Goal: Communication & Community: Answer question/provide support

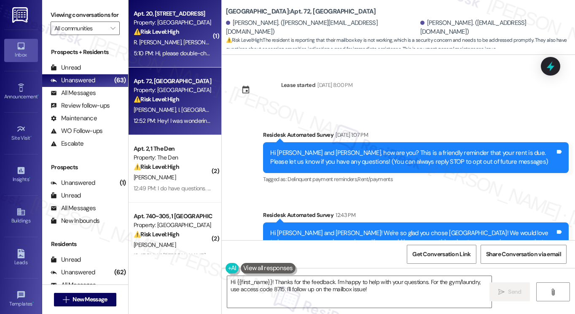
scroll to position [153, 0]
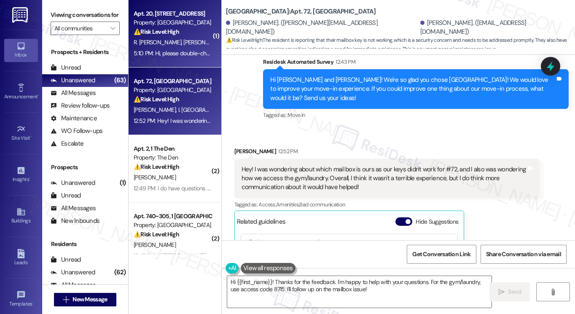
click at [181, 48] on div "5:10 PM: Hi, please double-check, I did already 5:10 PM: Hi, please double-chec…" at bounding box center [173, 53] width 80 height 11
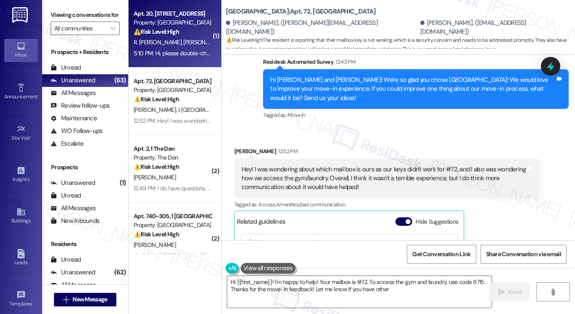
type textarea "Hi {{first_name}}! I'm happy to help! Your mailbox is #72. To access the gym an…"
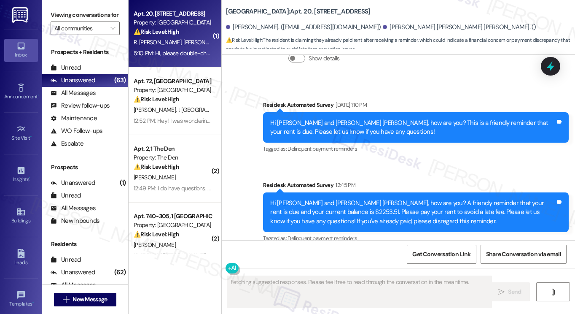
scroll to position [6626, 0]
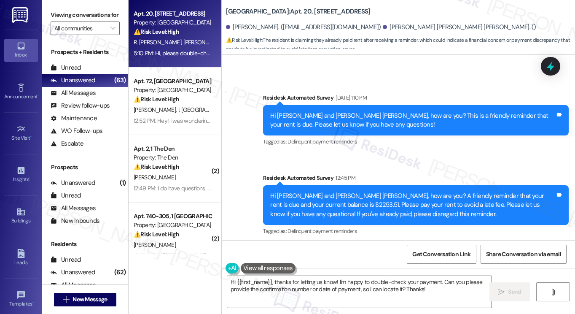
click at [78, 9] on label "Viewing conversations for" at bounding box center [85, 14] width 69 height 13
click at [325, 292] on textarea "Hi {{first_name}}, thanks for letting us know! I'm happy to double-check your p…" at bounding box center [359, 292] width 264 height 32
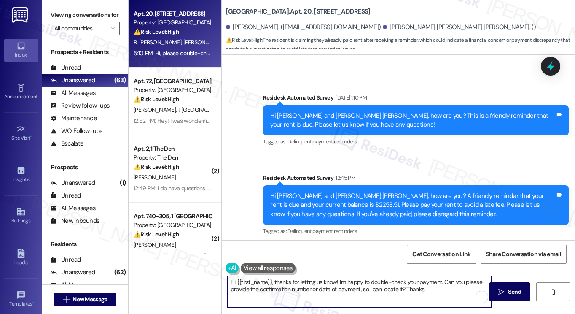
paste textarea "! Thanks for taking care of it. Did you receive a payment confirmation receipt …"
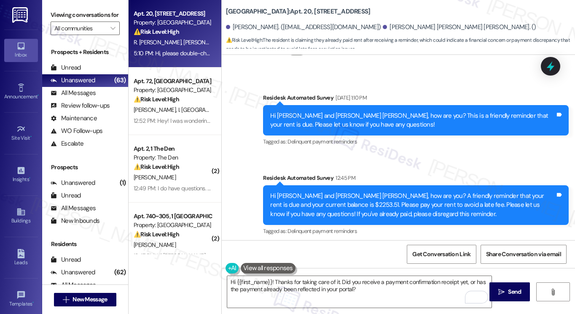
copy div "Rocel"
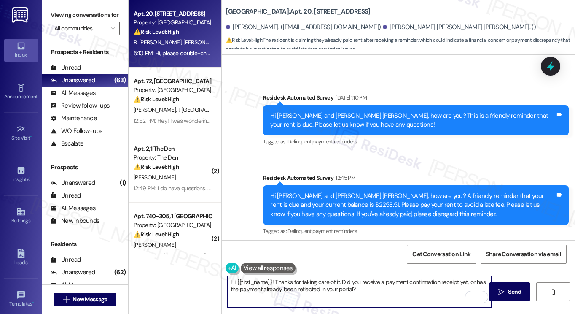
drag, startPoint x: 236, startPoint y: 278, endPoint x: 265, endPoint y: 271, distance: 29.9
click at [272, 275] on div "Hi {{first_name}}! Thanks for taking care of it. Did you receive a payment conf…" at bounding box center [355, 291] width 265 height 32
paste textarea "Rocel"
type textarea "Hi [PERSON_NAME]! Thanks for taking care of it. Did you receive a payment confi…"
click at [372, 288] on textarea "Hi [PERSON_NAME]! Thanks for taking care of it. Did you receive a payment confi…" at bounding box center [359, 292] width 264 height 32
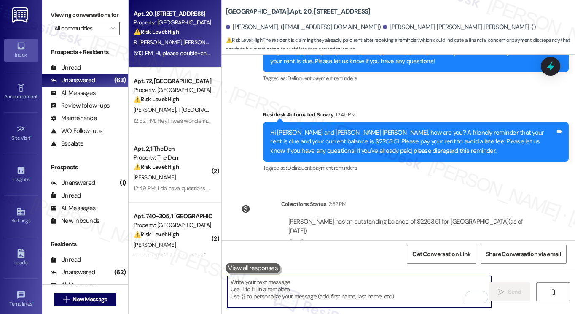
scroll to position [6693, 0]
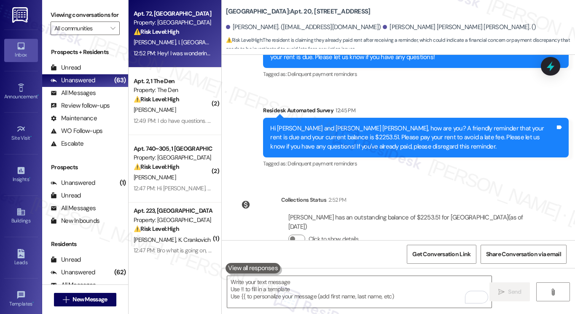
click at [162, 51] on div "12:52 PM: Hey! I was wondering about which mail box is ours as our keys didn't …" at bounding box center [451, 53] width 634 height 8
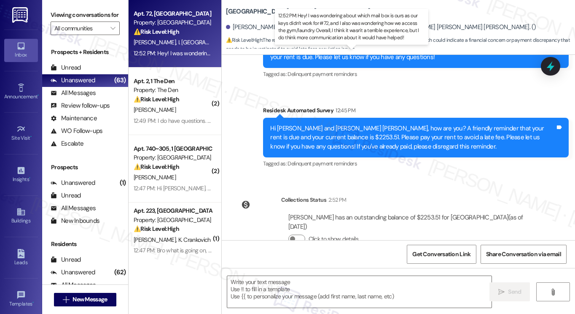
type textarea "Fetching suggested responses. Please feel free to read through the conversation…"
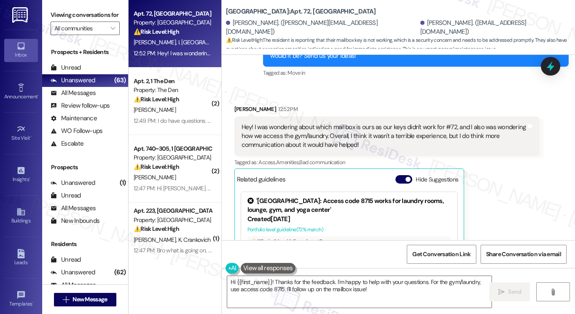
scroll to position [192, 0]
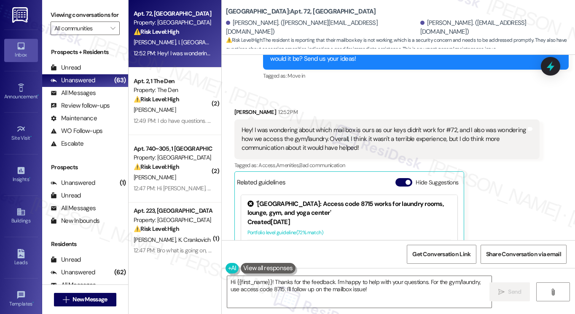
click at [305, 136] on div "Hey! I was wondering about which mail box is ours as our keys didn't work for #…" at bounding box center [384, 139] width 285 height 27
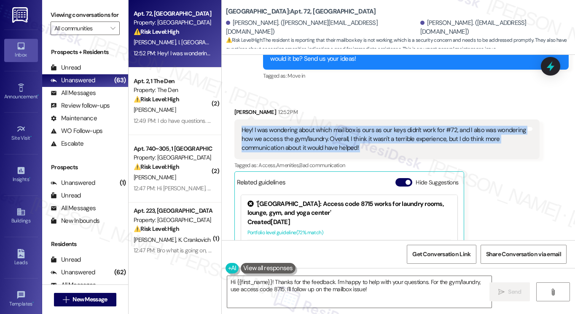
click at [305, 136] on div "Hey! I was wondering about which mail box is ours as our keys didn't work for #…" at bounding box center [384, 139] width 285 height 27
click at [332, 133] on div "Hey! I was wondering about which mail box is ours as our keys didn't work for #…" at bounding box center [384, 139] width 285 height 27
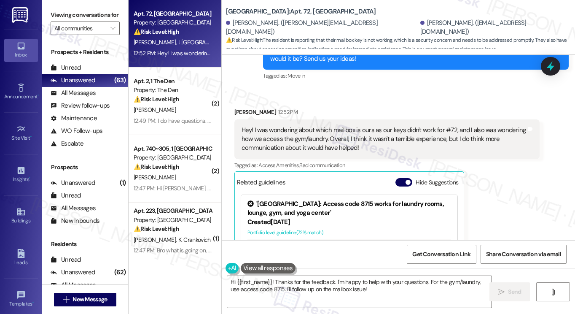
click at [332, 133] on div "Hey! I was wondering about which mail box is ours as our keys didn't work for #…" at bounding box center [384, 139] width 285 height 27
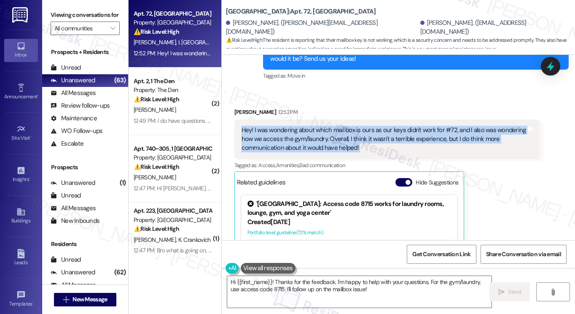
click at [332, 133] on div "Hey! I was wondering about which mail box is ours as our keys didn't work for #…" at bounding box center [384, 139] width 285 height 27
click at [314, 280] on textarea "Hi {{first_name}}! Thanks for the feedback. I'm happy to help with your questio…" at bounding box center [359, 292] width 264 height 32
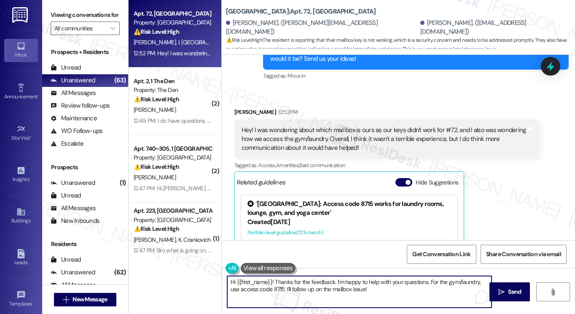
click at [314, 280] on textarea "Hi {{first_name}}! Thanks for the feedback. I'm happy to help with your questio…" at bounding box center [359, 292] width 264 height 32
click at [244, 112] on div "[PERSON_NAME] 12:52 PM" at bounding box center [387, 114] width 306 height 12
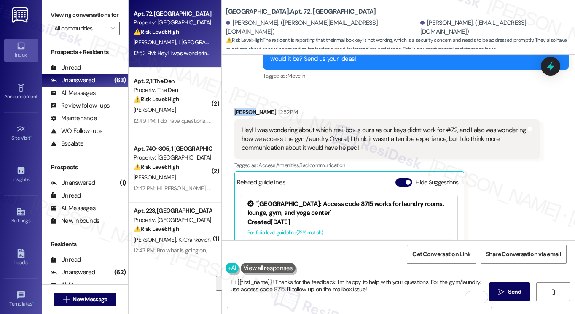
click at [244, 112] on div "[PERSON_NAME] 12:52 PM" at bounding box center [387, 114] width 306 height 12
copy div "[PERSON_NAME]"
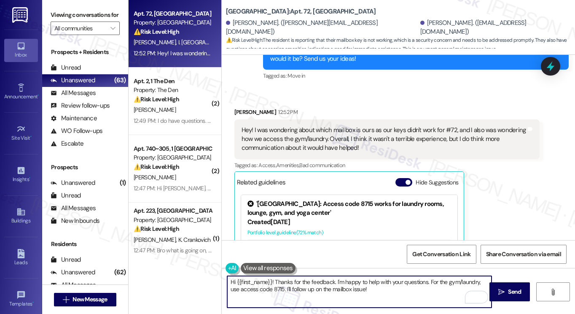
drag, startPoint x: 235, startPoint y: 282, endPoint x: 270, endPoint y: 279, distance: 35.1
click at [270, 279] on textarea "Hi {{first_name}}! Thanks for the feedback. I'm happy to help with your questio…" at bounding box center [359, 292] width 264 height 32
paste textarea "[PERSON_NAME]"
click at [365, 290] on textarea "Hi [PERSON_NAME]! Thanks for the feedback. I'm happy to help with your question…" at bounding box center [359, 292] width 264 height 32
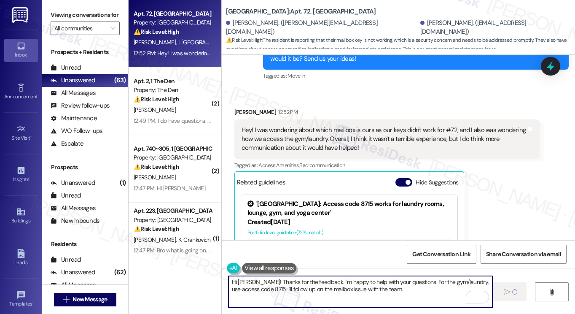
type textarea "Fetching suggested responses. Please feel free to read through the conversation…"
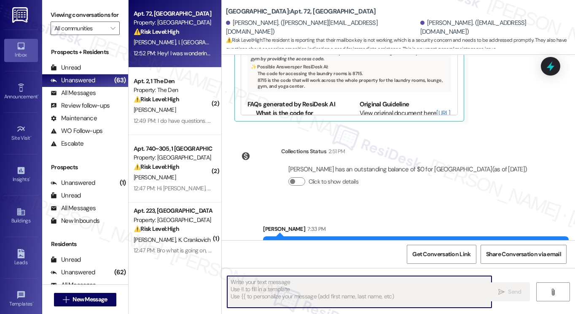
scroll to position [432, 0]
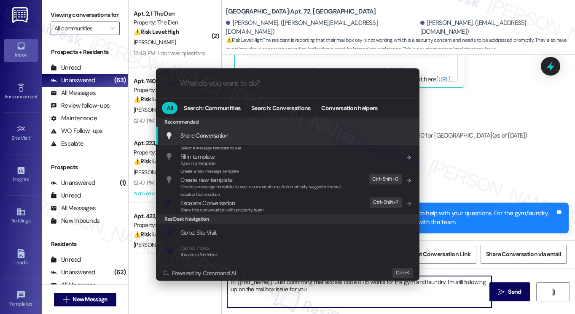
type textarea "Hi {{first_name}}! Just confirming that access code 8715 works for the gym and …"
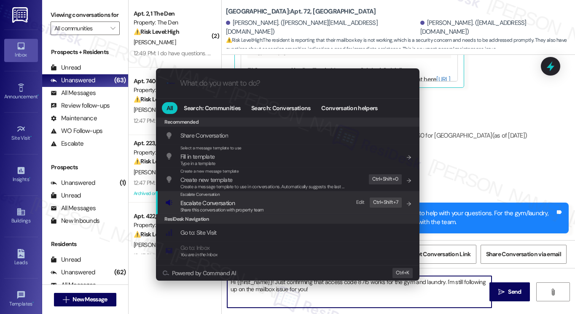
click at [234, 209] on span "Share this conversation with property team" at bounding box center [221, 210] width 83 height 6
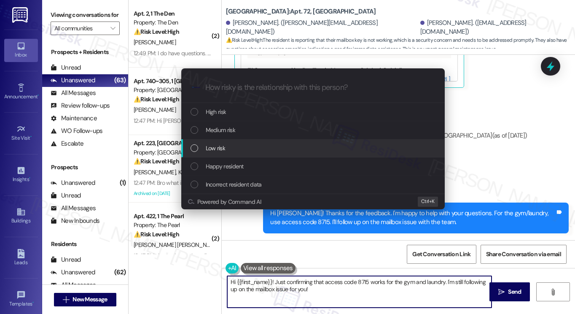
click at [242, 148] on div "Low risk" at bounding box center [314, 147] width 247 height 9
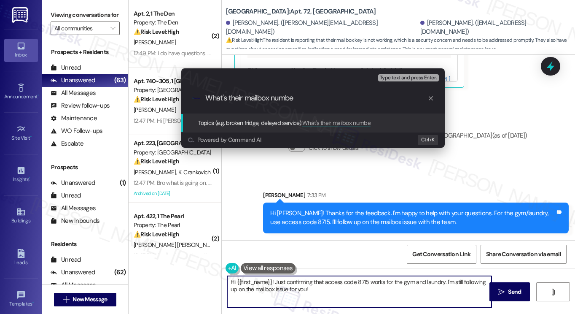
type input "What's their mailbox number"
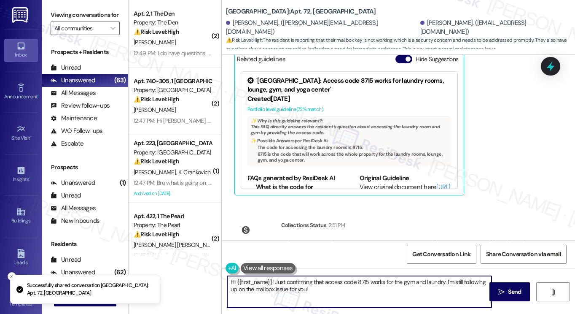
scroll to position [277, 0]
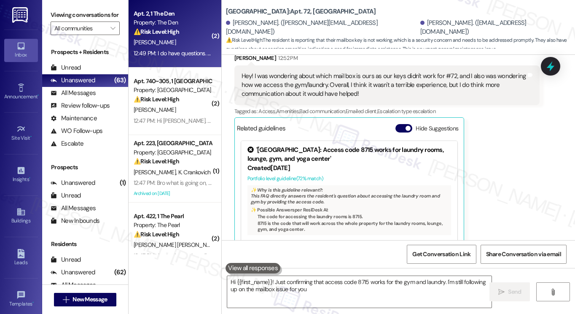
type textarea "Hi {{first_name}}! Just confirming that access code 8715 works for the gym and …"
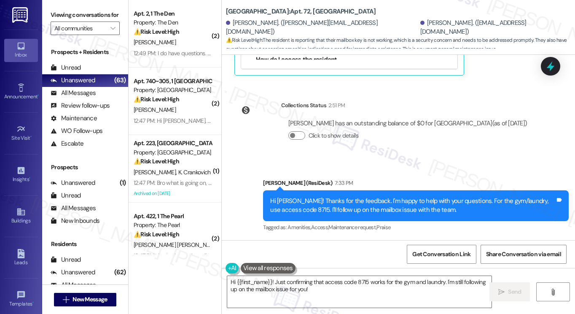
scroll to position [444, 0]
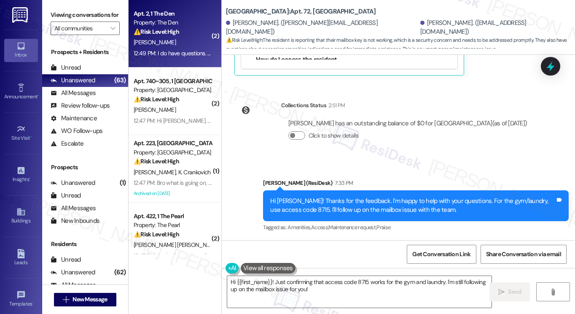
click at [182, 57] on div "12:49 PM: I do have questions. Is there a number I can call you at? 12:49 PM: I…" at bounding box center [173, 53] width 80 height 11
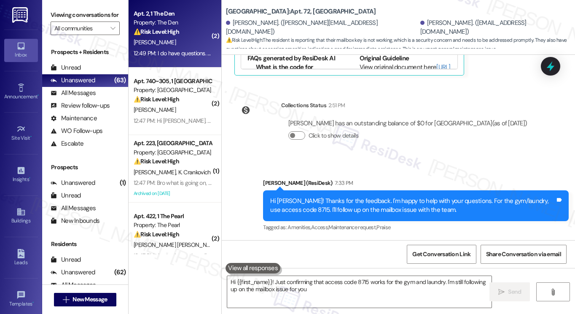
type textarea "Hi {{first_name}}! Just confirming that access code 8715 works for the gym and …"
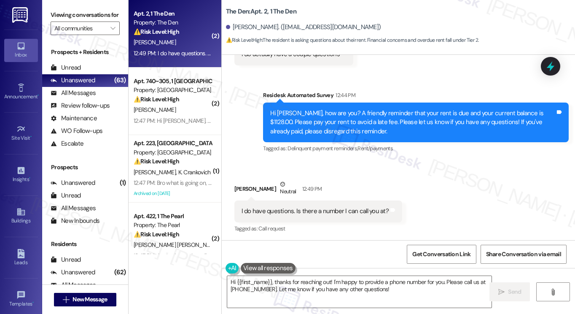
scroll to position [463, 0]
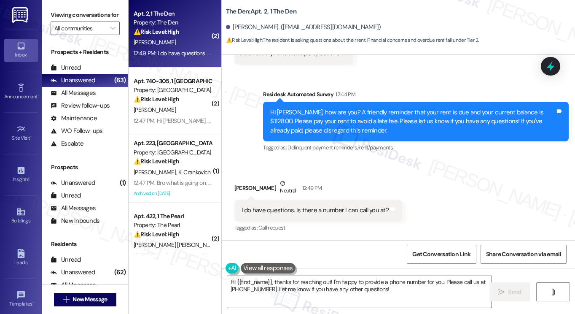
click at [288, 207] on div "I do have questions. Is there a number I can call you at?" at bounding box center [315, 210] width 147 height 9
click at [78, 18] on label "Viewing conversations for" at bounding box center [85, 14] width 69 height 13
click at [338, 285] on textarea "Hi {{first_name}}, thanks for reaching out! I'm happy to provide a phone number…" at bounding box center [359, 292] width 264 height 32
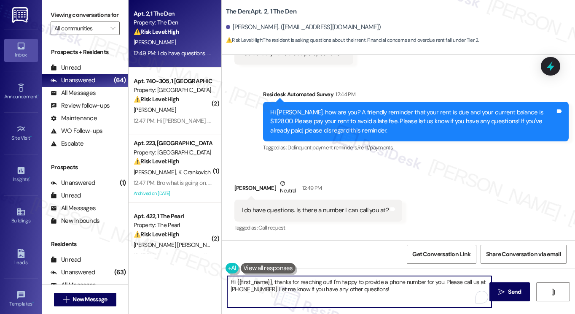
paste textarea "I understand wanting to discuss this further. I'm sorry, but my number is set u…"
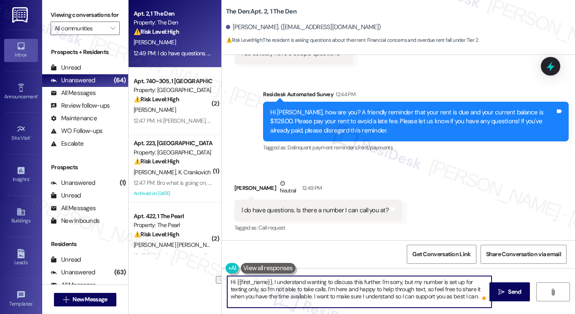
drag, startPoint x: 311, startPoint y: 296, endPoint x: 474, endPoint y: 295, distance: 163.6
click at [474, 295] on textarea "Hi {{first_name}}, I understand wanting to discuss this further. I'm sorry, but…" at bounding box center [359, 292] width 264 height 32
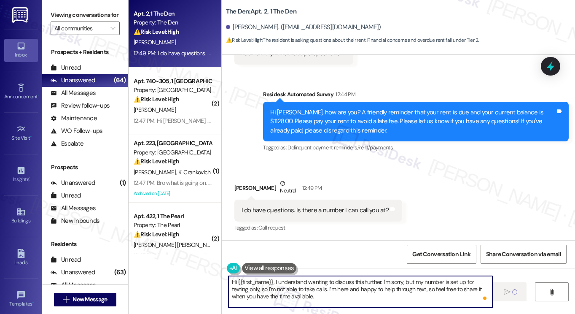
type textarea "Hi {{first_name}}, I understand wanting to discuss this further. I'm sorry, but…"
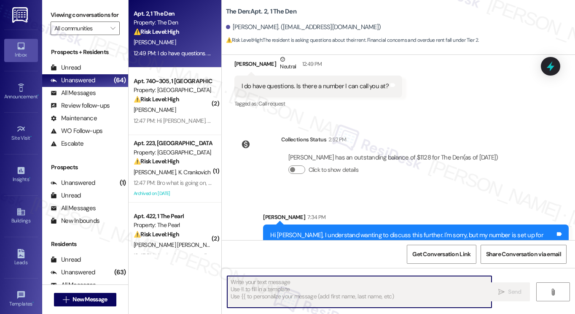
scroll to position [617, 0]
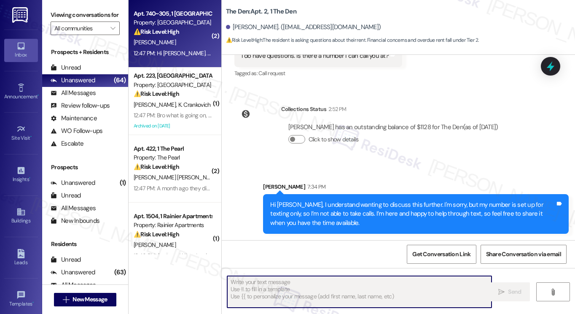
click at [191, 47] on div "[PERSON_NAME]" at bounding box center [173, 42] width 80 height 11
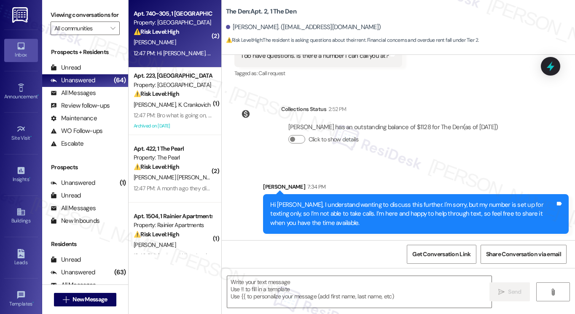
type textarea "Fetching suggested responses. Please feel free to read through the conversation…"
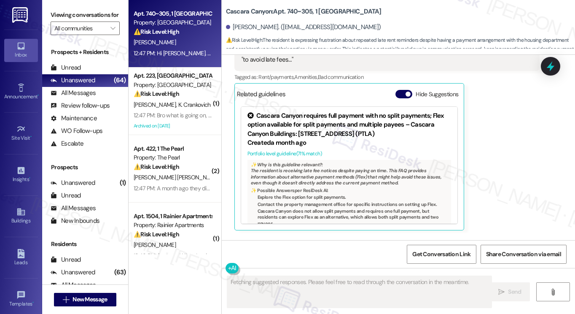
scroll to position [9971, 0]
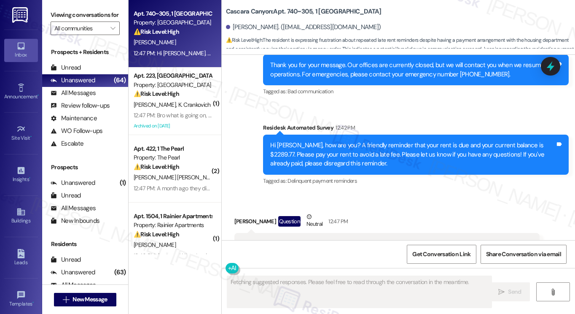
click at [312, 239] on div "Hi [PERSON_NAME]. We go through this every month. My payment of rent is automat…" at bounding box center [384, 257] width 285 height 36
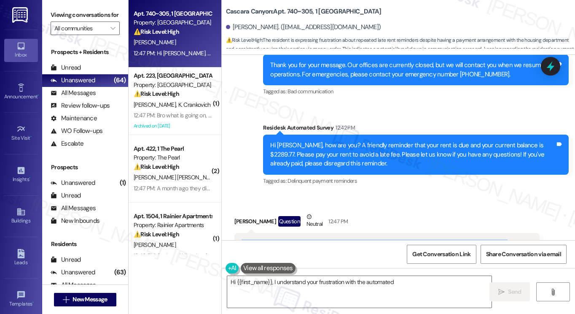
click at [365, 239] on div "Hi [PERSON_NAME]. We go through this every month. My payment of rent is automat…" at bounding box center [384, 257] width 285 height 36
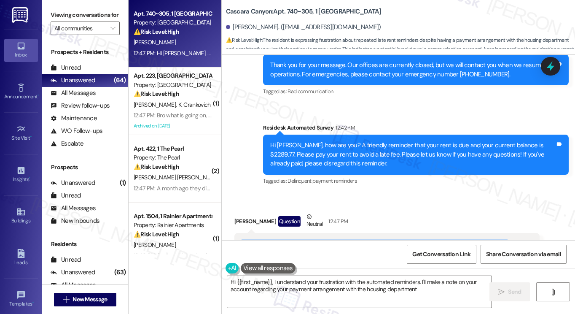
click at [365, 239] on div "Hi [PERSON_NAME]. We go through this every month. My payment of rent is automat…" at bounding box center [384, 257] width 285 height 36
click at [413, 239] on div "Hi [PERSON_NAME]. We go through this every month. My payment of rent is automat…" at bounding box center [384, 257] width 285 height 36
click at [414, 239] on div "Hi [PERSON_NAME]. We go through this every month. My payment of rent is automat…" at bounding box center [384, 257] width 285 height 36
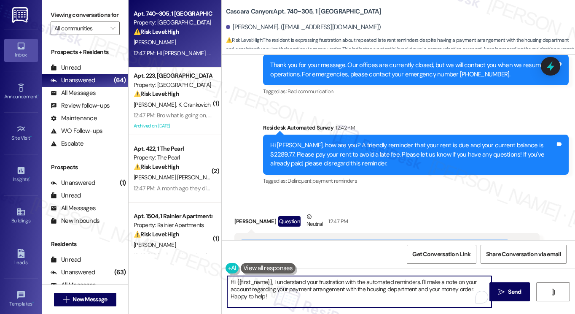
click at [297, 283] on textarea "Hi {{first_name}}, I understand your frustration with the automated reminders. …" at bounding box center [359, 292] width 264 height 32
click at [319, 281] on textarea "Hi {{first_name}}, I understand your frustration with the automated reminders. …" at bounding box center [359, 292] width 264 height 32
click at [320, 281] on textarea "Hi {{first_name}}, I understand your frustration with the automated reminders. …" at bounding box center [359, 292] width 264 height 32
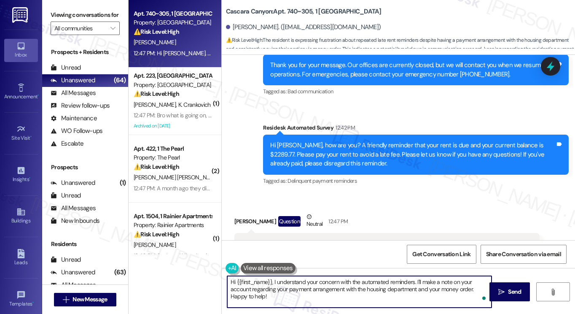
drag, startPoint x: 286, startPoint y: 295, endPoint x: 277, endPoint y: 292, distance: 8.9
click at [277, 292] on textarea "Hi {{first_name}}, I understand your concern with the automated reminders. I'll…" at bounding box center [359, 292] width 264 height 32
click at [335, 292] on textarea "Hi {{first_name}}, I understand your concern with the automated reminders. I'll…" at bounding box center [359, 292] width 264 height 32
drag, startPoint x: 450, startPoint y: 283, endPoint x: 421, endPoint y: 280, distance: 29.3
click at [421, 280] on textarea "Hi {{first_name}}, I understand your concern with the automated reminders. I'll…" at bounding box center [359, 292] width 264 height 32
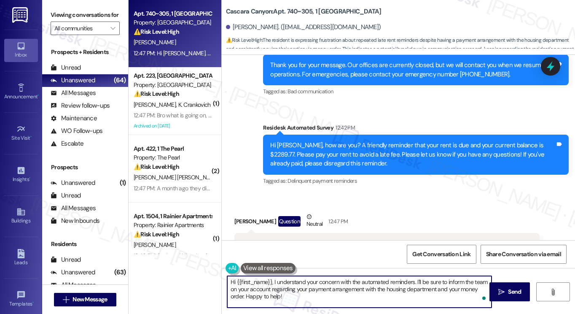
drag, startPoint x: 269, startPoint y: 288, endPoint x: 229, endPoint y: 288, distance: 40.1
click at [229, 288] on textarea "Hi {{first_name}}, I understand your concern with the automated reminders. I'll…" at bounding box center [359, 292] width 264 height 32
drag, startPoint x: 452, startPoint y: 290, endPoint x: 489, endPoint y: 287, distance: 37.2
click at [489, 287] on textarea "Hi {{first_name}}, I understand your concern with the automated reminders. I'll…" at bounding box center [359, 292] width 264 height 32
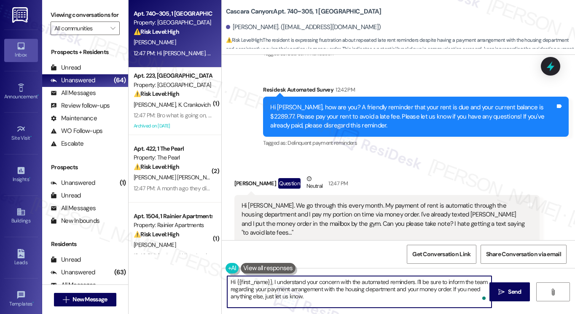
scroll to position [10014, 0]
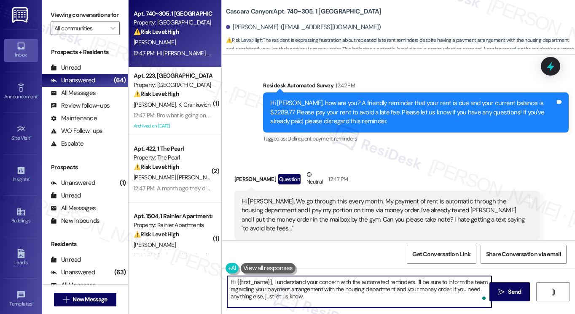
type textarea "Hi {{first_name}}, I understand your concern with the automated reminders. I'll…"
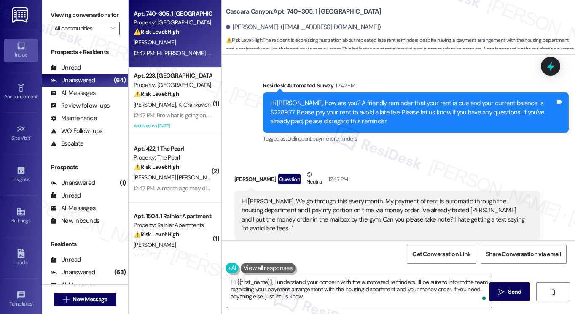
click at [440, 197] on div "Hi [PERSON_NAME]. We go through this every month. My payment of rent is automat…" at bounding box center [384, 215] width 285 height 36
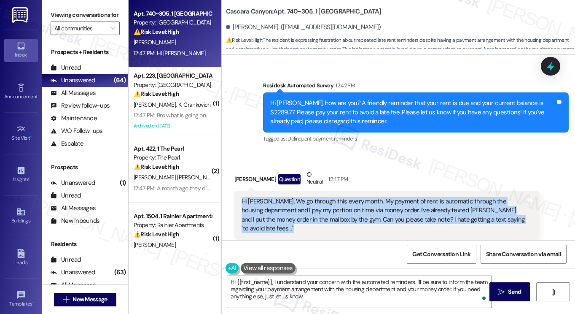
click at [440, 197] on div "Hi [PERSON_NAME]. We go through this every month. My payment of rent is automat…" at bounding box center [384, 215] width 285 height 36
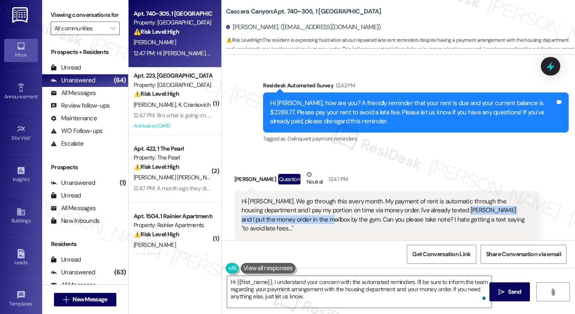
drag, startPoint x: 436, startPoint y: 135, endPoint x: 290, endPoint y: 143, distance: 146.1
click at [290, 197] on div "Hi [PERSON_NAME]. We go through this every month. My payment of rent is automat…" at bounding box center [384, 215] width 285 height 36
copy div "I put the money order in the mailbox by the gym"
click at [325, 285] on textarea "Hi {{first_name}}, I understand your concern with the automated reminders. I'll…" at bounding box center [359, 292] width 264 height 32
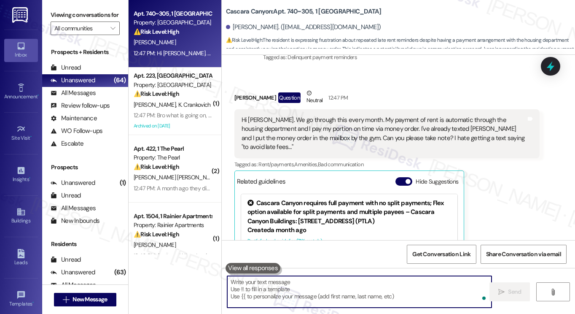
scroll to position [10259, 0]
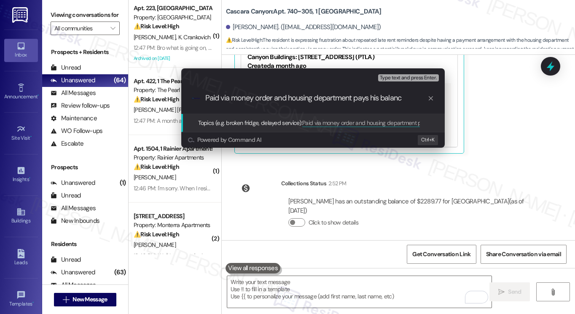
type input "Paid via money order and housing department pays his balance"
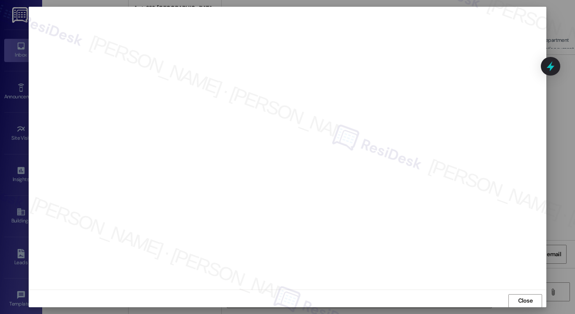
scroll to position [4, 0]
click at [513, 294] on button "Close" at bounding box center [525, 296] width 34 height 13
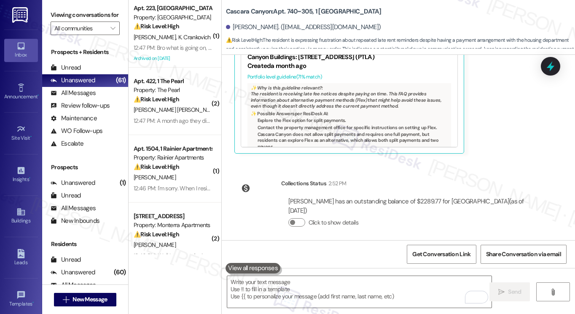
click at [546, 67] on icon at bounding box center [550, 66] width 11 height 11
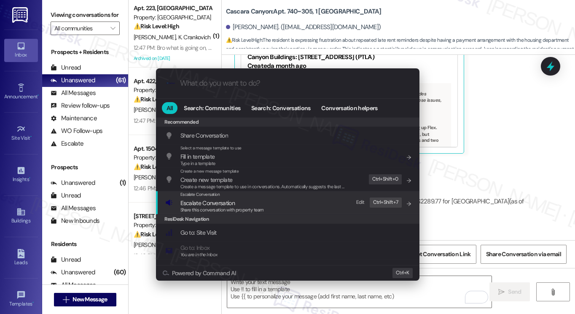
click at [249, 208] on span "Share this conversation with property team" at bounding box center [221, 210] width 83 height 6
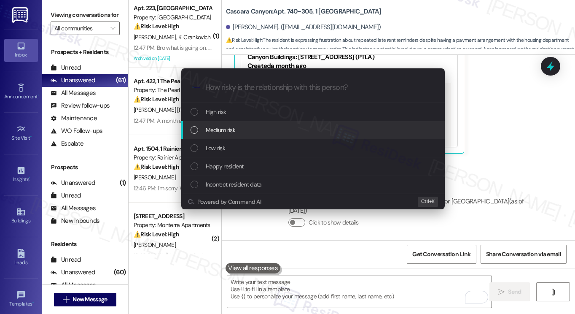
click at [229, 128] on span "Medium risk" at bounding box center [221, 129] width 30 height 9
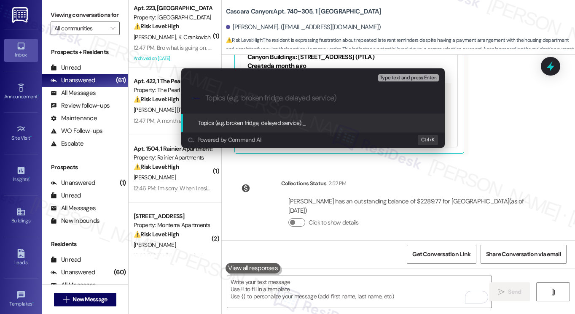
paste input "Paid via money order and housing department pays his balance"
type input "Paid via money order and housing department pays his balance"
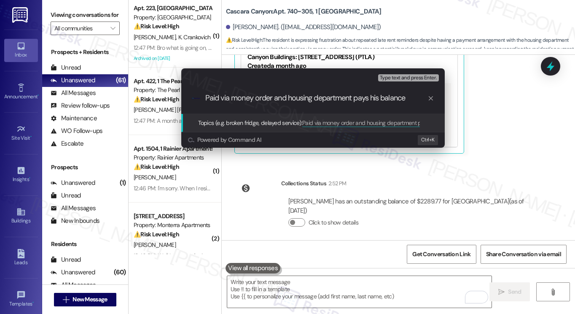
click at [347, 102] on input "Paid via money order and housing department pays his balance" at bounding box center [316, 98] width 222 height 9
drag, startPoint x: 355, startPoint y: 99, endPoint x: 411, endPoint y: 98, distance: 56.9
click at [411, 98] on input "Paid via money order and housing department pays his balance" at bounding box center [316, 98] width 222 height 9
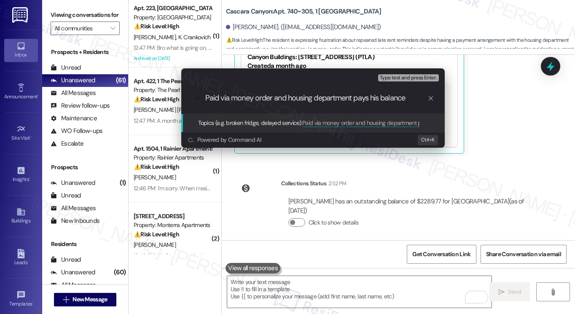
click at [411, 97] on input "Paid via money order and housing department pays his balance" at bounding box center [316, 98] width 222 height 9
drag, startPoint x: 411, startPoint y: 97, endPoint x: 358, endPoint y: 97, distance: 53.5
click at [358, 97] on input "Paid via money order and housing department pays his balance" at bounding box center [316, 98] width 222 height 9
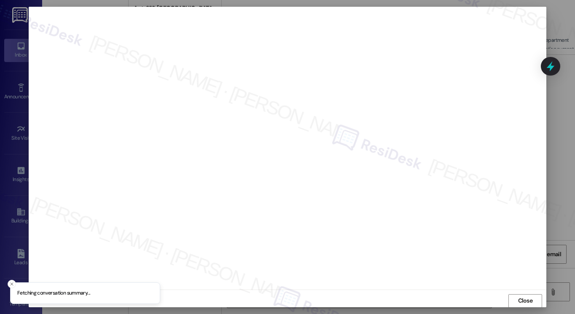
scroll to position [0, 0]
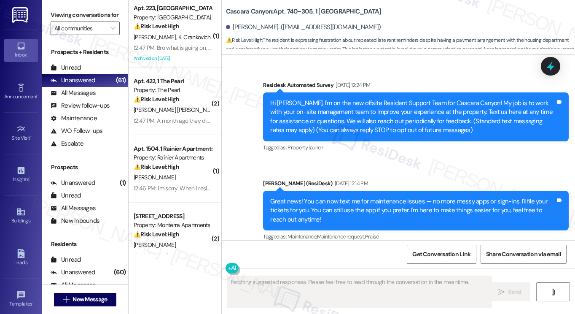
type textarea "Fetching suggested responses. Please feel free to read through the conversation…"
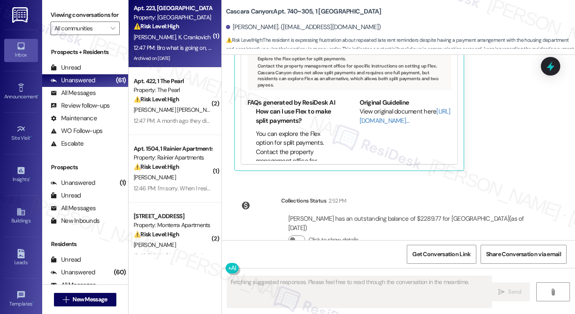
scroll to position [10272, 0]
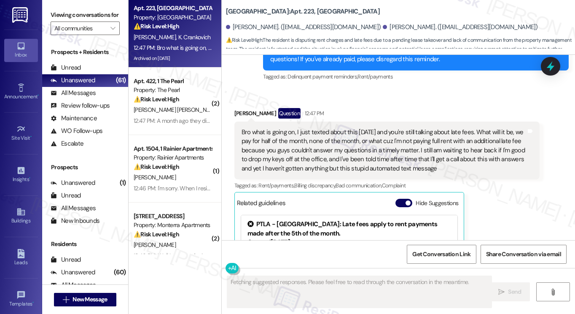
scroll to position [3475, 0]
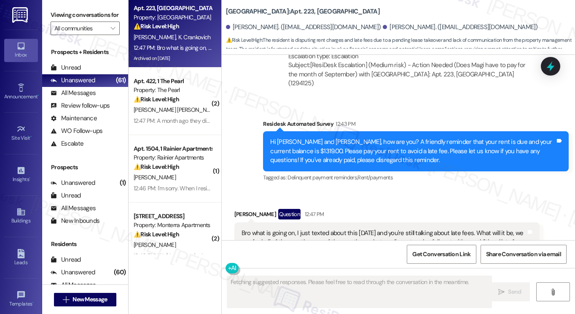
click at [319, 229] on div "Bro what is going on, I just texted about this [DATE] and you're still talking …" at bounding box center [384, 251] width 285 height 45
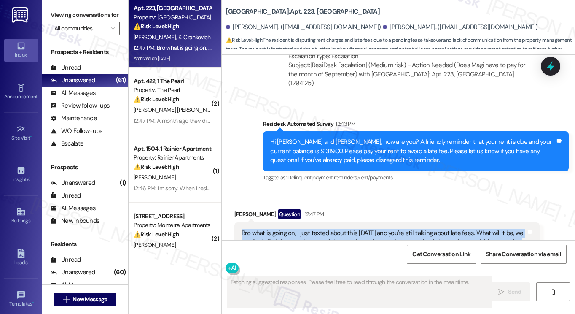
click at [319, 229] on div "Bro what is going on, I just texted about this [DATE] and you're still talking …" at bounding box center [384, 251] width 285 height 45
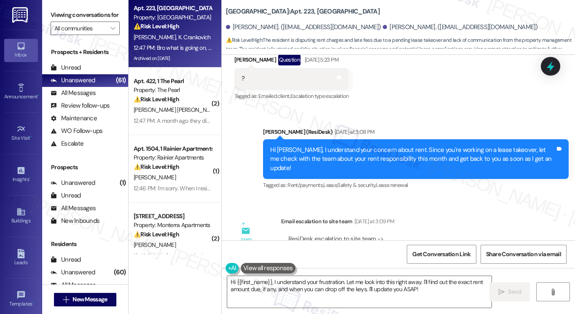
scroll to position [3264, 0]
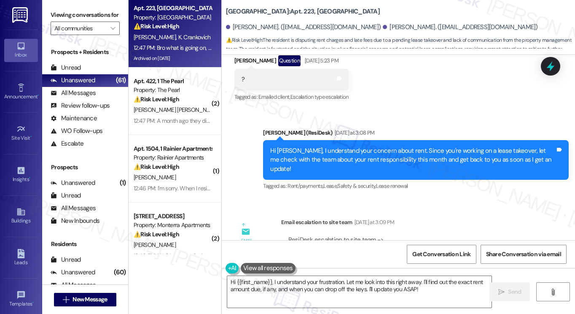
drag, startPoint x: 310, startPoint y: 218, endPoint x: 428, endPoint y: 219, distance: 117.2
click at [428, 235] on div "ResiDesk escalation to site team -> Risk Level: Medium risk Topics: Does Magi h…" at bounding box center [410, 253] width 245 height 36
click at [391, 146] on div "Hi [PERSON_NAME], I understand your concern about rent. Since you're working on…" at bounding box center [412, 159] width 285 height 27
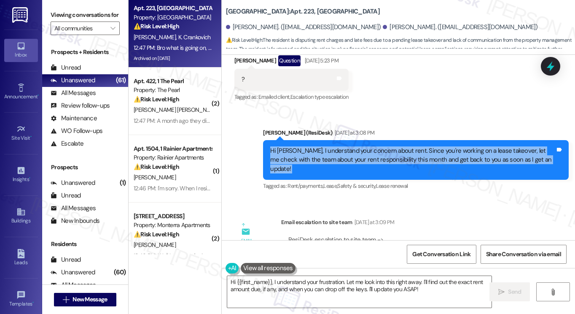
click at [391, 146] on div "Hi [PERSON_NAME], I understand your concern about rent. Since you're working on…" at bounding box center [412, 159] width 285 height 27
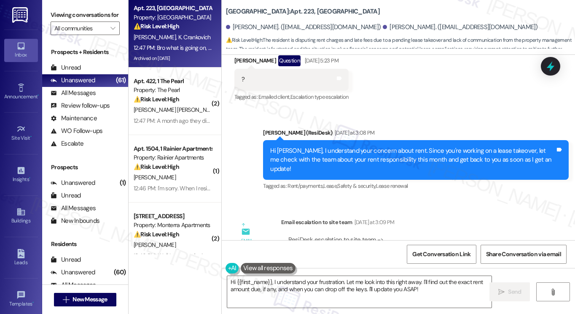
click at [76, 11] on label "Viewing conversations for" at bounding box center [85, 14] width 69 height 13
click at [341, 282] on textarea "Hi {{first_name}}, I understand your frustration. Let me look into this right a…" at bounding box center [359, 292] width 264 height 32
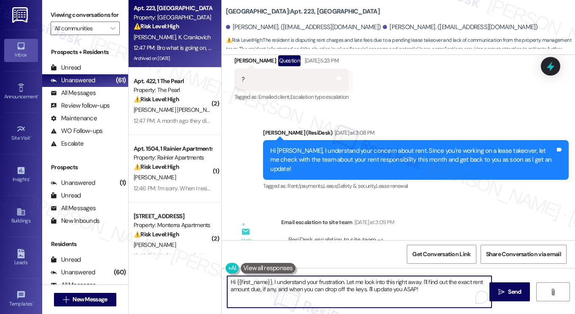
paste textarea "’m sorry for the repeated reminder. Please disregard it as it’s an automated me…"
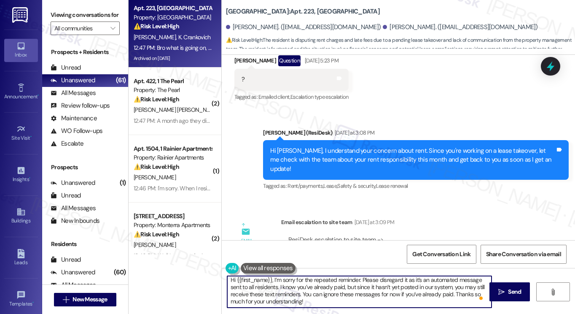
scroll to position [0, 0]
click at [406, 280] on textarea "Hi {{first_name}}, I’m sorry for the repeated reminder. Please disregard it as …" at bounding box center [359, 292] width 264 height 32
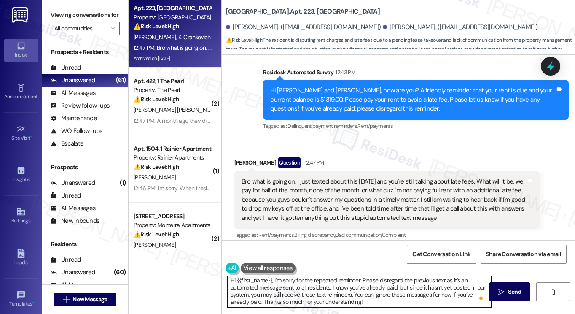
scroll to position [3477, 0]
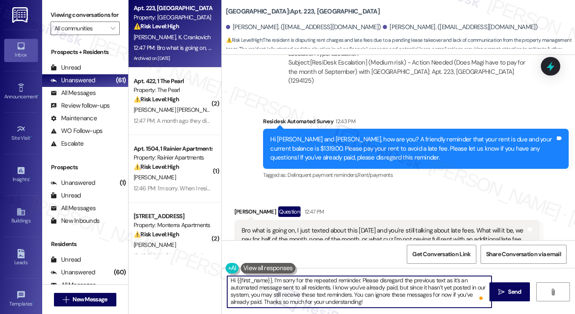
click at [306, 226] on div "Bro what is going on, I just texted about this [DATE] and you're still talking …" at bounding box center [384, 248] width 285 height 45
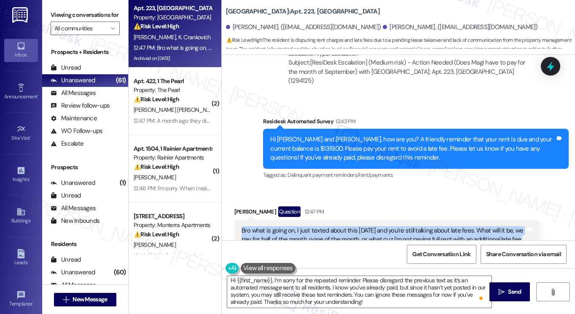
click at [306, 226] on div "Bro what is going on, I just texted about this [DATE] and you're still talking …" at bounding box center [384, 248] width 285 height 45
copy div "Bro what is going on, I just texted about this [DATE] and you're still talking …"
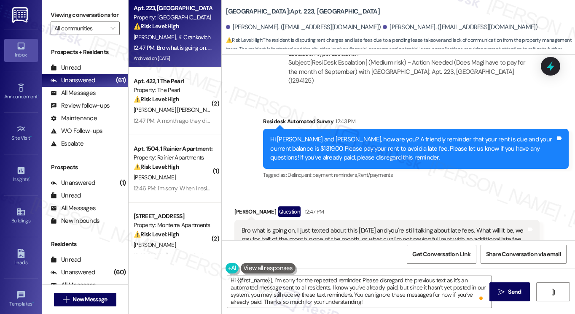
click at [56, 16] on label "Viewing conversations for" at bounding box center [85, 14] width 69 height 13
click at [353, 135] on div "Hi [PERSON_NAME] and [PERSON_NAME], how are you? A friendly reminder that your …" at bounding box center [412, 148] width 285 height 27
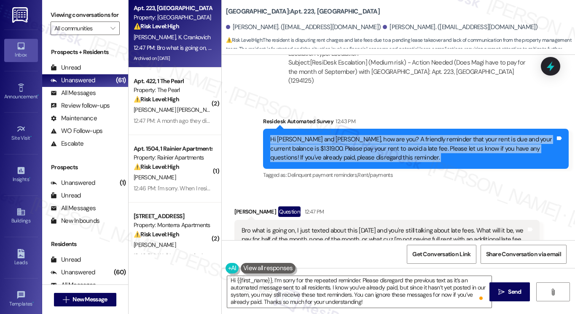
click at [353, 135] on div "Hi [PERSON_NAME] and [PERSON_NAME], how are you? A friendly reminder that your …" at bounding box center [412, 148] width 285 height 27
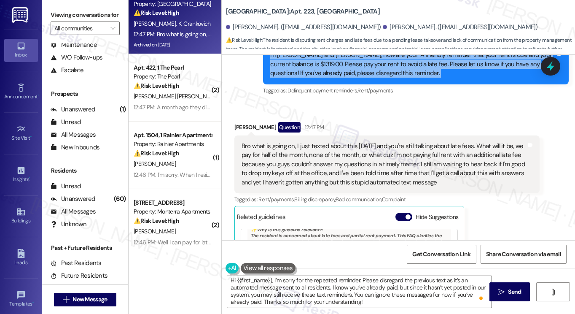
scroll to position [0, 0]
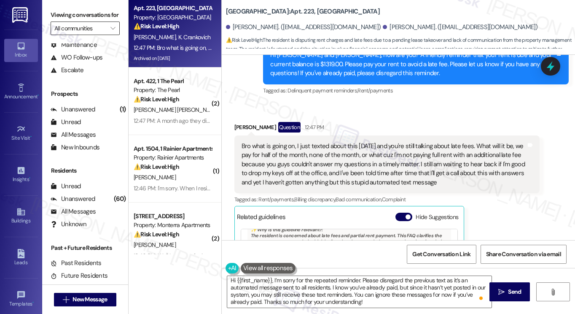
drag, startPoint x: 69, startPoint y: 11, endPoint x: 102, endPoint y: 31, distance: 38.5
click at [69, 11] on label "Viewing conversations for" at bounding box center [85, 14] width 69 height 13
click at [469, 142] on div "Bro what is going on, I just texted about this [DATE] and you're still talking …" at bounding box center [384, 164] width 285 height 45
click at [470, 142] on div "Bro what is going on, I just texted about this [DATE] and you're still talking …" at bounding box center [384, 164] width 285 height 45
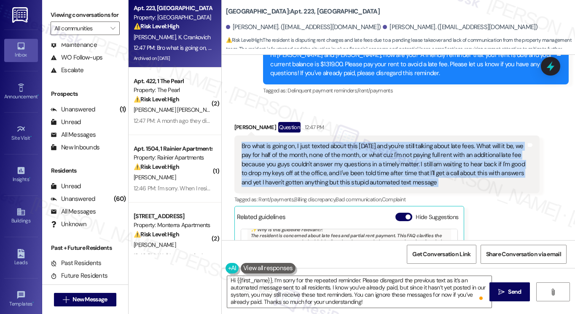
click at [470, 142] on div "Bro what is going on, I just texted about this [DATE] and you're still talking …" at bounding box center [384, 164] width 285 height 45
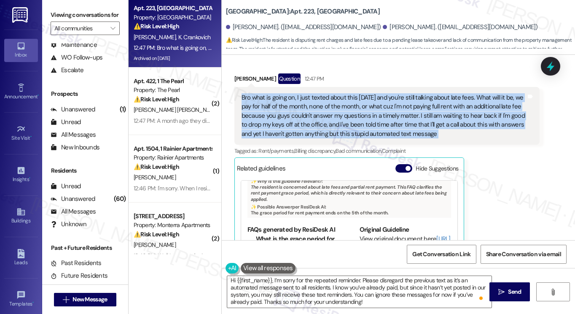
scroll to position [3646, 0]
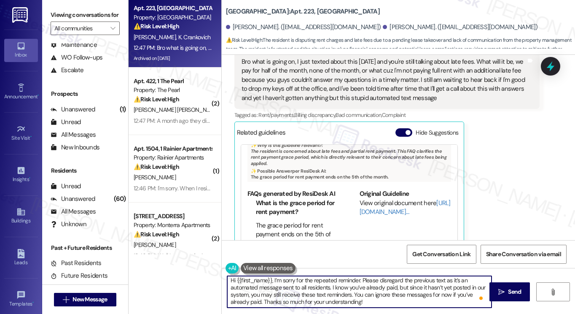
click at [334, 286] on textarea "Hi {{first_name}}, I’m sorry for the repeated reminder. Please disregard the pr…" at bounding box center [359, 292] width 264 height 32
click at [381, 293] on textarea "Hi {{first_name}}, I’m sorry for the repeated reminder. Please disregard the pr…" at bounding box center [359, 292] width 264 height 32
drag, startPoint x: 377, startPoint y: 303, endPoint x: 329, endPoint y: 288, distance: 50.8
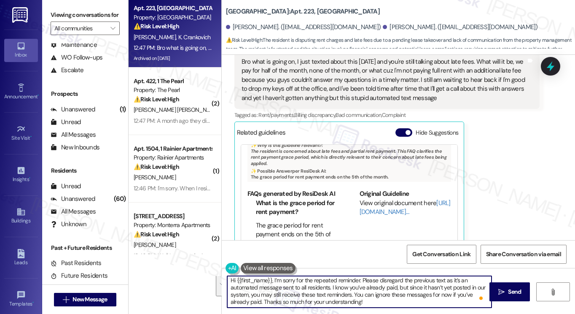
click at [329, 288] on textarea "Hi {{first_name}}, I’m sorry for the repeated reminder. Please disregard the pr…" at bounding box center [359, 292] width 264 height 32
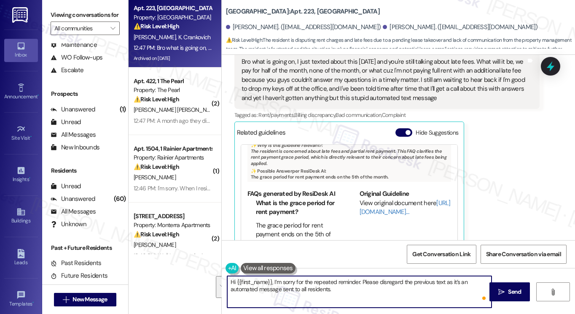
scroll to position [0, 0]
paste textarea "I’ve made a note of your concerns regarding rent, late fees, and dropping off y…"
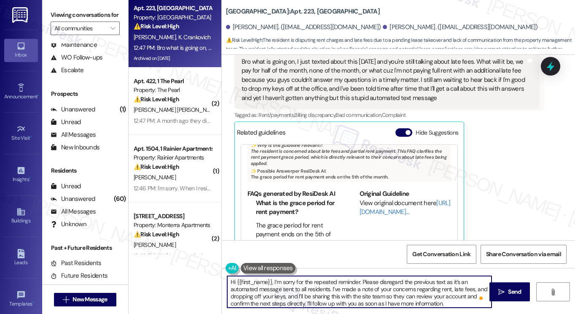
click at [362, 280] on textarea "Hi {{first_name}}, I’m sorry for the repeated reminder. Please disregard the pr…" at bounding box center [359, 292] width 264 height 32
click at [291, 290] on textarea "Hi {{first_name}}, I’m sorry for the repeated reminder. Please disregard the pr…" at bounding box center [359, 292] width 264 height 32
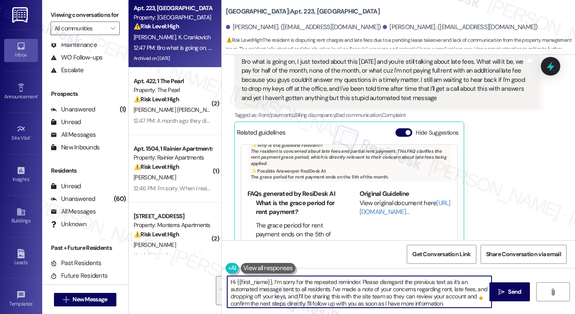
click at [291, 290] on textarea "Hi {{first_name}}, I’m sorry for the repeated reminder. Please disregard the pr…" at bounding box center [359, 292] width 264 height 32
click at [344, 286] on textarea "Hi {{first_name}}, I’m sorry for the repeated reminder. Please disregard the pr…" at bounding box center [359, 292] width 264 height 32
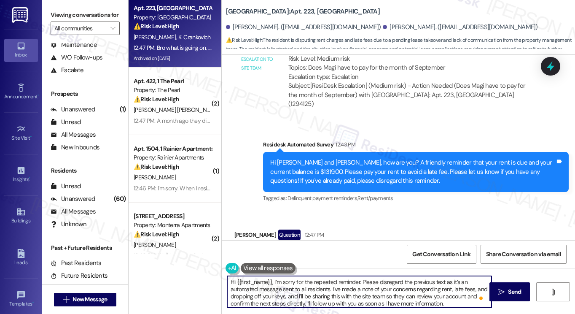
scroll to position [3435, 0]
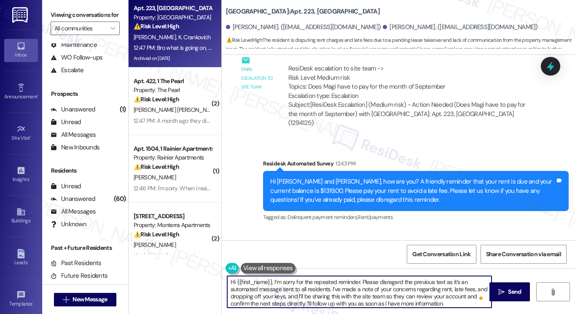
click at [446, 177] on div "Hi [PERSON_NAME] and [PERSON_NAME], how are you? A friendly reminder that your …" at bounding box center [412, 190] width 285 height 27
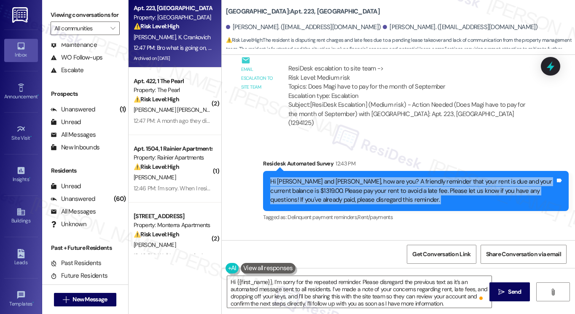
click at [446, 177] on div "Hi [PERSON_NAME] and [PERSON_NAME], how are you? A friendly reminder that your …" at bounding box center [412, 190] width 285 height 27
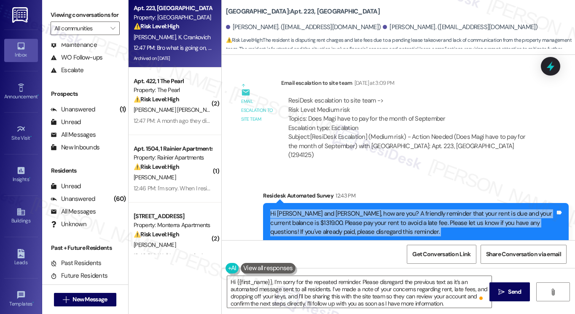
scroll to position [3351, 0]
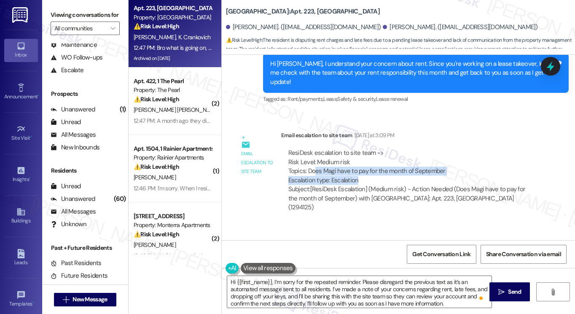
drag, startPoint x: 314, startPoint y: 137, endPoint x: 440, endPoint y: 138, distance: 126.1
click at [440, 148] on div "ResiDesk escalation to site team -> Risk Level: Medium risk Topics: Does Magi h…" at bounding box center [410, 166] width 245 height 36
click at [433, 148] on div "ResiDesk escalation to site team -> Risk Level: Medium risk Topics: Does Magi h…" at bounding box center [410, 166] width 245 height 36
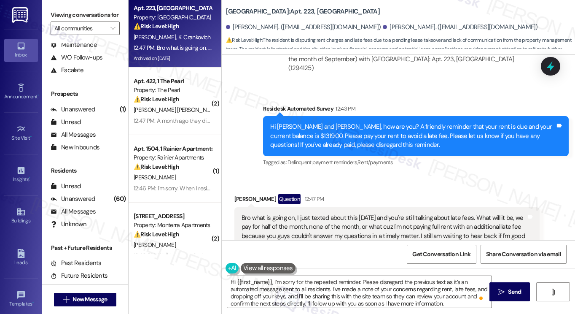
scroll to position [3562, 0]
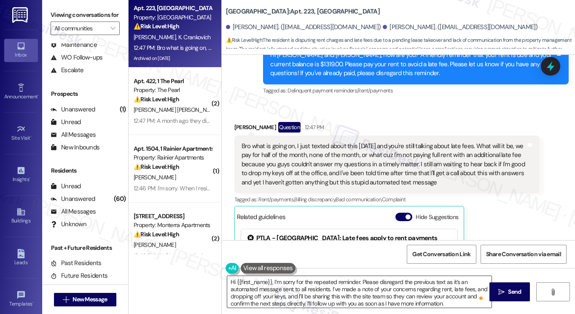
click at [339, 297] on textarea "Hi {{first_name}}, I’m sorry for the repeated reminder. Please disregard the pr…" at bounding box center [359, 292] width 264 height 32
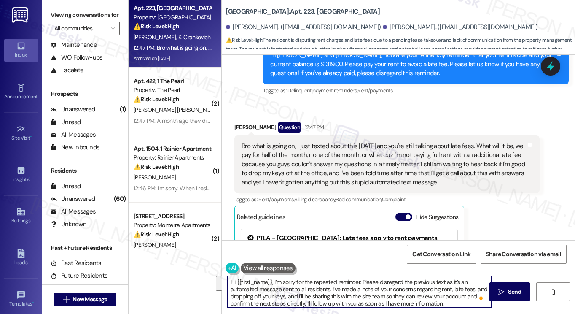
scroll to position [2, 0]
drag, startPoint x: 330, startPoint y: 288, endPoint x: 428, endPoint y: 302, distance: 99.2
click at [428, 302] on textarea "Hi {{first_name}}, I’m sorry for the repeated reminder. Please disregard the pr…" at bounding box center [359, 292] width 264 height 32
click at [291, 300] on textarea "Hi {{first_name}}, I’m sorry for the repeated reminder. Please disregard the pr…" at bounding box center [359, 292] width 264 height 32
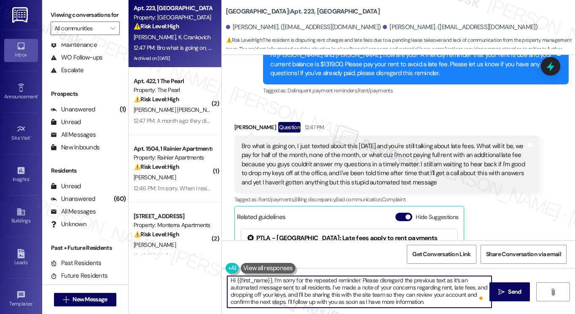
click at [426, 304] on textarea "Hi {{first_name}}, I’m sorry for the repeated reminder. Please disregard the pr…" at bounding box center [359, 292] width 264 height 32
click at [309, 295] on textarea "Hi {{first_name}}, I’m sorry for the repeated reminder. Please disregard the pr…" at bounding box center [359, 292] width 264 height 32
click at [320, 286] on textarea "Hi {{first_name}}, I’m sorry for the repeated reminder. Please disregard the pr…" at bounding box center [359, 292] width 264 height 32
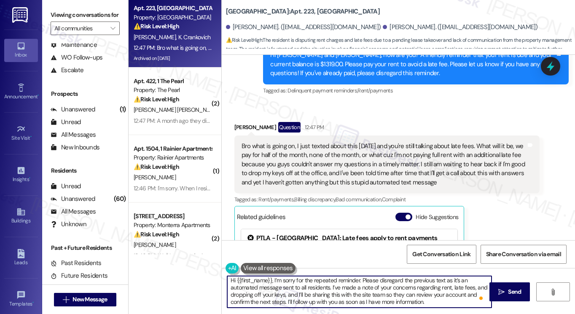
click at [320, 286] on textarea "Hi {{first_name}}, I’m sorry for the repeated reminder. Please disregard the pr…" at bounding box center [359, 292] width 264 height 32
click at [386, 292] on textarea "Hi {{first_name}}, I’m sorry for the repeated reminder. Please disregard the pr…" at bounding box center [359, 292] width 264 height 32
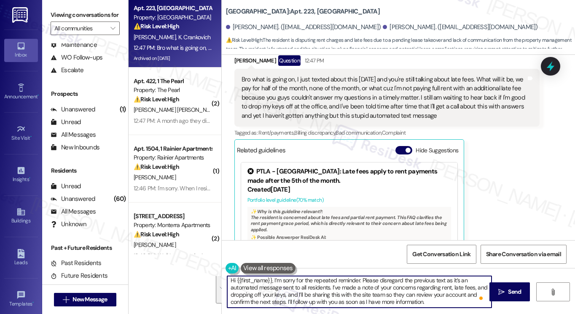
scroll to position [3562, 0]
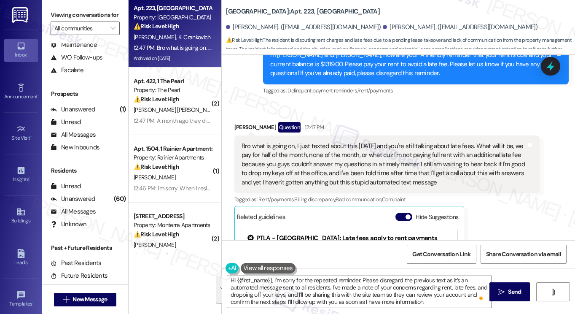
click at [236, 122] on div "[PERSON_NAME] Question 12:47 PM" at bounding box center [387, 128] width 306 height 13
copy div "Madi"
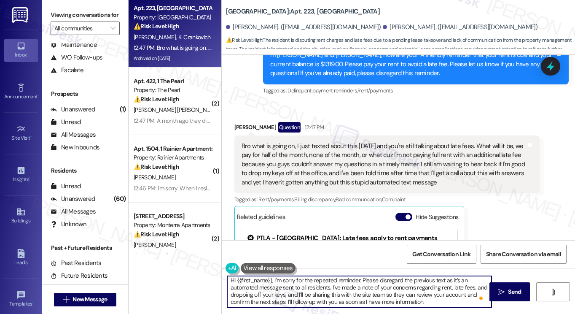
click at [234, 280] on textarea "Hi {{first_name}}, I’m sorry for the repeated reminder. Please disregard the pr…" at bounding box center [359, 292] width 264 height 32
click at [237, 279] on textarea "Hi {{first_name}}, I’m sorry for the repeated reminder. Please disregard the pr…" at bounding box center [359, 292] width 264 height 32
drag, startPoint x: 234, startPoint y: 280, endPoint x: 270, endPoint y: 275, distance: 36.1
click at [270, 275] on div "Hi {{first_name}}, I’m sorry for the repeated reminder. Please disregard the pr…" at bounding box center [359, 291] width 265 height 32
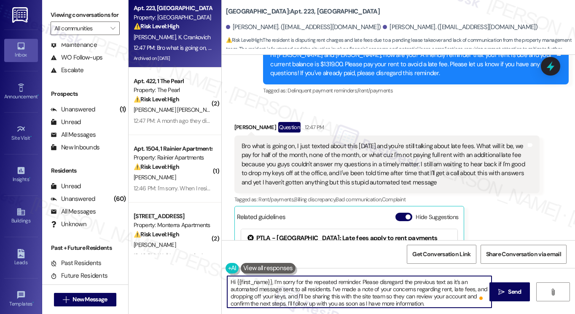
paste textarea "Madi"
click at [394, 278] on textarea "Hi [PERSON_NAME], I’m sorry for the repeated reminder. Please disregard the pre…" at bounding box center [359, 292] width 264 height 32
click at [331, 285] on textarea "Hi [PERSON_NAME], I’m sorry for the repeated reminder. Please disregard the pre…" at bounding box center [359, 292] width 264 height 32
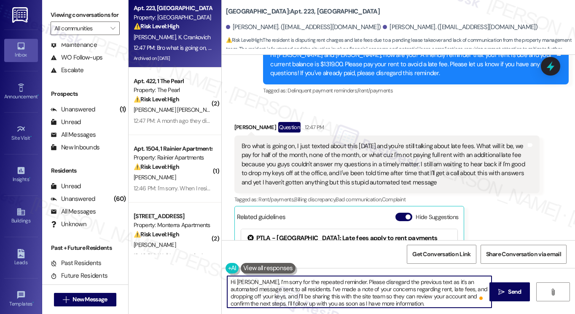
click at [298, 286] on textarea "Hi [PERSON_NAME], I’m sorry for the repeated reminder. Please disregard the pre…" at bounding box center [359, 292] width 264 height 32
click at [300, 290] on textarea "Hi [PERSON_NAME], I’m sorry for the repeated reminder. Please disregard the pre…" at bounding box center [359, 292] width 264 height 32
drag, startPoint x: 433, startPoint y: 287, endPoint x: 270, endPoint y: 294, distance: 162.5
click at [270, 294] on textarea "Hi [PERSON_NAME], I’m sorry for the repeated reminder. Please disregard the pre…" at bounding box center [359, 292] width 264 height 32
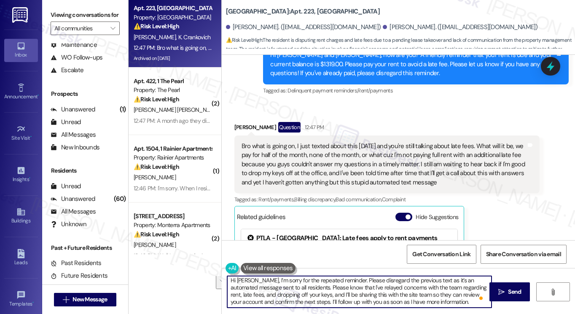
drag, startPoint x: 319, startPoint y: 301, endPoint x: 311, endPoint y: 290, distance: 13.7
click at [306, 293] on textarea "Hi [PERSON_NAME], I’m sorry for the repeated reminder. Please disregard the pre…" at bounding box center [359, 292] width 264 height 32
click at [433, 291] on textarea "Hi [PERSON_NAME], I’m sorry for the repeated reminder. Please disregard the pre…" at bounding box center [359, 292] width 264 height 32
click at [464, 296] on textarea "Hi [PERSON_NAME], I’m sorry for the repeated reminder. Please disregard the pre…" at bounding box center [359, 292] width 264 height 32
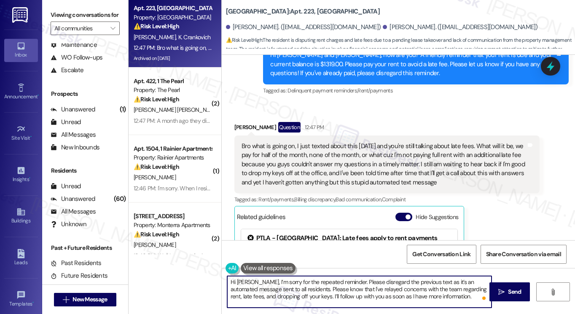
drag, startPoint x: 464, startPoint y: 296, endPoint x: 358, endPoint y: 296, distance: 106.7
click at [358, 296] on textarea "Hi [PERSON_NAME], I’m sorry for the repeated reminder. Please disregard the pre…" at bounding box center [359, 292] width 264 height 32
click at [315, 296] on textarea "Hi [PERSON_NAME], I’m sorry for the repeated reminder. Please disregard the pre…" at bounding box center [359, 292] width 264 height 32
drag, startPoint x: 314, startPoint y: 296, endPoint x: 449, endPoint y: 298, distance: 134.9
click at [449, 298] on textarea "Hi [PERSON_NAME], I’m sorry for the repeated reminder. Please disregard the pre…" at bounding box center [359, 292] width 264 height 32
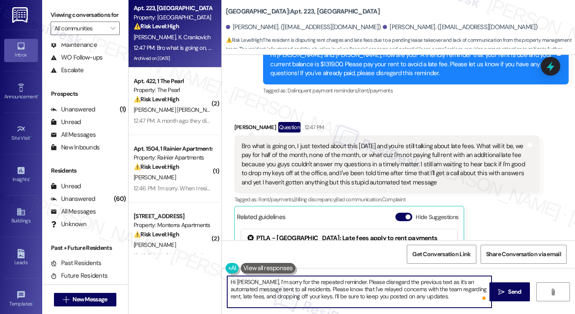
type textarea "Hi [PERSON_NAME], I’m sorry for the repeated reminder. Please disregard the pre…"
click at [237, 9] on b "[GEOGRAPHIC_DATA]: Apt. 223, [GEOGRAPHIC_DATA]" at bounding box center [303, 11] width 154 height 9
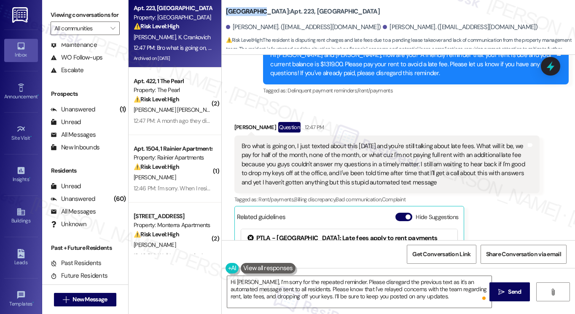
click at [237, 9] on b "[GEOGRAPHIC_DATA]: Apt. 223, [GEOGRAPHIC_DATA]" at bounding box center [303, 11] width 154 height 9
copy b "University"
click at [94, 16] on label "Viewing conversations for" at bounding box center [85, 14] width 69 height 13
click at [57, 7] on div "Viewing conversations for All communities " at bounding box center [85, 21] width 86 height 43
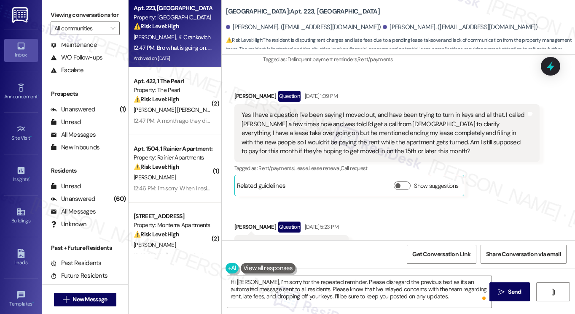
scroll to position [3056, 0]
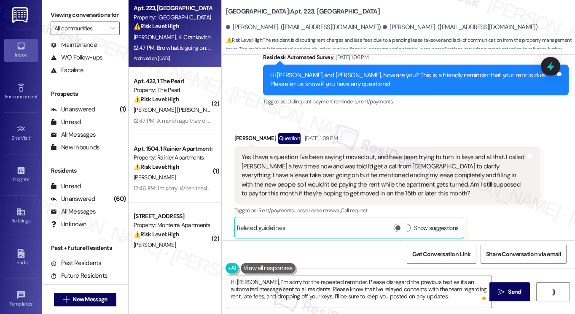
click at [281, 153] on div "Yes I have a question I've been saying I moved out, and have been trying to tur…" at bounding box center [384, 175] width 285 height 45
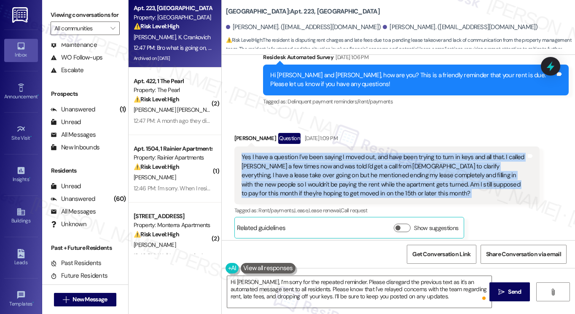
click at [281, 153] on div "Yes I have a question I've been saying I moved out, and have been trying to tur…" at bounding box center [384, 175] width 285 height 45
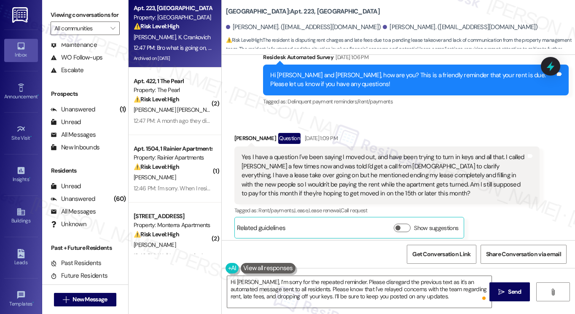
click at [108, 3] on div "Viewing conversations for All communities " at bounding box center [85, 21] width 86 height 43
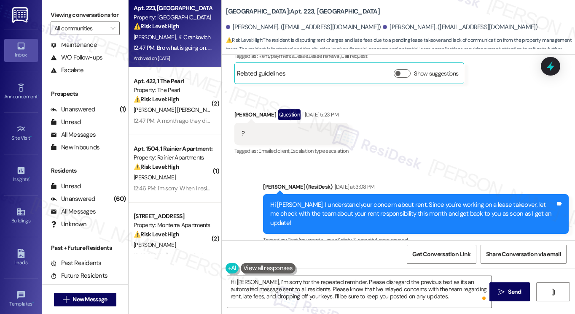
scroll to position [3309, 0]
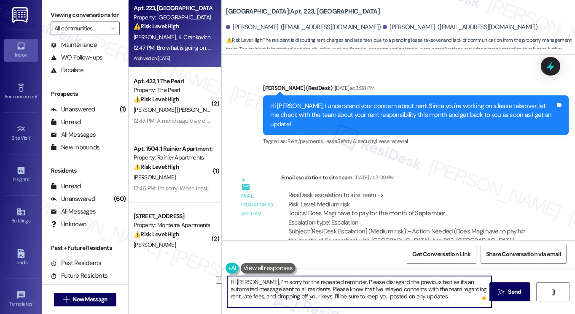
drag, startPoint x: 452, startPoint y: 298, endPoint x: 328, endPoint y: 296, distance: 124.0
click at [328, 296] on textarea "Hi [PERSON_NAME], I’m sorry for the repeated reminder. Please disregard the pre…" at bounding box center [359, 292] width 264 height 32
click at [437, 294] on textarea "Hi [PERSON_NAME], I’m sorry for the repeated reminder. Please disregard the pre…" at bounding box center [359, 292] width 264 height 32
click at [504, 285] on button " Send" at bounding box center [509, 291] width 41 height 19
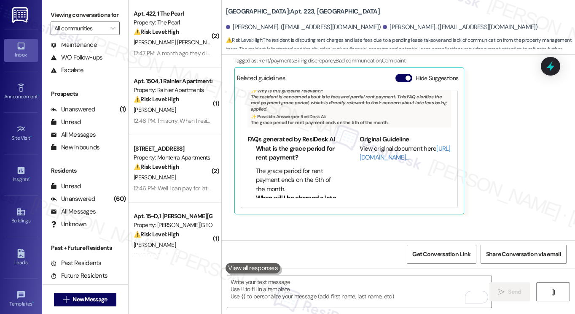
scroll to position [3596, 0]
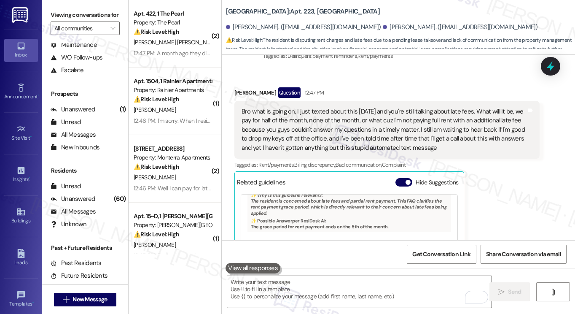
click at [378, 108] on div "Bro what is going on, I just texted about this [DATE] and you're still talking …" at bounding box center [384, 129] width 285 height 45
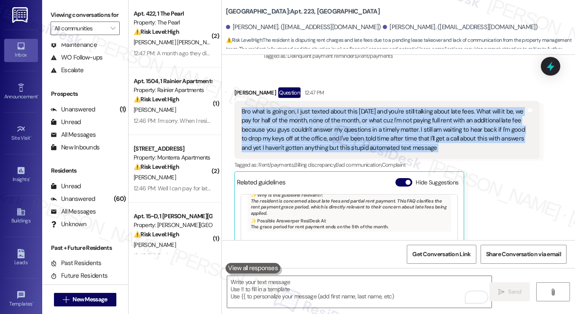
click at [378, 108] on div "Bro what is going on, I just texted about this [DATE] and you're still talking …" at bounding box center [384, 129] width 285 height 45
copy div "Bro what is going on, I just texted about this [DATE] and you're still talking …"
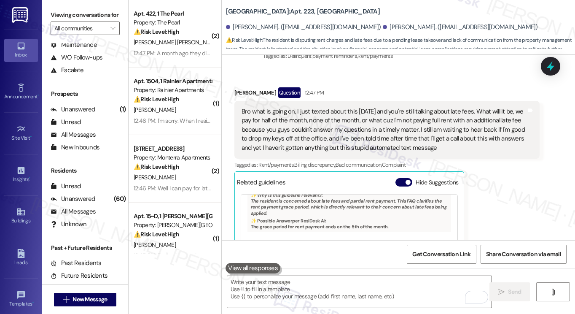
click at [65, 5] on div "Viewing conversations for All communities " at bounding box center [85, 21] width 86 height 43
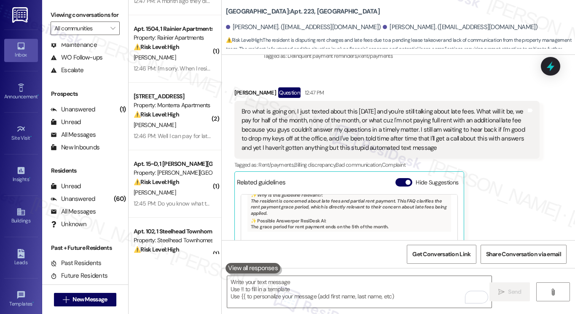
scroll to position [0, 0]
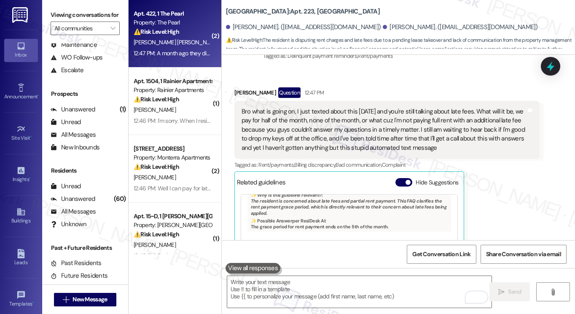
drag, startPoint x: 98, startPoint y: 18, endPoint x: 143, endPoint y: 38, distance: 49.8
click at [98, 18] on label "Viewing conversations for" at bounding box center [85, 14] width 69 height 13
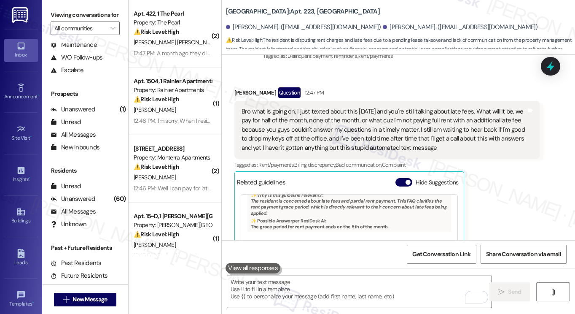
click at [417, 107] on div "Bro what is going on, I just texted about this [DATE] and you're still talking …" at bounding box center [384, 129] width 285 height 45
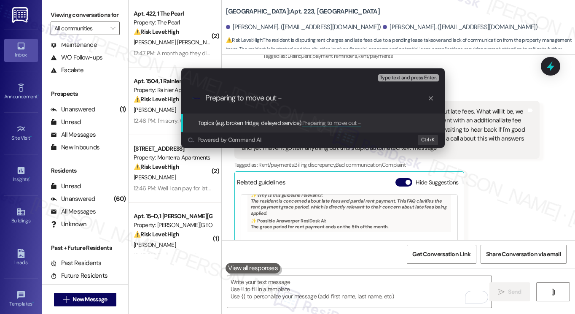
paste input "Follow-Up on Rent, Late Fee, and Key Drop-Off Questions"
drag, startPoint x: 278, startPoint y: 97, endPoint x: 246, endPoint y: 94, distance: 32.2
click at [246, 94] on input "Preparing to move out - Follow-Up on Rent, Late Fee, and Key Drop-Off Questions" at bounding box center [316, 98] width 222 height 9
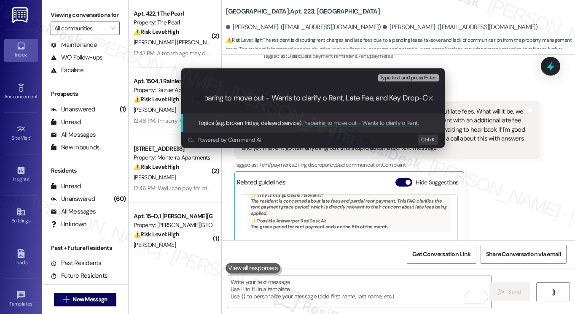
type input "Preparing to move out - Wants to clarify Rent, Late Fee, and Key Drop-Off Quest…"
click at [293, 102] on input "Preparing to move out - Wants to clarify Rent, Late Fee, and Key Drop-Off Quest…" at bounding box center [316, 98] width 222 height 9
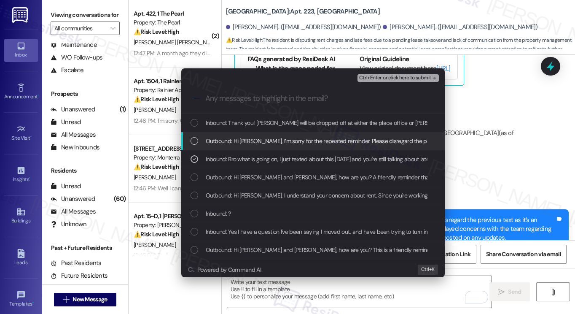
scroll to position [3865, 0]
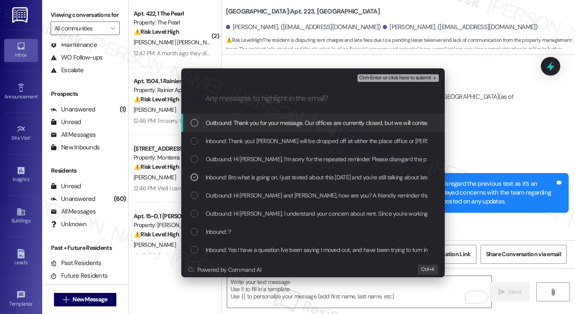
click at [512, 133] on div "Escalate Conversation Medium risk Preparing to move out - Wants to clarify Rent…" at bounding box center [287, 157] width 575 height 314
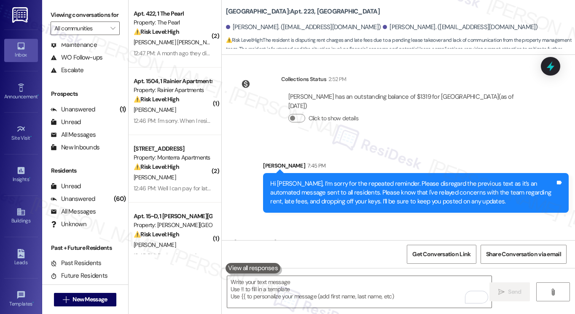
click at [326, 256] on div "Thank you! [PERSON_NAME] will be dropped off at either the place office or [PER…" at bounding box center [384, 260] width 285 height 9
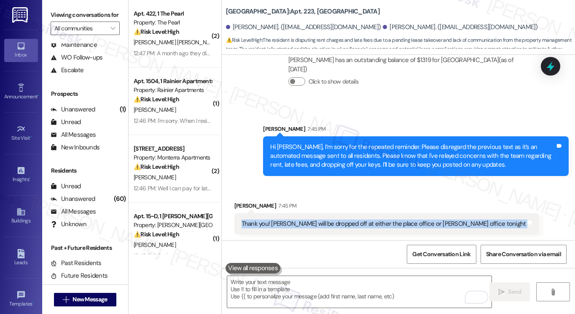
scroll to position [3934, 0]
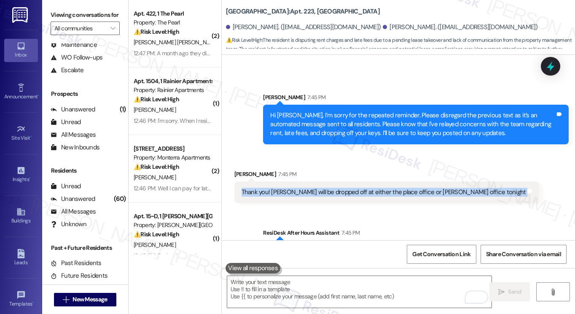
click at [411, 188] on div "Thank you! [PERSON_NAME] will be dropped off at either the place office or [PER…" at bounding box center [384, 192] width 285 height 9
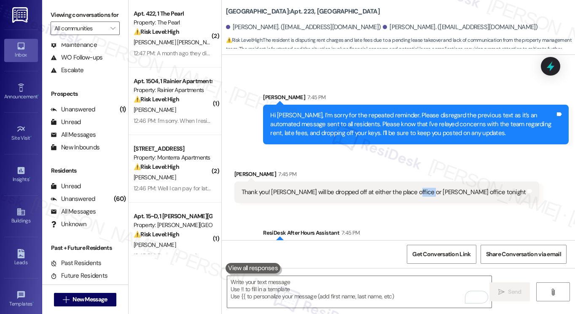
click at [411, 188] on div "Thank you! [PERSON_NAME] will be dropped off at either the place office or [PER…" at bounding box center [384, 192] width 285 height 9
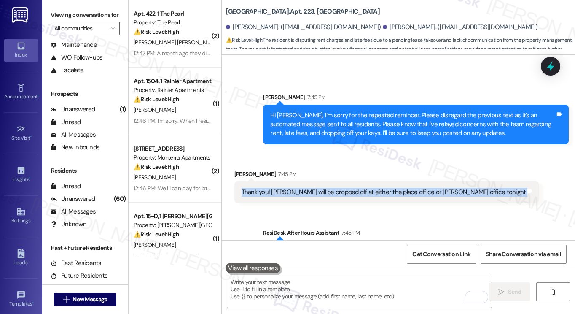
click at [411, 188] on div "Thank you! [PERSON_NAME] will be dropped off at either the place office or [PER…" at bounding box center [384, 192] width 285 height 9
click at [341, 188] on div "Thank you! [PERSON_NAME] will be dropped off at either the place office or [PER…" at bounding box center [384, 192] width 285 height 9
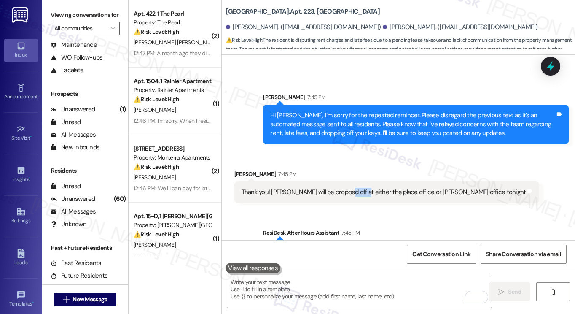
click at [341, 188] on div "Thank you! [PERSON_NAME] will be dropped off at either the place office or [PER…" at bounding box center [384, 192] width 285 height 9
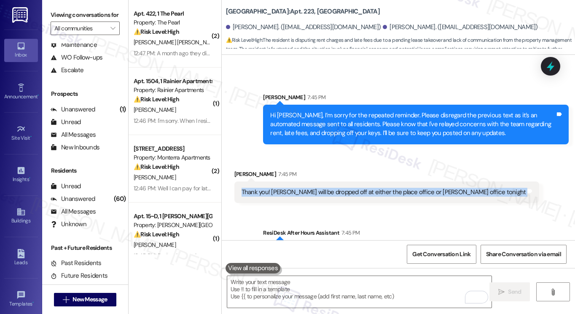
click at [341, 188] on div "Thank you! [PERSON_NAME] will be dropped off at either the place office or [PER…" at bounding box center [384, 192] width 285 height 9
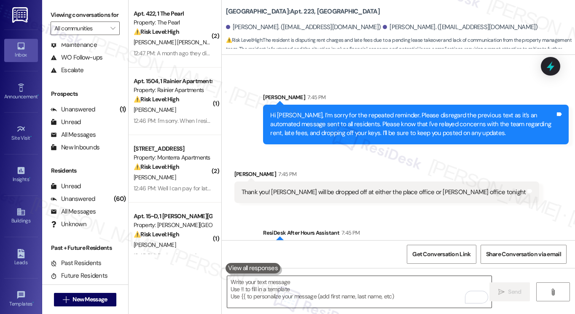
click at [341, 276] on textarea "To enrich screen reader interactions, please activate Accessibility in Grammarl…" at bounding box center [359, 292] width 264 height 32
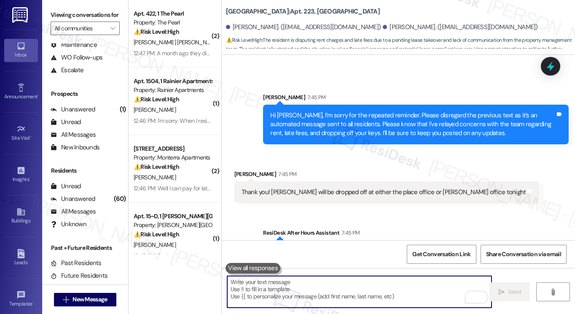
click at [392, 181] on div "Thank you! [PERSON_NAME] will be dropped off at either the place office or [PER…" at bounding box center [386, 192] width 305 height 22
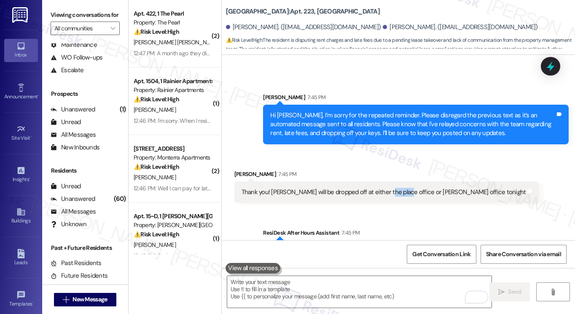
click at [392, 181] on div "Thank you! [PERSON_NAME] will be dropped off at either the place office or [PER…" at bounding box center [386, 192] width 305 height 22
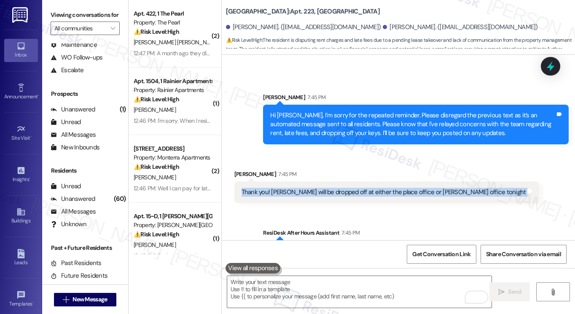
click at [392, 181] on div "Thank you! [PERSON_NAME] will be dropped off at either the place office or [PER…" at bounding box center [386, 192] width 305 height 22
click at [347, 188] on div "Thank you! [PERSON_NAME] will be dropped off at either the place office or [PER…" at bounding box center [384, 192] width 285 height 9
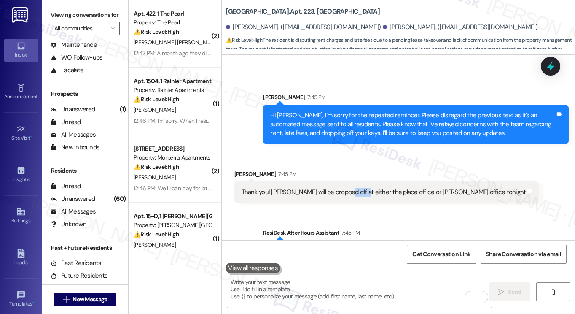
click at [347, 188] on div "Thank you! [PERSON_NAME] will be dropped off at either the place office or [PER…" at bounding box center [384, 192] width 285 height 9
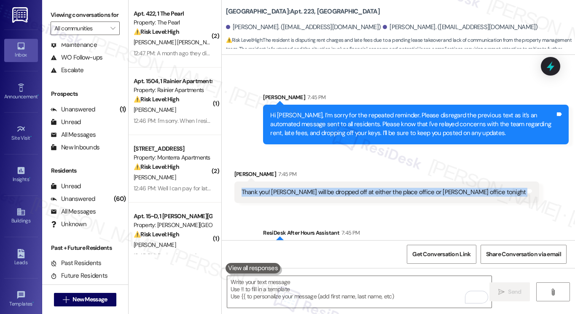
click at [347, 188] on div "Thank you! [PERSON_NAME] will be dropped off at either the place office or [PER…" at bounding box center [384, 192] width 285 height 9
click at [86, 22] on label "Viewing conversations for" at bounding box center [85, 14] width 69 height 13
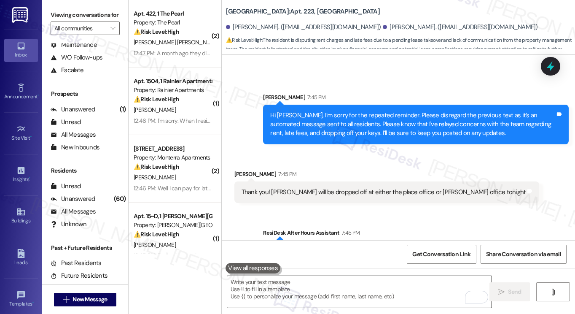
click at [266, 283] on textarea "To enrich screen reader interactions, please activate Accessibility in Grammarl…" at bounding box center [359, 292] width 264 height 32
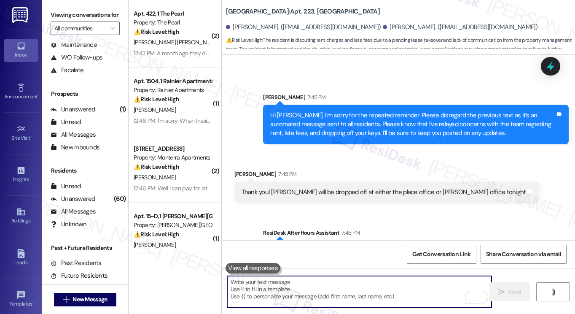
paste textarea "Thank you for the update."
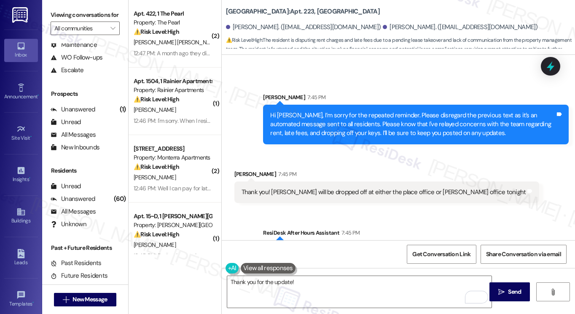
drag, startPoint x: 97, startPoint y: 25, endPoint x: 102, endPoint y: 28, distance: 6.4
click at [97, 22] on label "Viewing conversations for" at bounding box center [85, 14] width 69 height 13
click at [321, 282] on textarea "Thank you for the update!" at bounding box center [359, 292] width 264 height 32
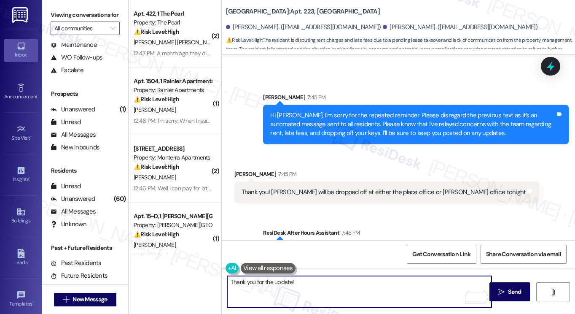
paste textarea "if you need anything else in the meantime, don’t hesitate to reach out."
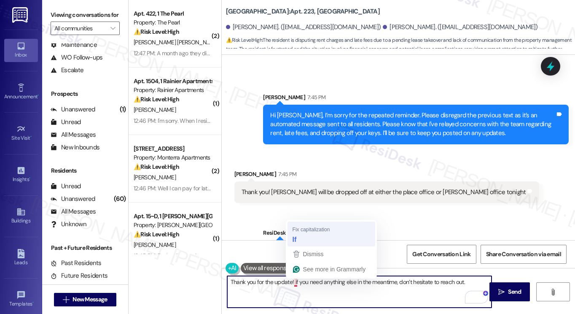
type textarea "Thank you for the update! If you need anything else in the meantime, don’t hesi…"
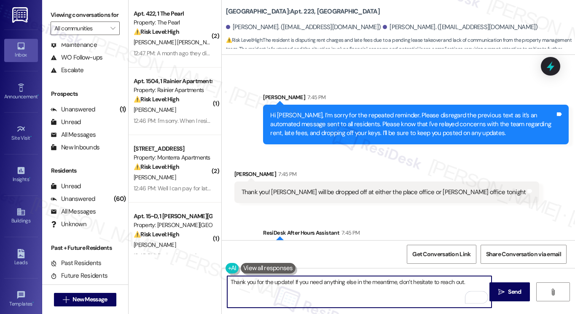
click at [332, 290] on textarea "Thank you for the update! If you need anything else in the meantime, don’t hesi…" at bounding box center [359, 292] width 264 height 32
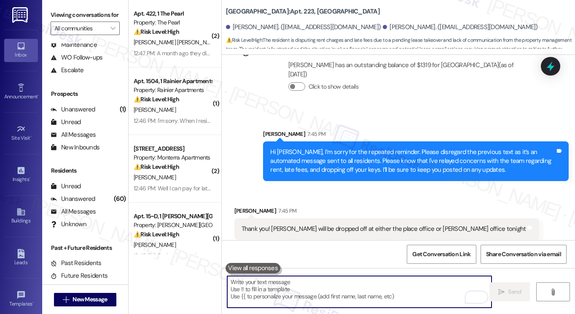
scroll to position [3992, 0]
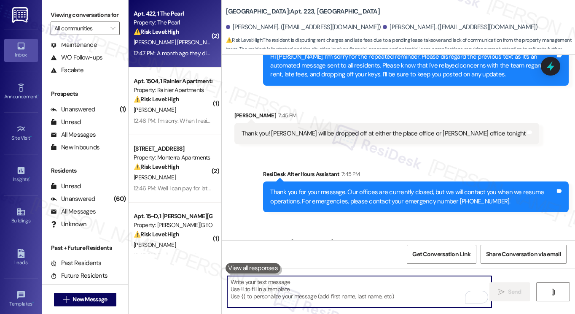
click at [188, 52] on div "12:47 PM: A month ago they did the same thing, the system rejected them and the…" at bounding box center [283, 53] width 299 height 8
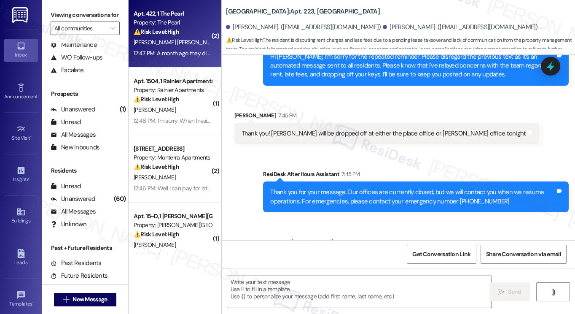
type textarea "Fetching suggested responses. Please feel free to read through the conversation…"
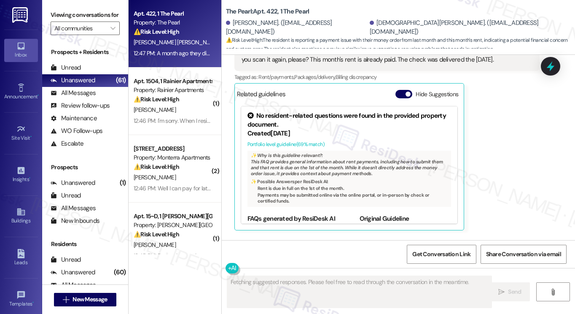
scroll to position [8133, 0]
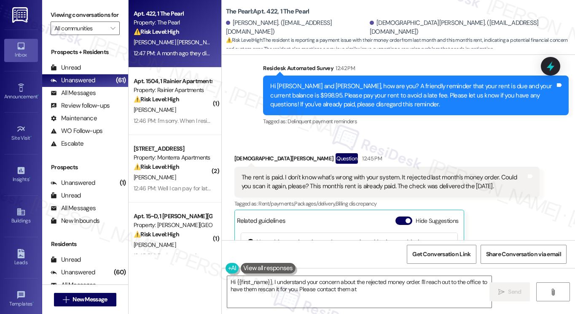
click at [319, 173] on div "The rent is paid. I don't know what's wrong with your system. It rejected last …" at bounding box center [384, 182] width 285 height 18
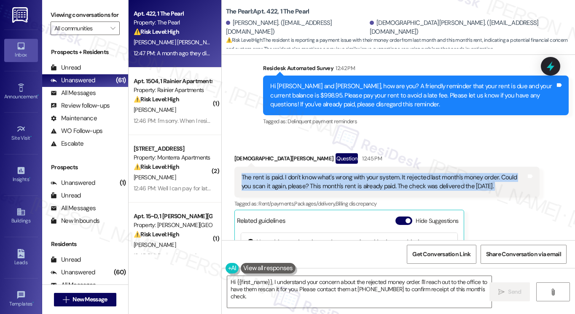
click at [319, 173] on div "The rent is paid. I don't know what's wrong with your system. It rejected last …" at bounding box center [384, 182] width 285 height 18
click at [376, 173] on div "The rent is paid. I don't know what's wrong with your system. It rejected last …" at bounding box center [384, 182] width 285 height 18
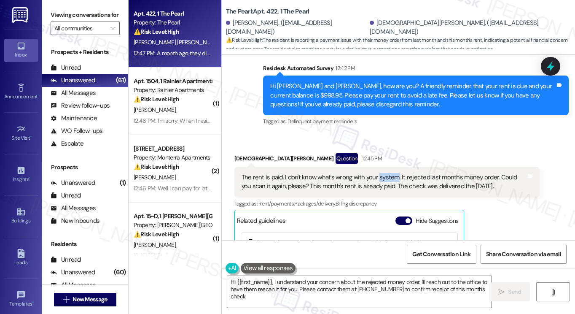
click at [376, 173] on div "The rent is paid. I don't know what's wrong with your system. It rejected last …" at bounding box center [384, 182] width 285 height 18
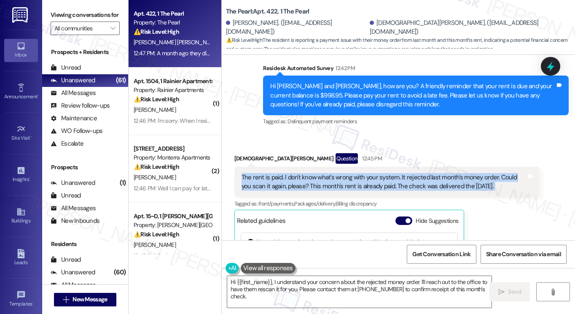
click at [376, 173] on div "The rent is paid. I don't know what's wrong with your system. It rejected last …" at bounding box center [384, 182] width 285 height 18
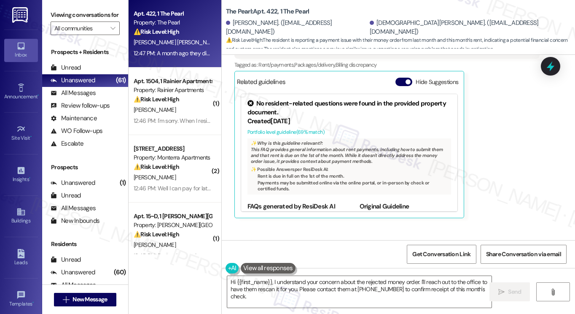
scroll to position [8346, 0]
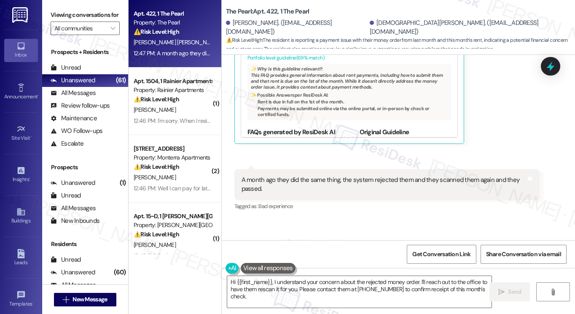
click at [345, 175] on div "A month ago they did the same thing, the system rejected them and they scanned …" at bounding box center [384, 184] width 285 height 18
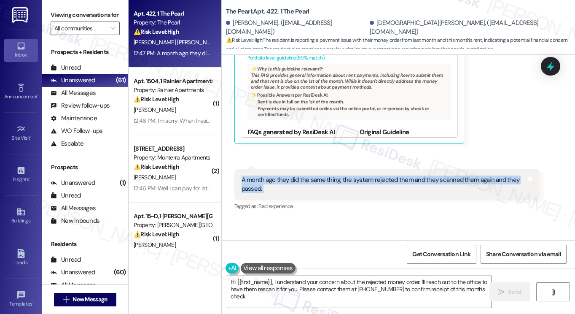
click at [345, 175] on div "A month ago they did the same thing, the system rejected them and they scanned …" at bounding box center [384, 184] width 285 height 18
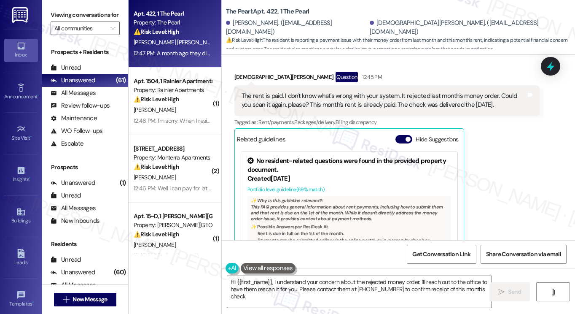
scroll to position [8135, 0]
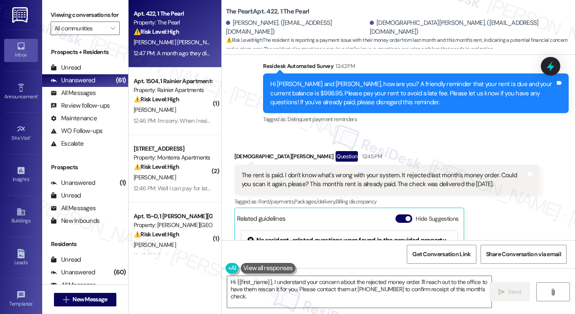
click at [358, 171] on div "The rent is paid. I don't know what's wrong with your system. It rejected last …" at bounding box center [384, 180] width 285 height 18
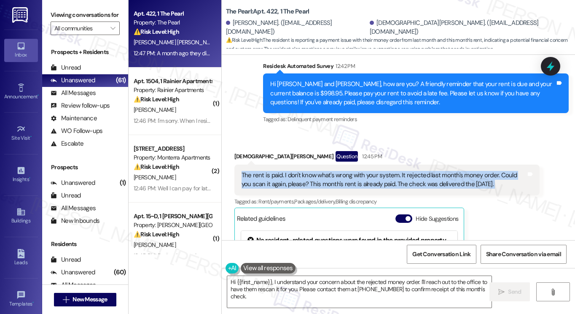
click at [358, 171] on div "The rent is paid. I don't know what's wrong with your system. It rejected last …" at bounding box center [384, 180] width 285 height 18
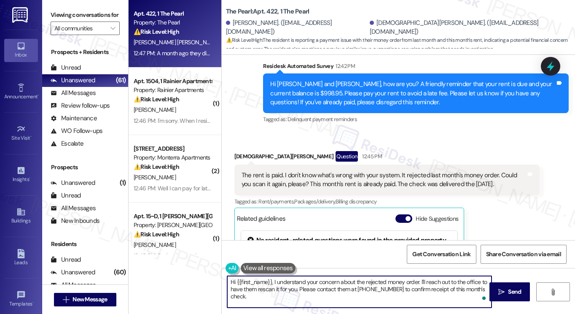
drag, startPoint x: 424, startPoint y: 280, endPoint x: 298, endPoint y: 299, distance: 127.0
click at [298, 299] on textarea "Hi {{first_name}}, I understand your concern about the rejected money order. I'…" at bounding box center [359, 292] width 264 height 32
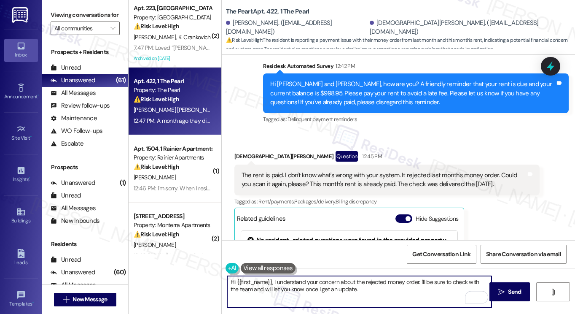
click at [395, 171] on div "The rent is paid. I don't know what's wrong with your system. It rejected last …" at bounding box center [384, 180] width 285 height 18
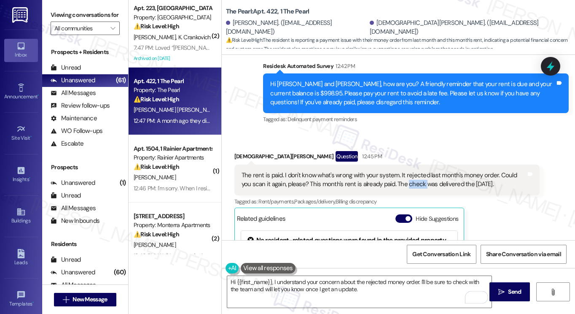
click at [395, 171] on div "The rent is paid. I don't know what's wrong with your system. It rejected last …" at bounding box center [384, 180] width 285 height 18
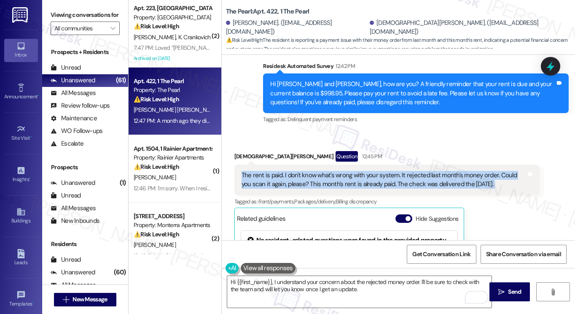
click at [395, 171] on div "The rent is paid. I don't know what's wrong with your system. It rejected last …" at bounding box center [384, 180] width 285 height 18
copy div "The rent is paid. I don't know what's wrong with your system. It rejected last …"
drag, startPoint x: 82, startPoint y: 19, endPoint x: 106, endPoint y: 27, distance: 25.7
click at [82, 19] on label "Viewing conversations for" at bounding box center [85, 14] width 69 height 13
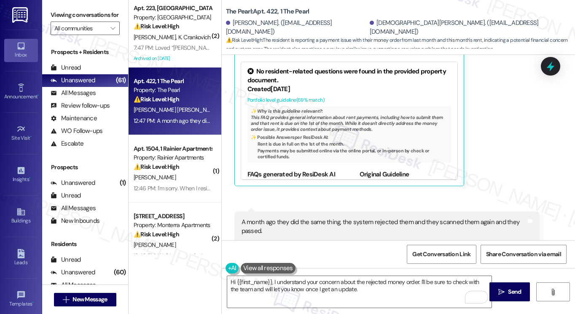
scroll to position [8346, 0]
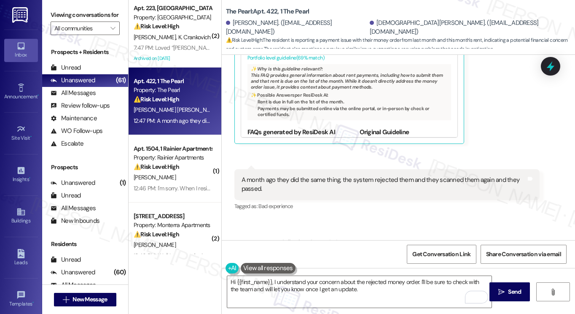
click at [312, 175] on div "A month ago they did the same thing, the system rejected them and they scanned …" at bounding box center [384, 184] width 285 height 18
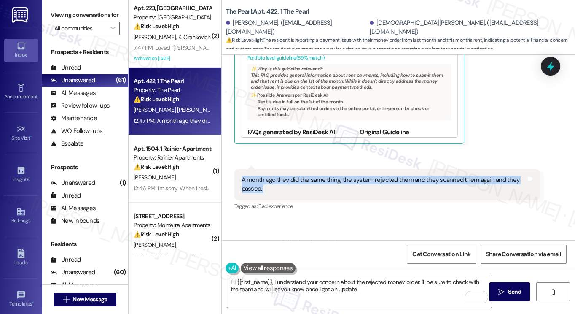
click at [312, 175] on div "A month ago they did the same thing, the system rejected them and they scanned …" at bounding box center [384, 184] width 285 height 18
copy div "A month ago they did the same thing, the system rejected them and they scanned …"
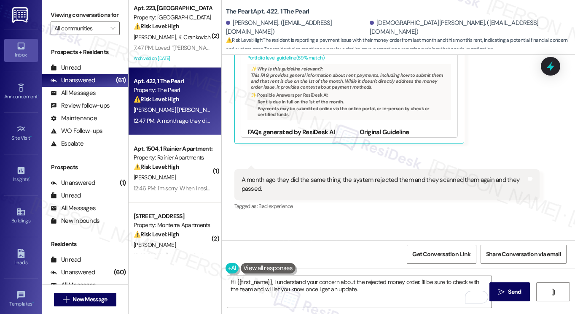
drag, startPoint x: 80, startPoint y: 24, endPoint x: 86, endPoint y: 25, distance: 6.5
click at [80, 22] on label "Viewing conversations for" at bounding box center [85, 14] width 69 height 13
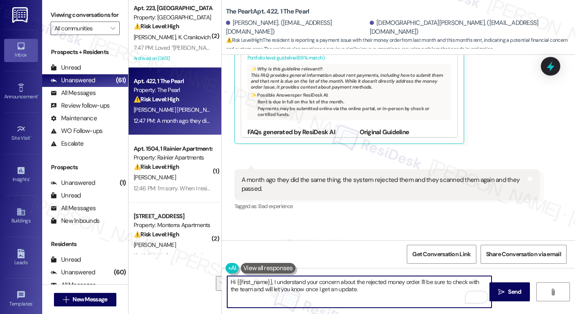
drag, startPoint x: 373, startPoint y: 288, endPoint x: 419, endPoint y: 282, distance: 46.9
click at [419, 282] on textarea "Hi {{first_name}}, I understand your concern about the rejected money order. I'…" at bounding box center [359, 292] width 264 height 32
paste textarea "do you happen to have a copy, receipt, or tracking number for this month’s chec…"
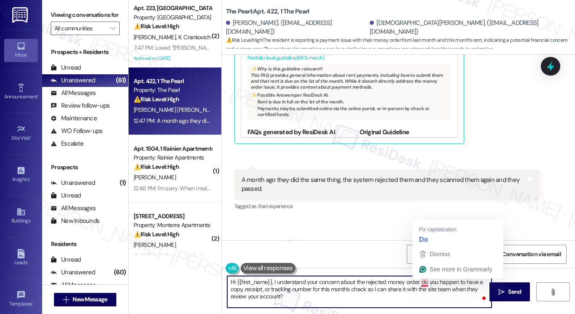
click at [420, 281] on textarea "Hi {{first_name}}, I understand your concern about the rejected money order. do…" at bounding box center [359, 292] width 264 height 32
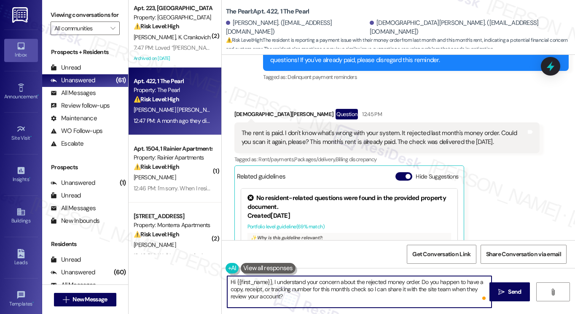
scroll to position [8051, 0]
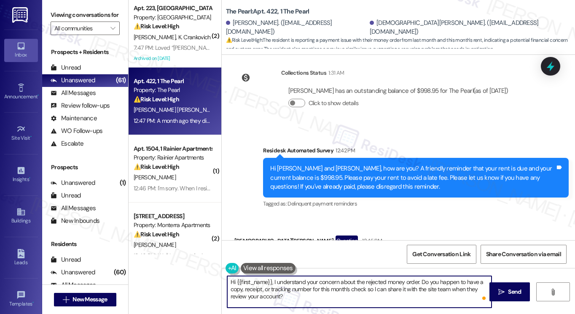
click at [238, 235] on div "[DEMOGRAPHIC_DATA][PERSON_NAME] Question 12:45 PM" at bounding box center [387, 241] width 306 height 13
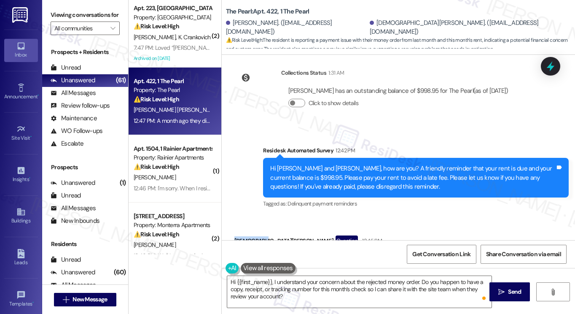
click at [238, 235] on div "[DEMOGRAPHIC_DATA][PERSON_NAME] Question 12:45 PM" at bounding box center [387, 241] width 306 height 13
copy div "[DEMOGRAPHIC_DATA]"
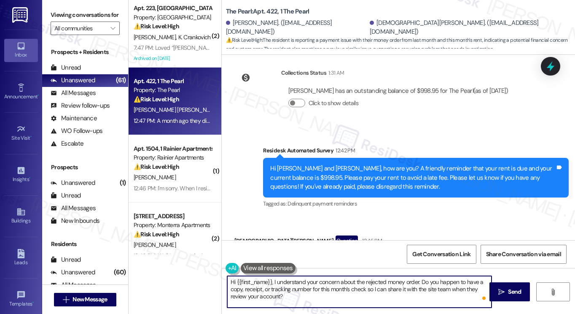
drag, startPoint x: 234, startPoint y: 280, endPoint x: 271, endPoint y: 278, distance: 36.7
click at [271, 278] on textarea "Hi {{first_name}}, I understand your concern about the rejected money order. Do…" at bounding box center [359, 292] width 264 height 32
paste textarea "[DEMOGRAPHIC_DATA]"
type textarea "Hi [PERSON_NAME], I understand your concern about the rejected money order. Do …"
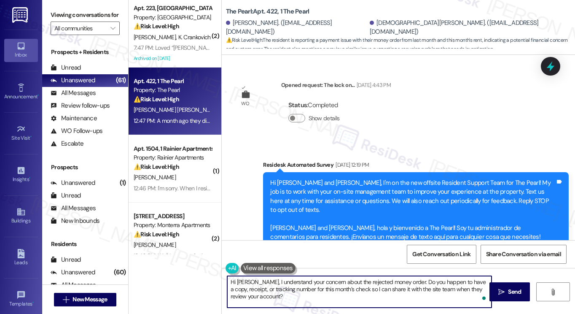
scroll to position [8051, 0]
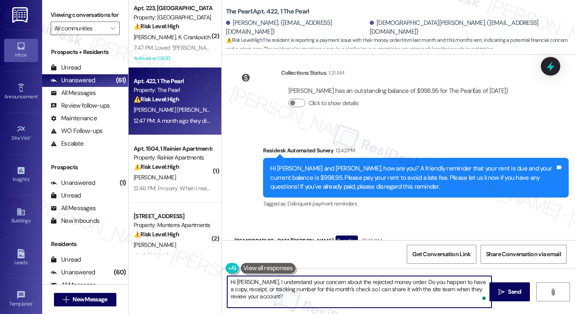
drag, startPoint x: 380, startPoint y: 298, endPoint x: 393, endPoint y: 298, distance: 13.1
click at [380, 298] on textarea "Hi [PERSON_NAME], I understand your concern about the rejected money order. Do …" at bounding box center [359, 292] width 264 height 32
type textarea "Hi [PERSON_NAME], I understand your concern about the rejected money order. Do …"
click at [503, 295] on icon "" at bounding box center [501, 291] width 6 height 7
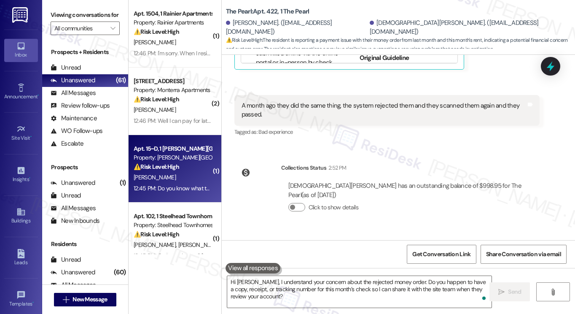
scroll to position [8423, 0]
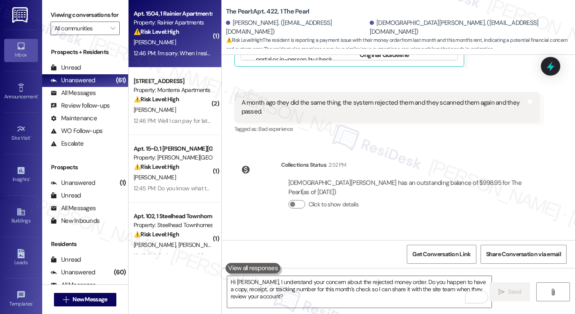
click at [176, 64] on div "Apt. 1504, 1 Rainier Apartments Property: Rainier Apartments ⚠️ Risk Level: Hig…" at bounding box center [175, 33] width 93 height 67
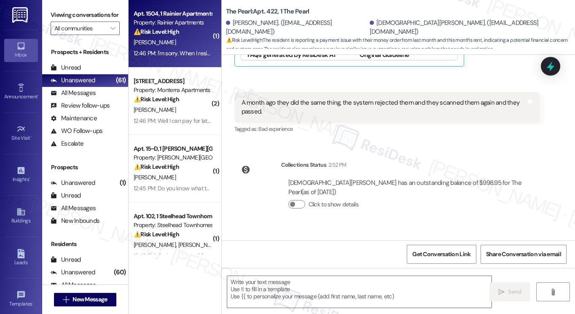
type textarea "Fetching suggested responses. Please feel free to read through the conversation…"
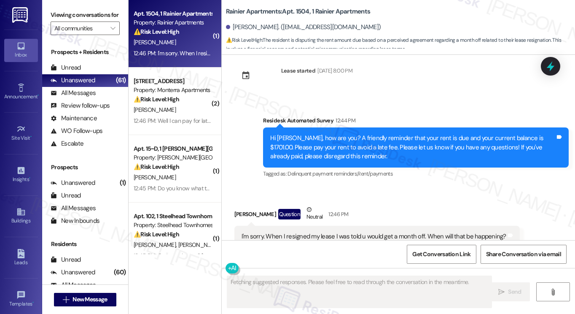
scroll to position [637, 0]
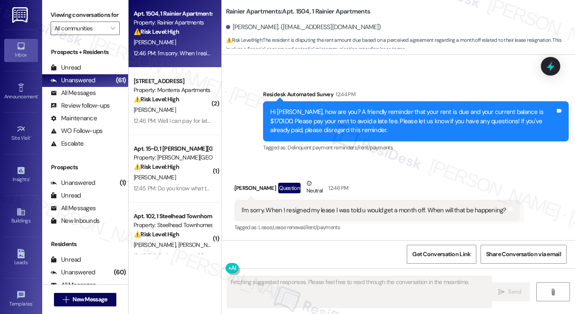
click at [304, 200] on div "I'm sorry. When I resigned my lease I was told u would get a month off. When wi…" at bounding box center [376, 210] width 285 height 22
click at [305, 201] on div "I'm sorry. When I resigned my lease I was told u would get a month off. When wi…" at bounding box center [376, 210] width 285 height 22
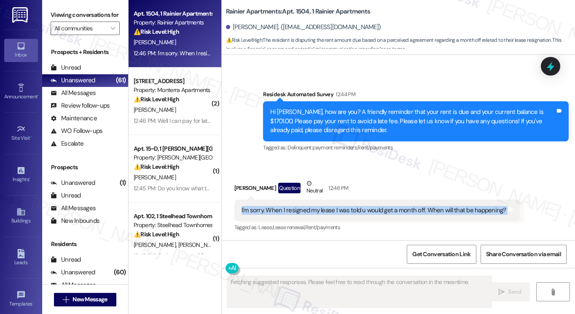
click at [305, 201] on div "I'm sorry. When I resigned my lease I was told u would get a month off. When wi…" at bounding box center [376, 210] width 285 height 22
click at [352, 210] on div "I'm sorry. When I resigned my lease I was told u would get a month off. When wi…" at bounding box center [374, 210] width 265 height 9
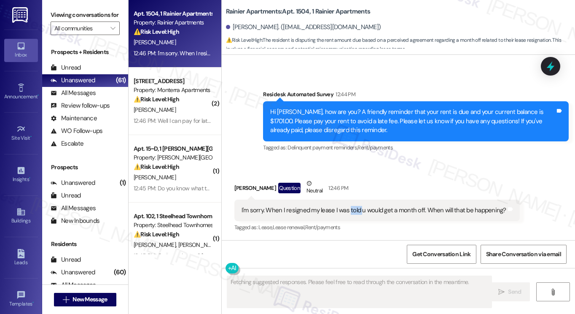
click at [352, 210] on div "I'm sorry. When I resigned my lease I was told u would get a month off. When wi…" at bounding box center [374, 210] width 265 height 9
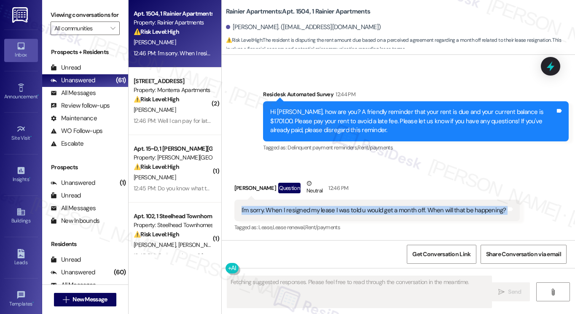
click at [352, 210] on div "I'm sorry. When I resigned my lease I was told u would get a month off. When wi…" at bounding box center [374, 210] width 265 height 9
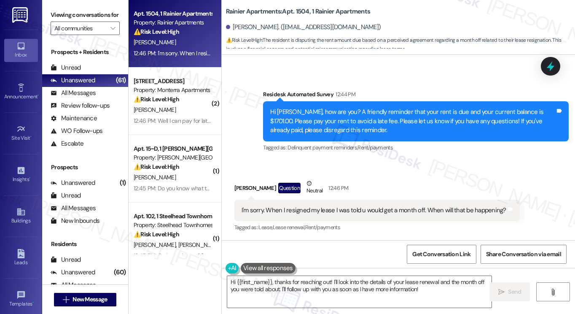
click at [75, 14] on label "Viewing conversations for" at bounding box center [85, 14] width 69 height 13
click at [338, 282] on textarea "Hi {{first_name}}, thanks for reaching out! I'll look into the details of your …" at bounding box center [359, 292] width 264 height 32
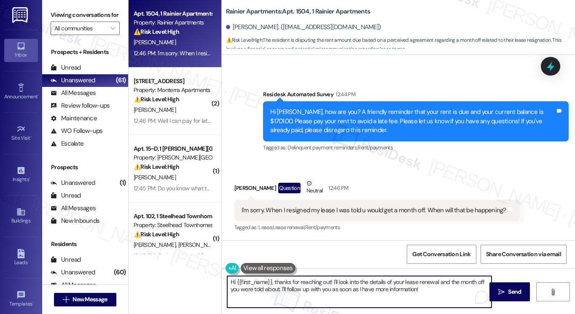
click at [339, 282] on textarea "Hi {{first_name}}, thanks for reaching out! I'll look into the details of your …" at bounding box center [359, 292] width 264 height 32
click at [400, 289] on textarea "Hi {{first_name}}, thanks for reaching out! I'll look into the details of your …" at bounding box center [359, 292] width 264 height 32
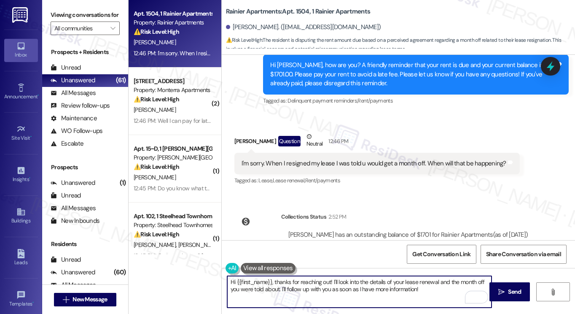
scroll to position [715, 0]
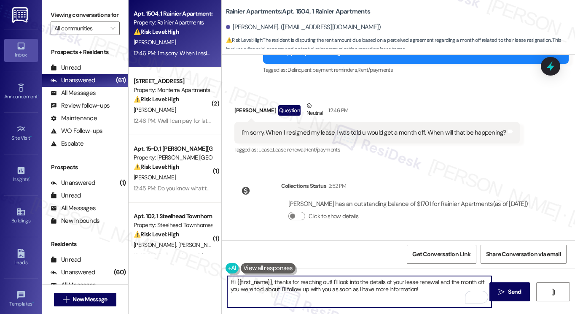
click at [385, 281] on textarea "Hi {{first_name}}, thanks for reaching out! I'll look into the details of your …" at bounding box center [359, 292] width 264 height 32
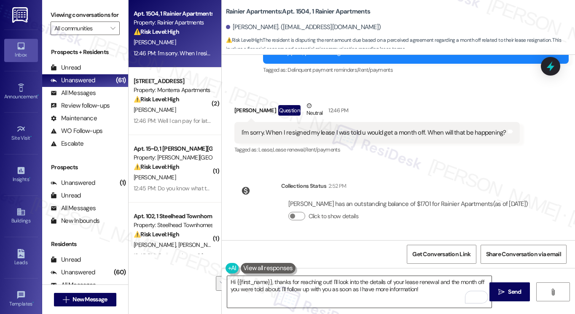
drag, startPoint x: 496, startPoint y: 284, endPoint x: 445, endPoint y: 286, distance: 51.1
click at [445, 286] on div "Hi {{first_name}}, thanks for reaching out! I'll look into the details of your …" at bounding box center [398, 299] width 353 height 63
click at [440, 287] on textarea "Hi {{first_name}}, thanks for reaching out! I'll look into the details of your …" at bounding box center [359, 292] width 264 height 32
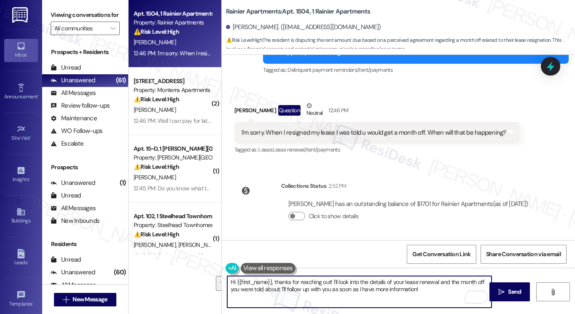
click at [436, 292] on textarea "Hi {{first_name}}, thanks for reaching out! I'll look into the details of your …" at bounding box center [359, 292] width 264 height 32
type textarea "Hi {{first_name}}, thanks for reaching out! I'll look into the details of your …"
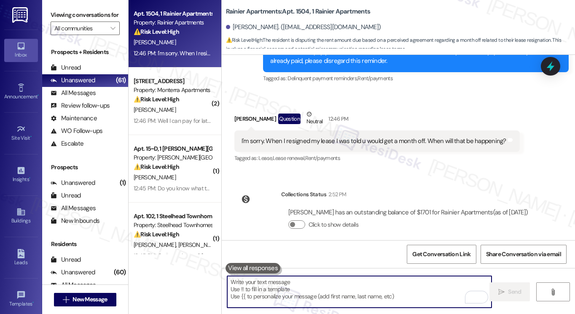
scroll to position [783, 0]
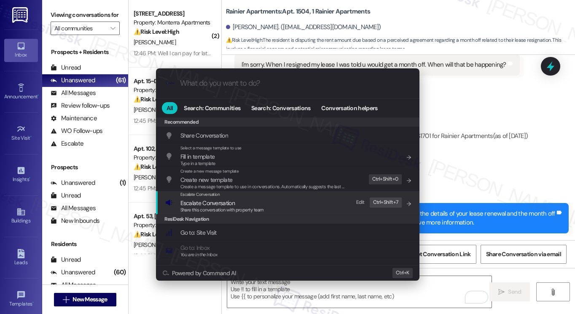
click at [233, 197] on div "Escalate Conversation Escalate Conversation Share this conversation with proper…" at bounding box center [221, 202] width 83 height 23
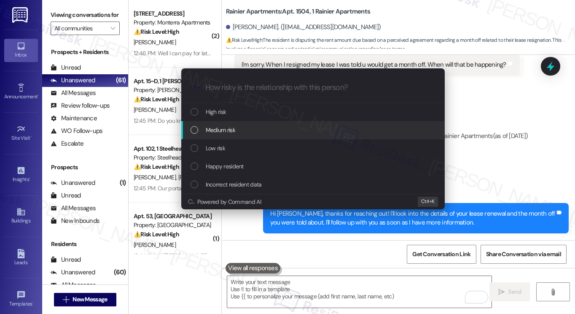
click at [232, 129] on span "Medium risk" at bounding box center [221, 129] width 30 height 9
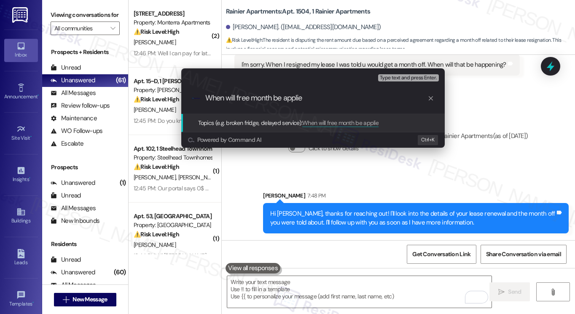
type input "When will free month be applied"
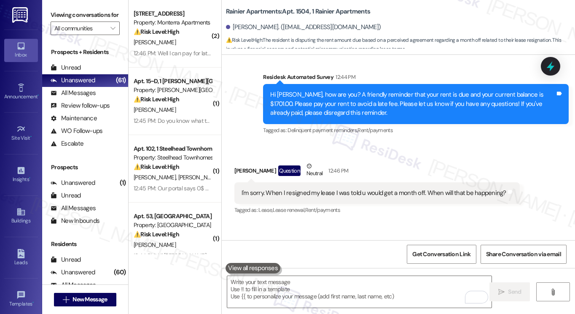
scroll to position [637, 0]
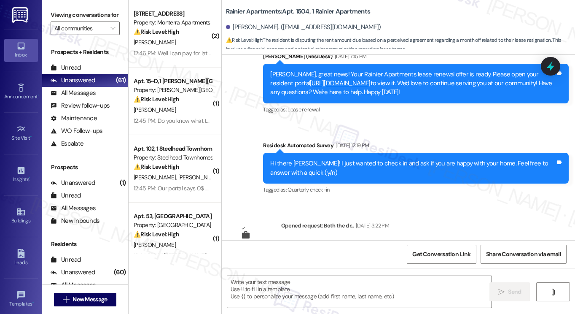
type textarea "Fetching suggested responses. Please feel free to read through the conversation…"
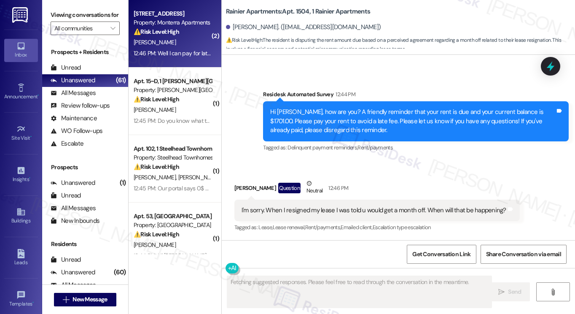
click at [196, 54] on div "12:46 PM: Well I can pay for late fee.... I will pay $1400 on the tenth and the…" at bounding box center [245, 53] width 223 height 8
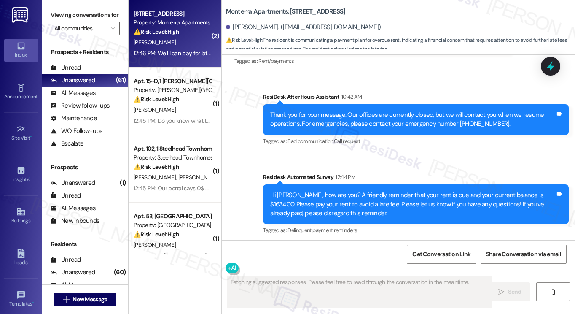
scroll to position [4422, 0]
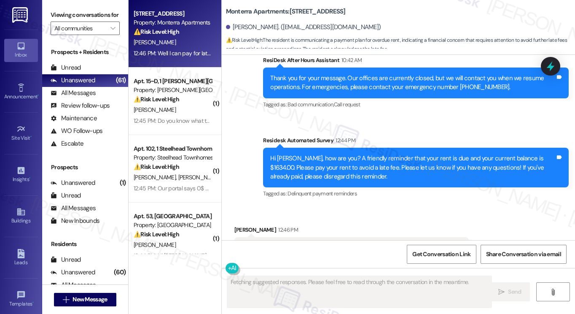
click at [331, 243] on div "Well I can pay for late fee.... I will pay $1400 on the tenth and the rest on t…" at bounding box center [349, 247] width 214 height 9
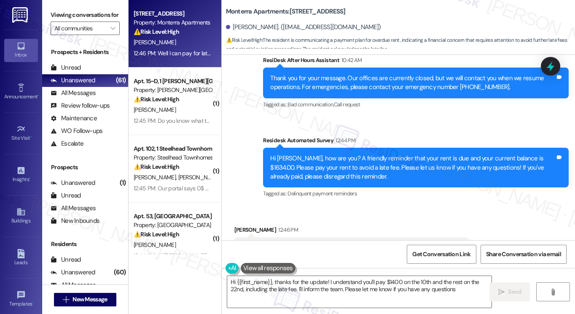
type textarea "Hi {{first_name}}, thanks for the update! I understand you'll pay $1400 on the …"
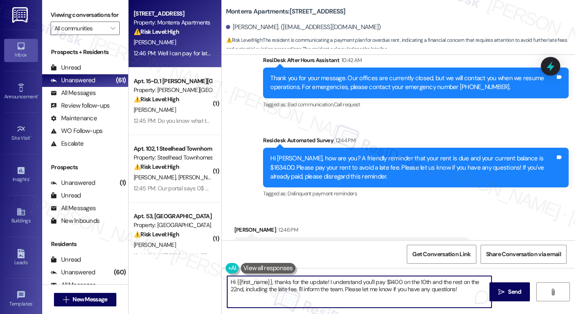
click at [305, 283] on textarea "Hi {{first_name}}, thanks for the update! I understand you'll pay $1400 on the …" at bounding box center [359, 292] width 264 height 32
click at [374, 288] on textarea "Hi {{first_name}}, thanks for the update! I understand you'll pay $1400 on the …" at bounding box center [359, 292] width 264 height 32
click at [390, 282] on textarea "Hi {{first_name}}, thanks for the update! I understand you'll pay $1400 on the …" at bounding box center [359, 292] width 264 height 32
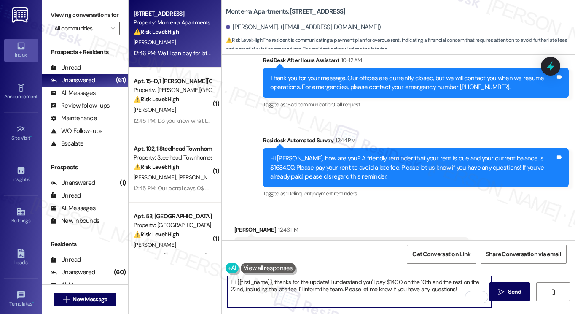
click at [390, 282] on textarea "Hi {{first_name}}, thanks for the update! I understand you'll pay $1400 on the …" at bounding box center [359, 292] width 264 height 32
click at [282, 291] on textarea "Hi {{first_name}}, thanks for the update! I understand you'll pay $1400 on the …" at bounding box center [359, 292] width 264 height 32
click at [464, 289] on textarea "Hi {{first_name}}, thanks for the update! I understand you'll pay $1400 on the …" at bounding box center [359, 292] width 264 height 32
click at [493, 285] on button " Send" at bounding box center [509, 291] width 41 height 19
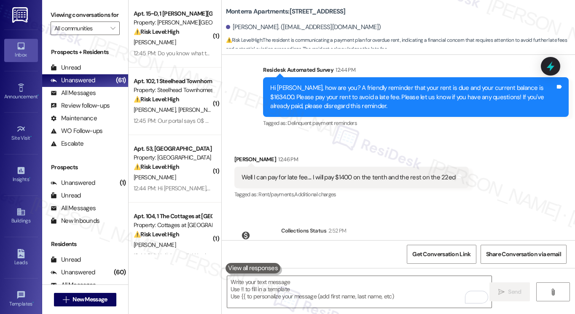
scroll to position [4577, 0]
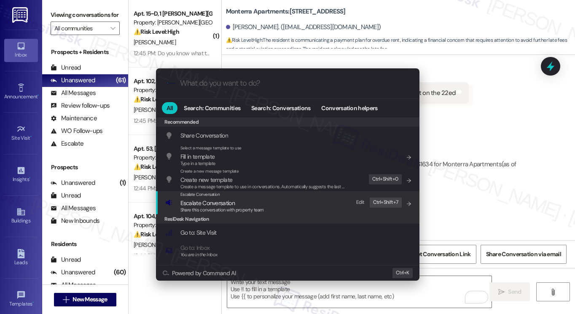
click at [242, 194] on div "Escalate Conversation" at bounding box center [221, 194] width 83 height 7
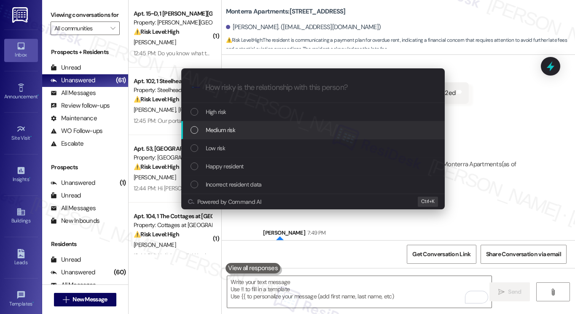
click at [253, 131] on div "Medium risk" at bounding box center [314, 129] width 247 height 9
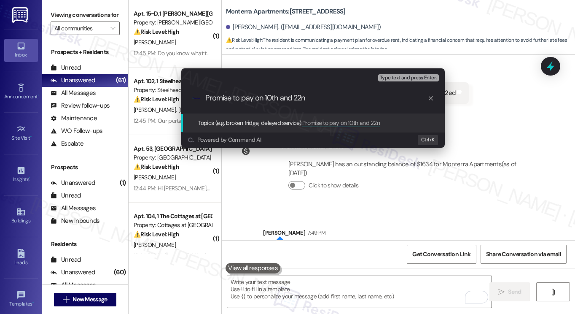
type input "Promise to pay on 10th and 22nd"
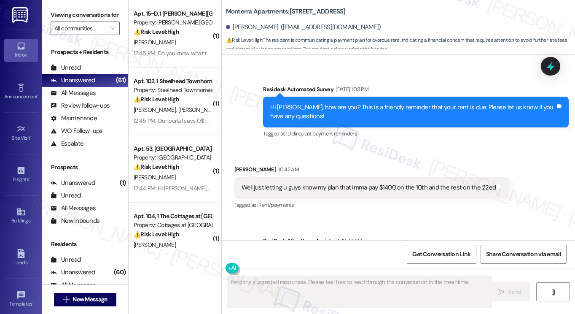
scroll to position [4422, 0]
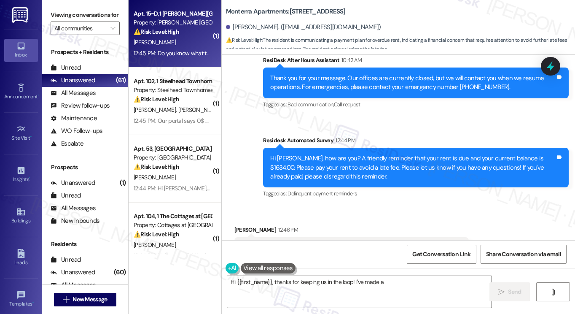
type textarea "Hi {{first_name}}, thanks for keeping us in the loop! I've made a note"
click at [182, 46] on div "[PERSON_NAME]" at bounding box center [173, 42] width 80 height 11
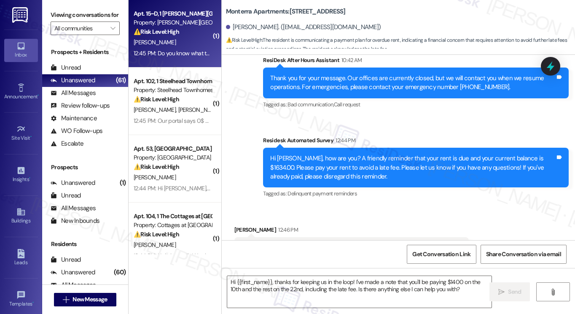
type textarea "Fetching suggested responses. Please feel free to read through the conversation…"
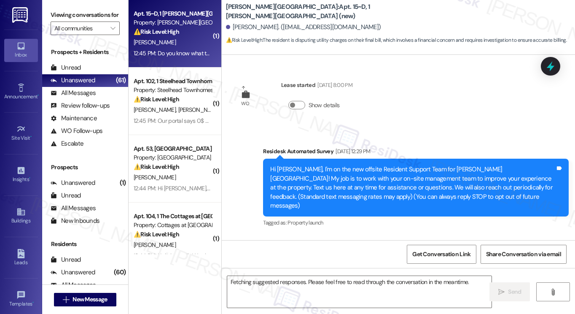
scroll to position [4313, 0]
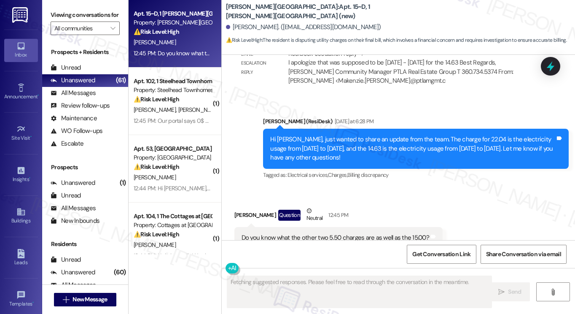
click at [331, 227] on div "Do you know what the other two 5.50 charges are as well as the 15.00? Tags and …" at bounding box center [338, 238] width 208 height 22
click at [332, 227] on div "Do you know what the other two 5.50 charges are as well as the 15.00? Tags and …" at bounding box center [338, 238] width 208 height 22
click at [393, 135] on div "Hi Jordan, just wanted to share an update from the team. The charge for 22.04 i…" at bounding box center [412, 148] width 285 height 27
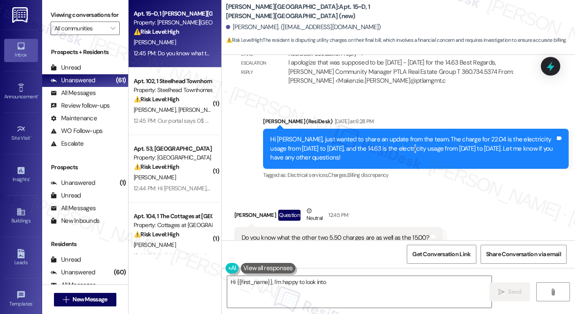
click at [393, 135] on div "Hi Jordan, just wanted to share an update from the team. The charge for 22.04 i…" at bounding box center [412, 148] width 285 height 27
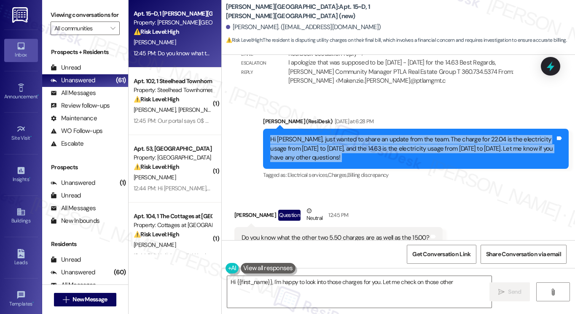
click at [393, 135] on div "Hi Jordan, just wanted to share an update from the team. The charge for 22.04 i…" at bounding box center [412, 148] width 285 height 27
type textarea "Hi {{first_name}}, I'm happy to look into those charges for you. Let me check o…"
click at [377, 206] on div "Jordan Frank Question Neutral 12:45 PM" at bounding box center [338, 216] width 208 height 21
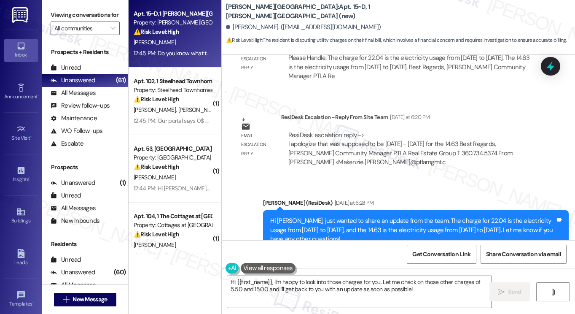
scroll to position [4144, 0]
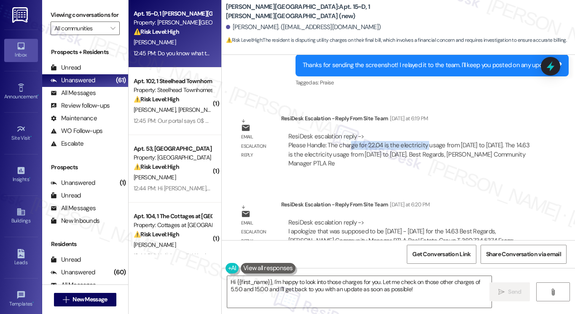
drag, startPoint x: 350, startPoint y: 119, endPoint x: 426, endPoint y: 120, distance: 75.9
click at [426, 132] on div "ResiDesk escalation reply -> Please Handle: The charge for 22.04 is the electri…" at bounding box center [408, 149] width 241 height 35
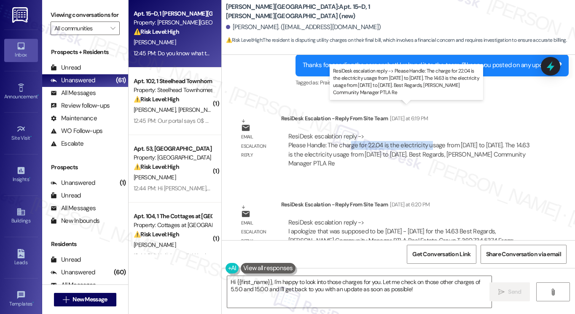
click at [426, 132] on div "ResiDesk escalation reply -> Please Handle: The charge for 22.04 is the electri…" at bounding box center [408, 149] width 241 height 35
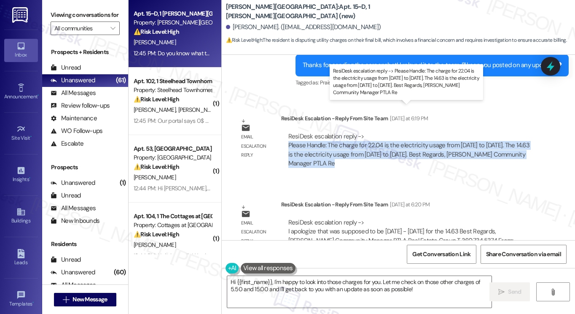
click at [426, 132] on div "ResiDesk escalation reply -> Please Handle: The charge for 22.04 is the electri…" at bounding box center [408, 149] width 241 height 35
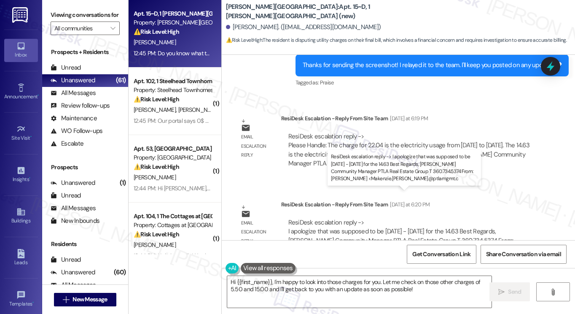
click at [356, 218] on div "ResiDesk escalation reply -> I apologize that was supposed to be 8/12/25 - 8/31…" at bounding box center [400, 235] width 225 height 35
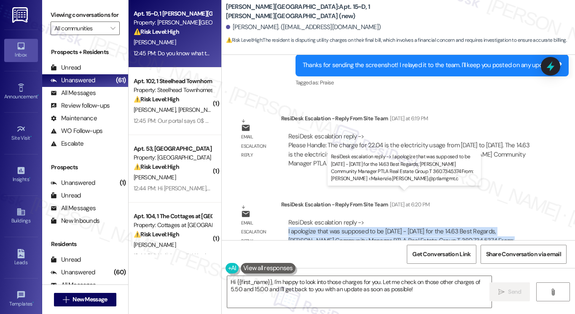
click at [356, 218] on div "ResiDesk escalation reply -> I apologize that was supposed to be 8/12/25 - 8/31…" at bounding box center [400, 235] width 225 height 35
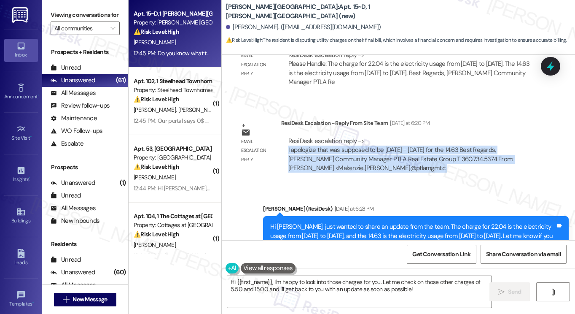
scroll to position [4313, 0]
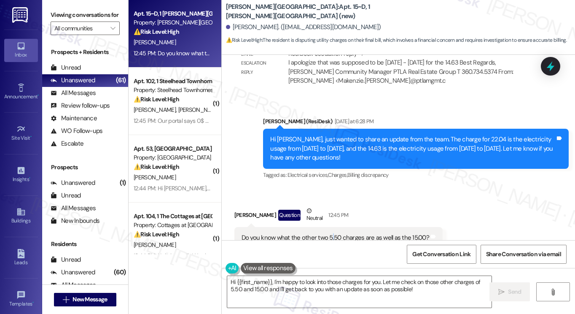
click at [331, 233] on div "Do you know what the other two 5.50 charges are as well as the 15.00?" at bounding box center [336, 237] width 188 height 9
copy div "Do you know what the other two 5.50 charges are as well as the 15.00? Tags and …"
click at [332, 135] on div "Hi Jordan, just wanted to share an update from the team. The charge for 22.04 i…" at bounding box center [412, 148] width 285 height 27
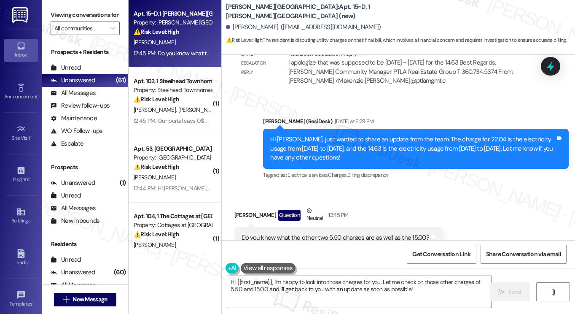
click at [284, 233] on div "Do you know what the other two 5.50 charges are as well as the 15.00?" at bounding box center [336, 237] width 188 height 9
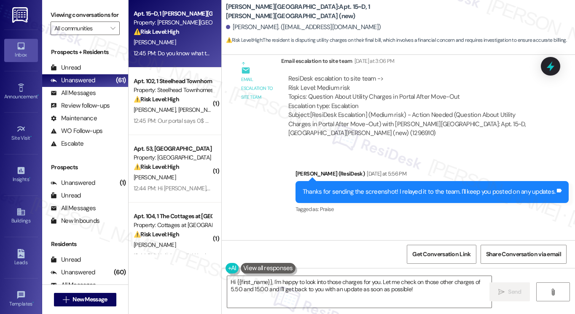
scroll to position [3891, 0]
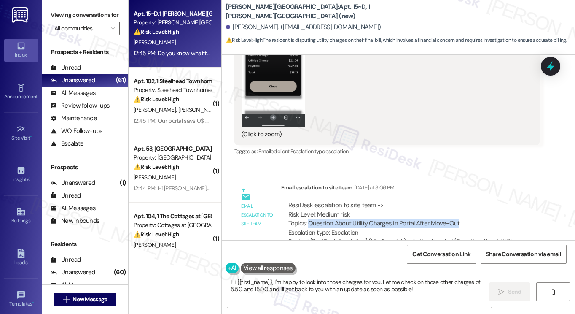
drag, startPoint x: 306, startPoint y: 195, endPoint x: 460, endPoint y: 192, distance: 154.8
click at [460, 201] on div "ResiDesk escalation to site team -> Risk Level: Medium risk Topics: Question Ab…" at bounding box center [410, 219] width 245 height 36
copy div "Question About Utility Charges in Portal After Move-Out"
click at [79, 20] on label "Viewing conversations for" at bounding box center [85, 14] width 69 height 13
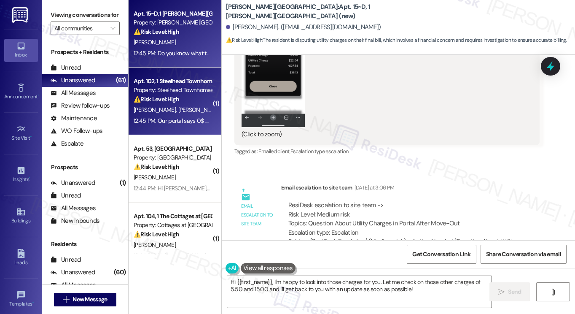
click at [178, 109] on span "[PERSON_NAME]" at bounding box center [200, 110] width 45 height 8
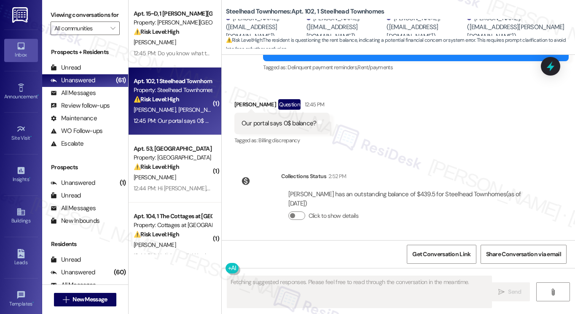
scroll to position [1366, 0]
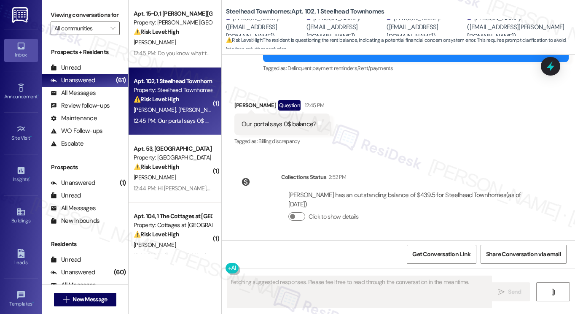
click at [288, 127] on div "Our portal says 0$ balance?" at bounding box center [279, 124] width 75 height 9
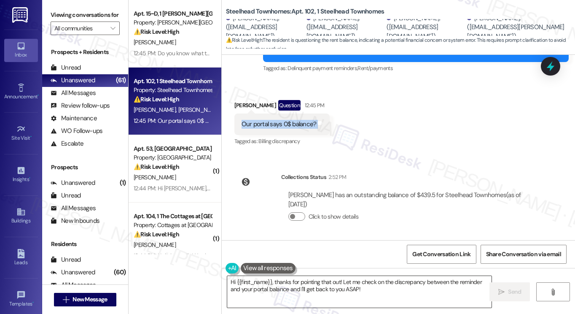
click at [288, 289] on textarea "Hi {{first_name}}, thanks for pointing that out! Let me check on the discrepanc…" at bounding box center [359, 292] width 264 height 32
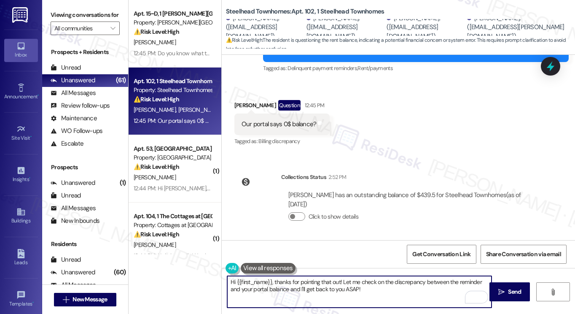
click at [250, 109] on div "Zachary Crew Question 12:45 PM" at bounding box center [282, 106] width 96 height 13
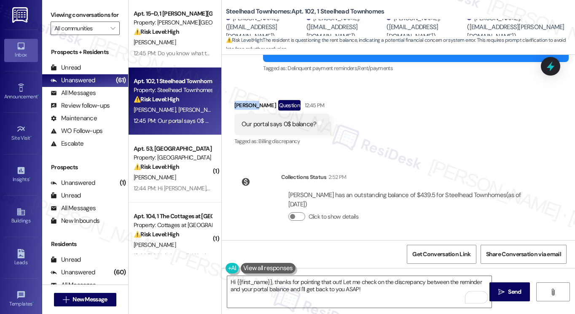
click at [250, 109] on div "Zachary Crew Question 12:45 PM" at bounding box center [282, 106] width 96 height 13
copy div "Zachary"
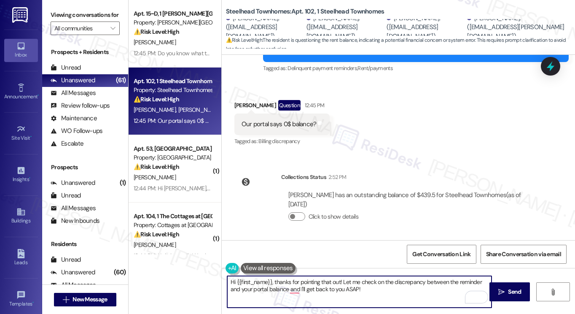
drag, startPoint x: 235, startPoint y: 281, endPoint x: 269, endPoint y: 277, distance: 34.0
click at [270, 278] on textarea "Hi {{first_name}}, thanks for pointing that out! Let me check on the discrepanc…" at bounding box center [359, 292] width 264 height 32
paste textarea "Zachary"
drag, startPoint x: 399, startPoint y: 290, endPoint x: 274, endPoint y: 284, distance: 124.9
click at [274, 284] on textarea "Hi Zachary, thanks for pointing that out! Let me check on the discrepancy betwe…" at bounding box center [359, 292] width 264 height 32
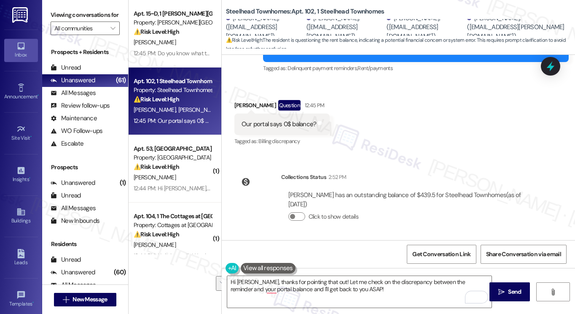
click at [81, 22] on label "Viewing conversations for" at bounding box center [85, 14] width 69 height 13
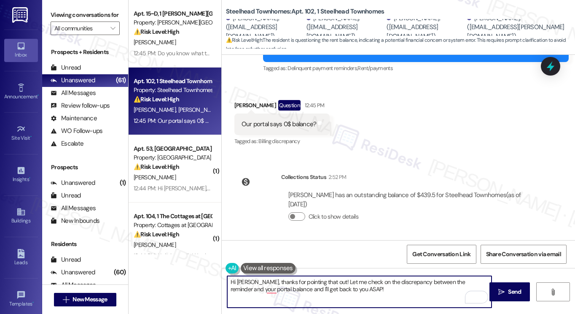
drag, startPoint x: 357, startPoint y: 285, endPoint x: 325, endPoint y: 280, distance: 32.0
click at [325, 280] on textarea "Hi Zachary, thanks for pointing that out! Let me check on the discrepancy betwe…" at bounding box center [359, 292] width 264 height 32
drag, startPoint x: 341, startPoint y: 286, endPoint x: 326, endPoint y: 280, distance: 15.7
click at [326, 280] on textarea "Hi Zachary, thanks for pointing that out! Let me check on the discrepancy betwe…" at bounding box center [359, 292] width 264 height 32
paste textarea "Great! Thanks for confirming! If you have any questions or concerns in the futu…"
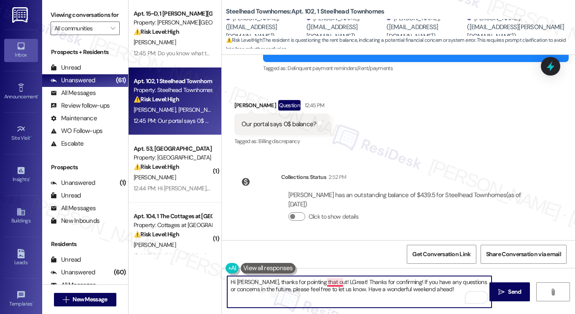
click at [334, 280] on textarea "Hi Zachary, thanks for pointing that out! LGreat! Thanks for confirming! If you…" at bounding box center [359, 292] width 264 height 32
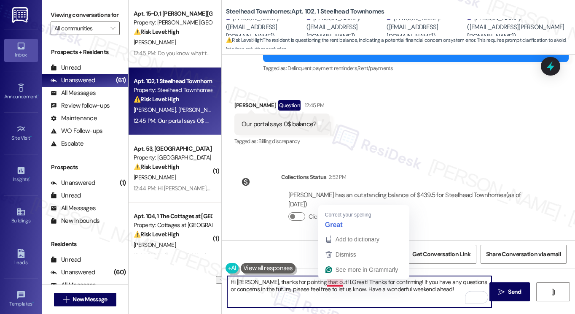
drag, startPoint x: 398, startPoint y: 281, endPoint x: 324, endPoint y: 282, distance: 73.8
click at [324, 282] on textarea "Hi Zachary, thanks for pointing that out! LGreat! Thanks for confirming! If you…" at bounding box center [359, 292] width 264 height 32
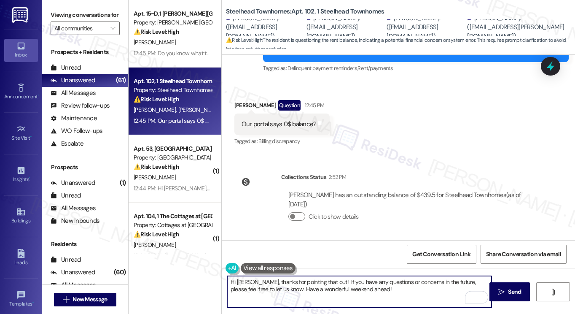
type textarea "Hi Zachary, thanks for pointing that out! If you have any questions or concerns…"
click at [362, 287] on textarea "Hi Zachary, thanks for pointing that out! If you have any questions or concerns…" at bounding box center [359, 292] width 264 height 32
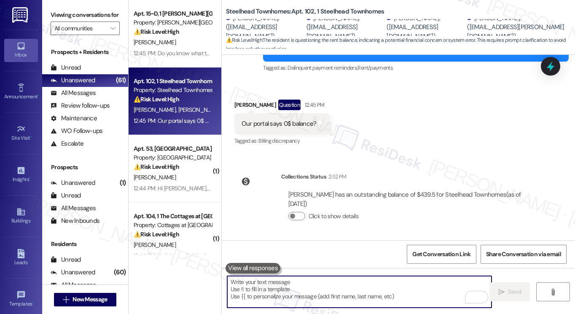
scroll to position [1434, 0]
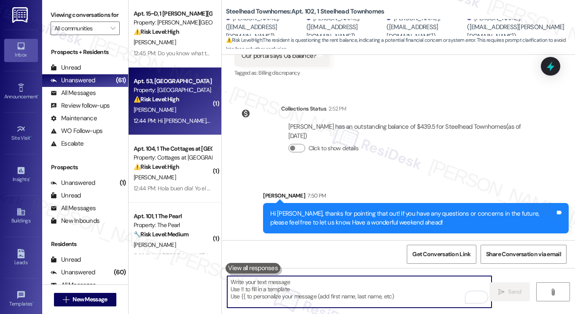
click at [184, 110] on div "[PERSON_NAME]" at bounding box center [173, 110] width 80 height 11
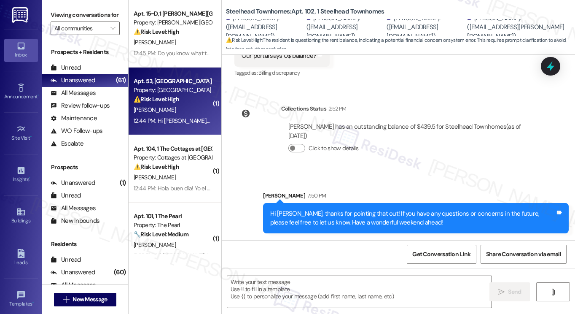
type textarea "Fetching suggested responses. Please feel free to read through the conversation…"
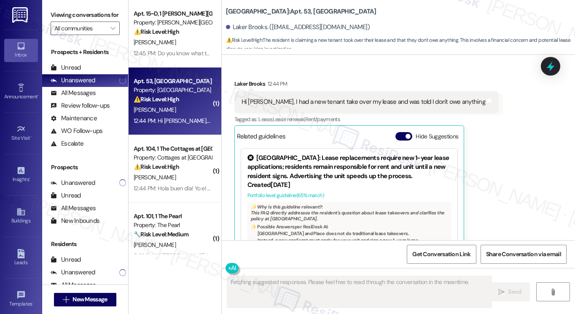
scroll to position [2569, 0]
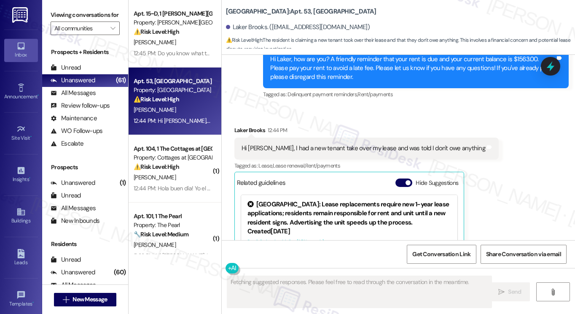
click at [323, 148] on div "Hi Sarah, I had a new tenant take over my lease and was told I don't owe anythi…" at bounding box center [364, 148] width 244 height 9
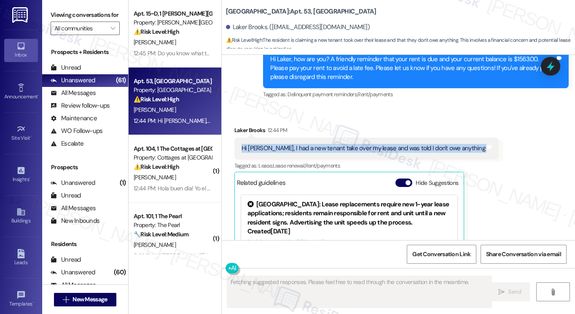
click at [323, 148] on div "Hi Sarah, I had a new tenant take over my lease and was told I don't owe anythi…" at bounding box center [364, 148] width 244 height 9
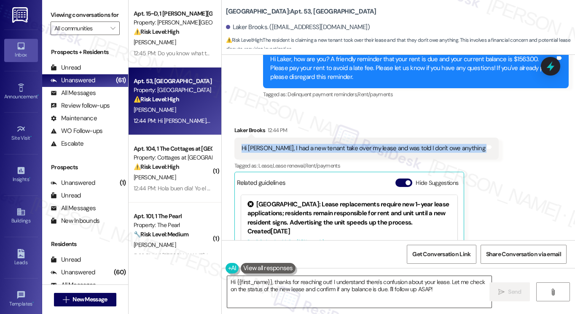
click at [328, 281] on textarea "Hi {{first_name}}, thanks for reaching out! I understand there's confusion abou…" at bounding box center [359, 292] width 264 height 32
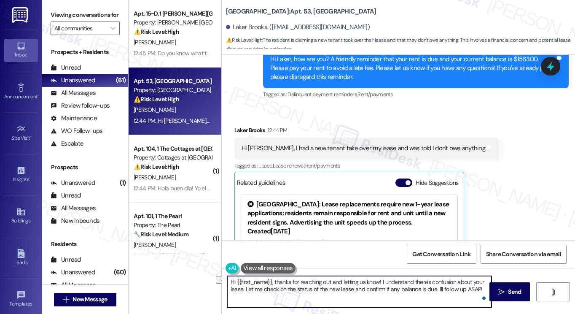
drag, startPoint x: 277, startPoint y: 289, endPoint x: 351, endPoint y: 294, distance: 74.3
click at [351, 294] on textarea "Hi {{first_name}}, thanks for reaching out and letting us know! I understand th…" at bounding box center [359, 292] width 264 height 32
click at [374, 288] on textarea "Hi {{first_name}}, thanks for reaching out and letting us know! I understand th…" at bounding box center [359, 292] width 264 height 32
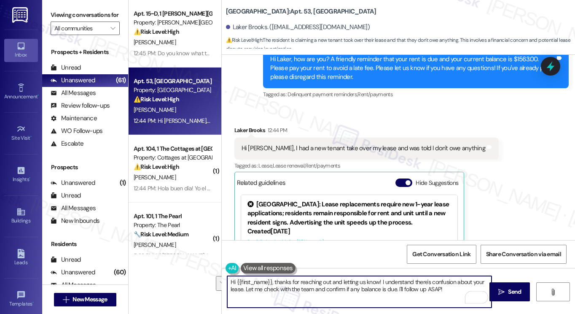
click at [430, 291] on textarea "Hi {{first_name}}, thanks for reaching out and letting us know! I understand th…" at bounding box center [359, 292] width 264 height 32
type textarea "Hi {{first_name}}, thanks for reaching out and letting us know! I understand th…"
click at [336, 147] on div "Hi Sarah, I had a new tenant take over my lease and was told I don't owe anythi…" at bounding box center [364, 148] width 244 height 9
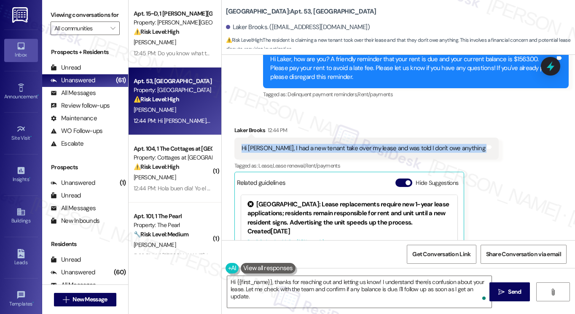
click at [336, 147] on div "Hi Sarah, I had a new tenant take over my lease and was told I don't owe anythi…" at bounding box center [364, 148] width 244 height 9
copy div "Hi Sarah, I had a new tenant take over my lease and was told I don't owe anythi…"
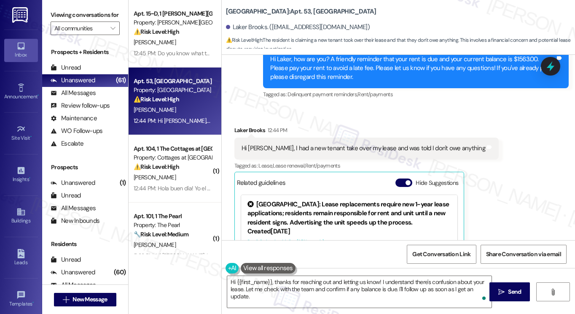
drag, startPoint x: 78, startPoint y: 13, endPoint x: 85, endPoint y: 18, distance: 8.4
click at [78, 13] on label "Viewing conversations for" at bounding box center [85, 14] width 69 height 13
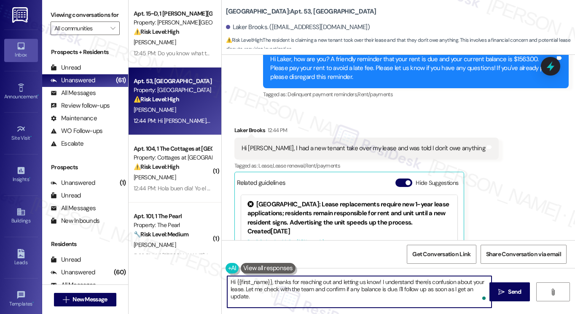
click at [449, 288] on textarea "Hi {{first_name}}, thanks for reaching out and letting us know! I understand th…" at bounding box center [359, 292] width 264 height 32
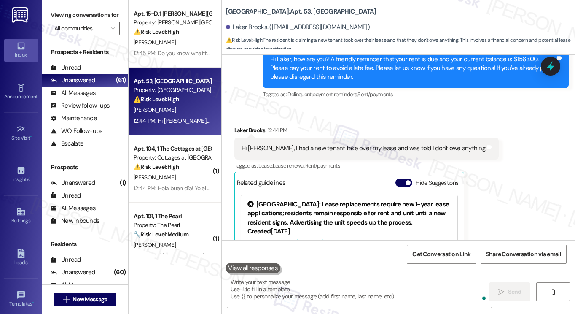
scroll to position [2654, 0]
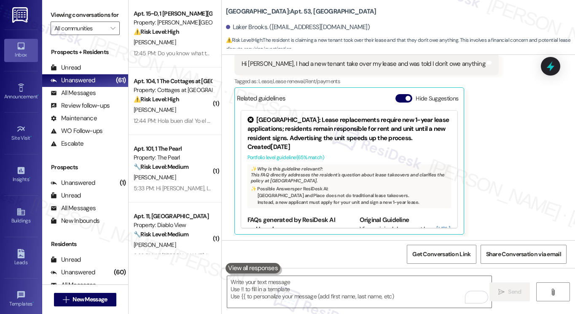
drag, startPoint x: 61, startPoint y: 8, endPoint x: 110, endPoint y: 30, distance: 53.4
click at [61, 9] on label "Viewing conversations for" at bounding box center [85, 14] width 69 height 13
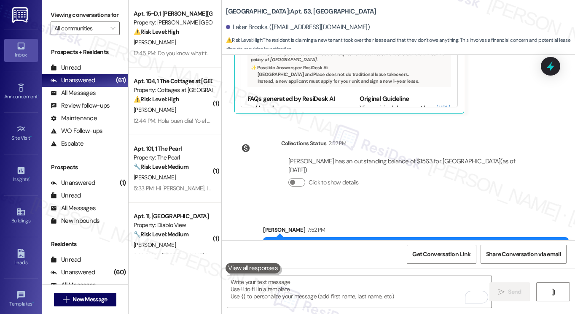
scroll to position [2808, 0]
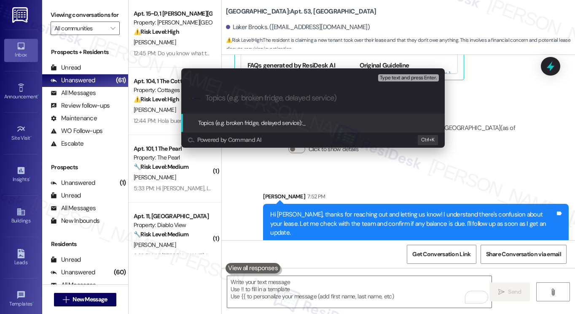
paste input "Lease Takeover and Account Balance Clarification"
type input "Lease Takeover and Account Balance Clarification"
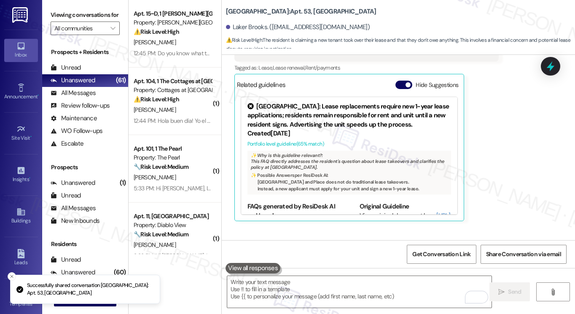
scroll to position [2654, 0]
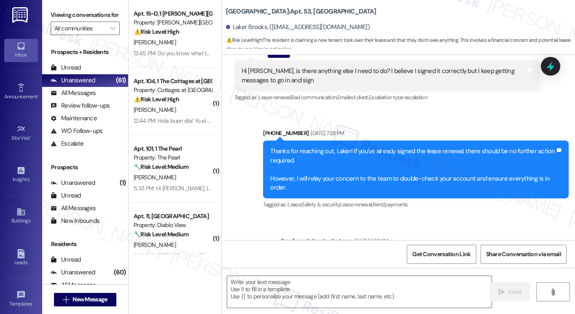
type textarea "Fetching suggested responses. Please feel free to read through the conversation…"
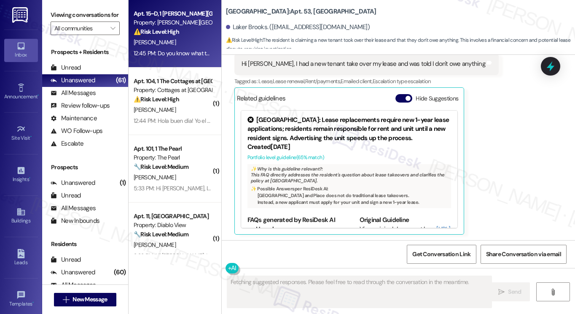
click at [198, 54] on div "12:45 PM: Do you know what the other two 5.50 charges are as well as the 15.00?…" at bounding box center [233, 53] width 199 height 8
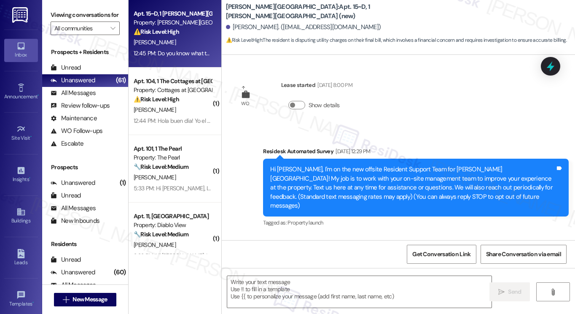
scroll to position [4313, 0]
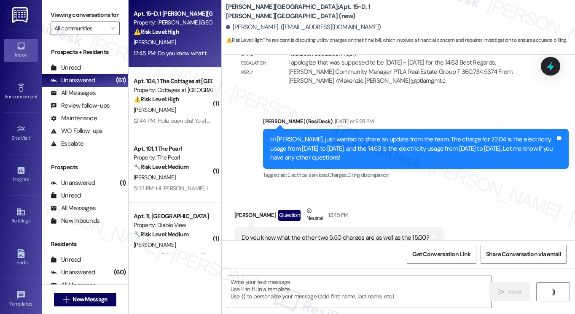
type textarea "Fetching suggested responses. Please feel free to read through the conversation…"
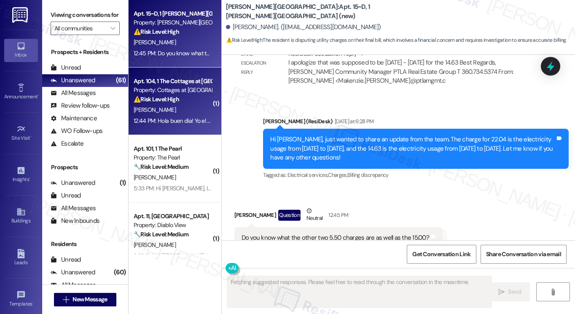
click at [190, 117] on div "12:44 PM: Hola buen día! Yo el pago lo dejé desde el primero en el correo , no …" at bounding box center [276, 121] width 285 height 8
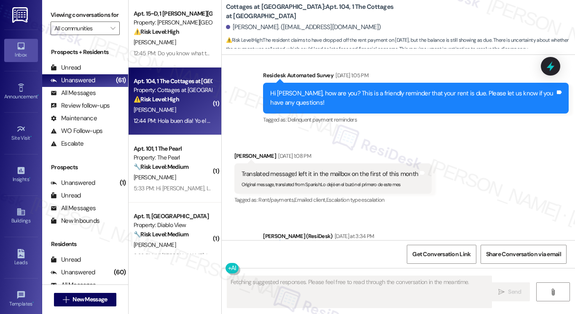
scroll to position [6007, 0]
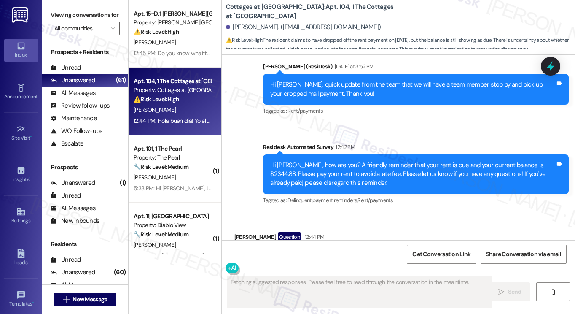
click at [327, 161] on div "Hi Fabian, how are you? A friendly reminder that your rent is due and your curr…" at bounding box center [412, 174] width 285 height 27
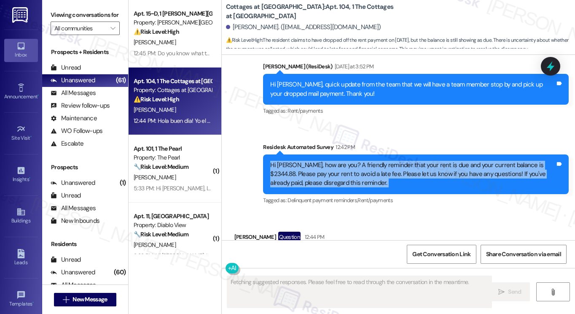
click at [327, 161] on div "Hi Fabian, how are you? A friendly reminder that your rent is due and your curr…" at bounding box center [412, 174] width 285 height 27
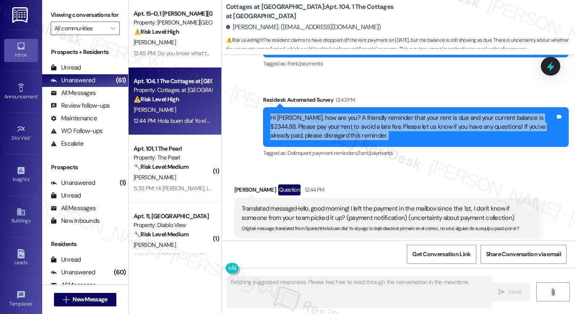
scroll to position [6093, 0]
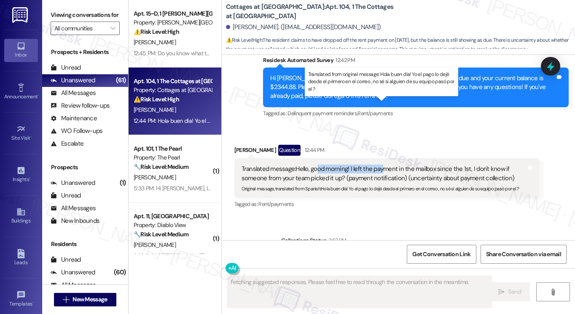
drag, startPoint x: 315, startPoint y: 107, endPoint x: 390, endPoint y: 105, distance: 75.1
click at [390, 164] on div "Translated message: Hello, good morning! I left the payment in the mailbox sinc…" at bounding box center [384, 173] width 285 height 18
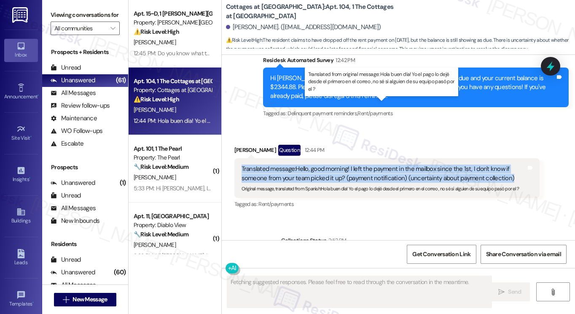
click at [390, 164] on div "Translated message: Hello, good morning! I left the payment in the mailbox sinc…" at bounding box center [384, 173] width 285 height 18
click at [316, 164] on div "Translated message: Hello, good morning! I left the payment in the mailbox sinc…" at bounding box center [384, 173] width 285 height 18
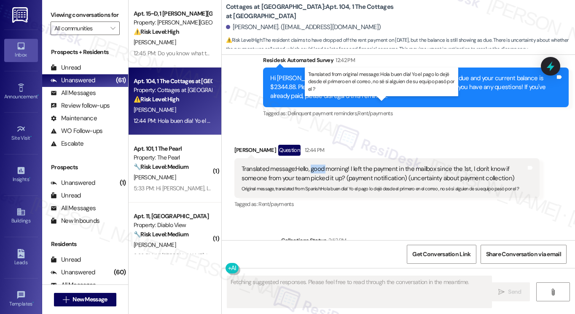
click at [315, 164] on div "Translated message: Hello, good morning! I left the payment in the mailbox sinc…" at bounding box center [384, 173] width 285 height 18
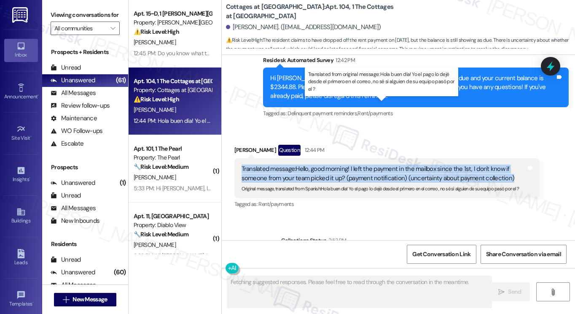
click at [315, 164] on div "Translated message: Hello, good morning! I left the payment in the mailbox sinc…" at bounding box center [384, 173] width 285 height 18
click at [370, 164] on div "Translated message: Hello, good morning! I left the payment in the mailbox sinc…" at bounding box center [384, 173] width 285 height 18
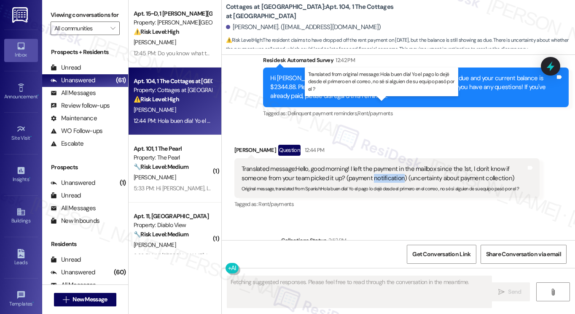
click at [370, 164] on div "Translated message: Hello, good morning! I left the payment in the mailbox sinc…" at bounding box center [384, 173] width 285 height 18
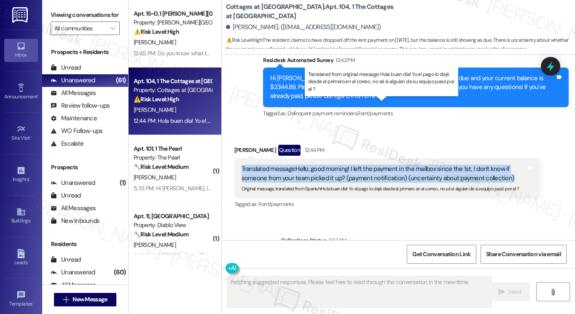
click at [370, 164] on div "Translated message: Hello, good morning! I left the payment in the mailbox sinc…" at bounding box center [384, 173] width 285 height 18
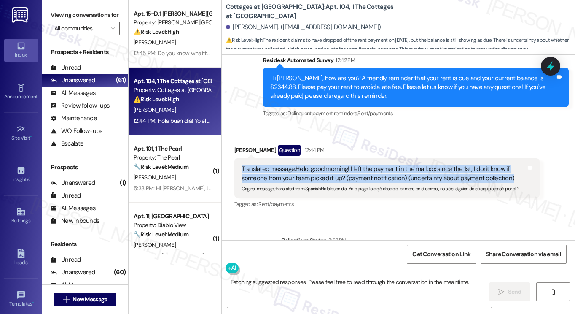
click at [306, 286] on textarea "Fetching suggested responses. Please feel free to read through the conversation…" at bounding box center [359, 292] width 264 height 32
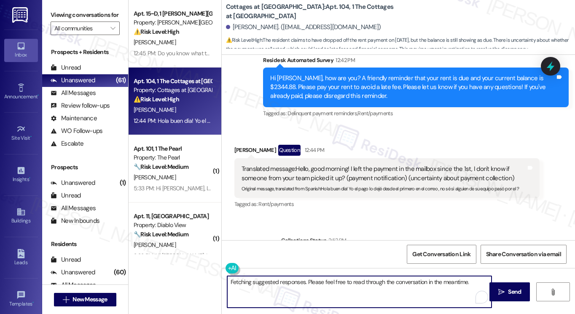
click at [307, 286] on textarea "Fetching suggested responses. Please feel free to read through the conversation…" at bounding box center [359, 292] width 264 height 32
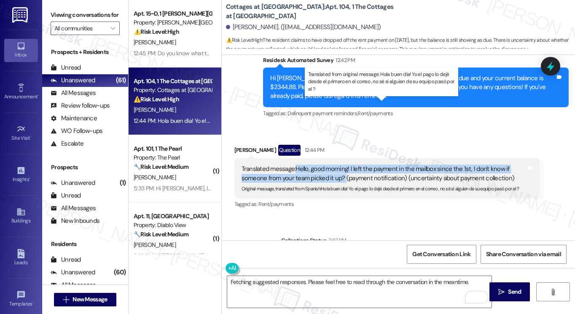
drag, startPoint x: 294, startPoint y: 105, endPoint x: 342, endPoint y: 113, distance: 48.7
click at [342, 164] on div "Translated message: Hello, good morning! I left the payment in the mailbox sinc…" at bounding box center [384, 173] width 285 height 18
copy div "Hello, good morning! I left the payment in the mailbox since the 1st, I don't k…"
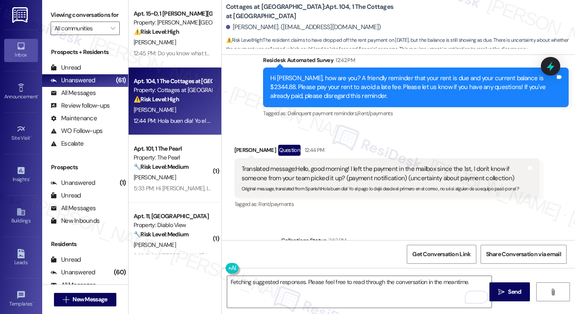
click at [92, 17] on label "Viewing conversations for" at bounding box center [85, 14] width 69 height 13
drag, startPoint x: 85, startPoint y: 25, endPoint x: 152, endPoint y: 83, distance: 88.8
click at [85, 22] on label "Viewing conversations for" at bounding box center [85, 14] width 69 height 13
click at [278, 284] on textarea "Fetching suggested responses. Please feel free to read through the conversation…" at bounding box center [359, 292] width 264 height 32
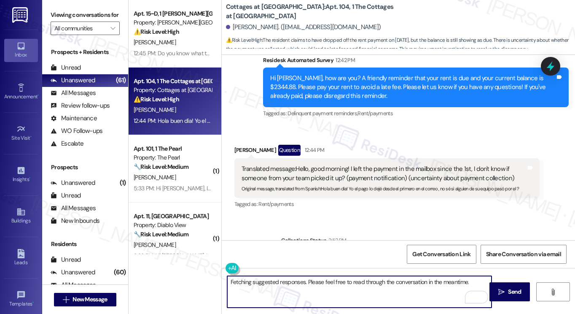
click at [278, 284] on textarea "Fetching suggested responses. Please feel free to read through the conversation…" at bounding box center [359, 292] width 264 height 32
paste textarea "Good morning, and thank you for letting us know. I understand your concern abou…"
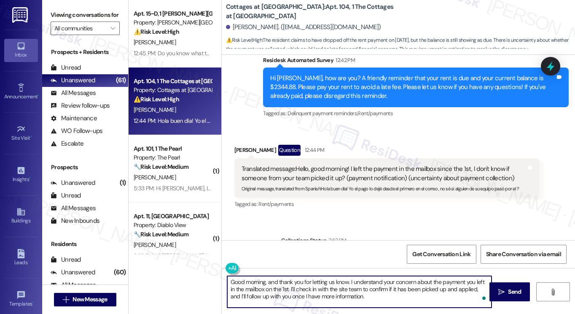
click at [255, 285] on textarea "Good morning, and thank you for letting us know. I understand your concern abou…" at bounding box center [359, 292] width 264 height 32
click at [239, 23] on div "Fabian Lara. (fabianlara1256@icloud.com)" at bounding box center [303, 27] width 155 height 9
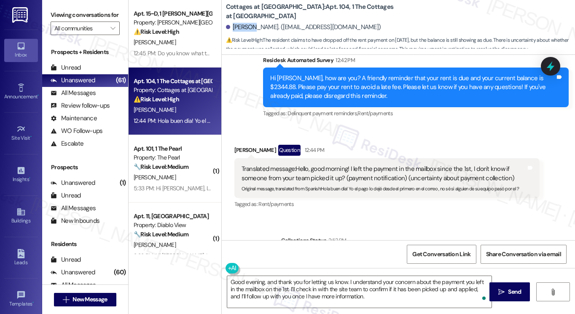
copy div "Fabian"
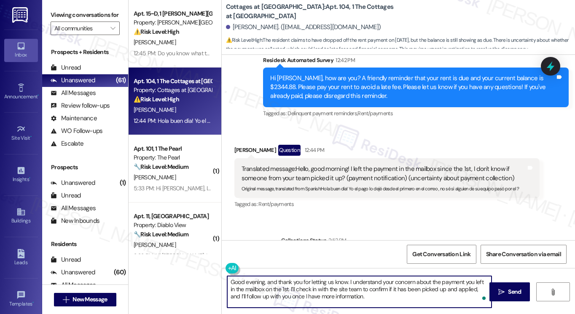
click at [344, 280] on textarea "Good evening, and thank you for letting us know. I understand your concern abou…" at bounding box center [359, 292] width 264 height 32
paste textarea "Fabian"
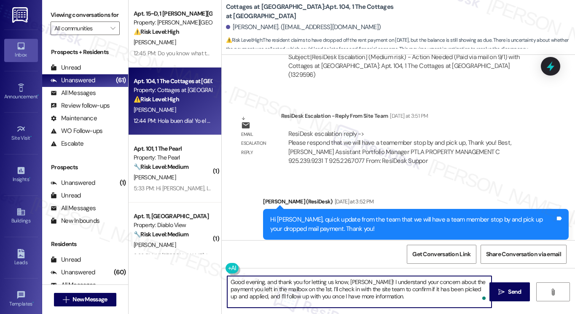
scroll to position [5756, 0]
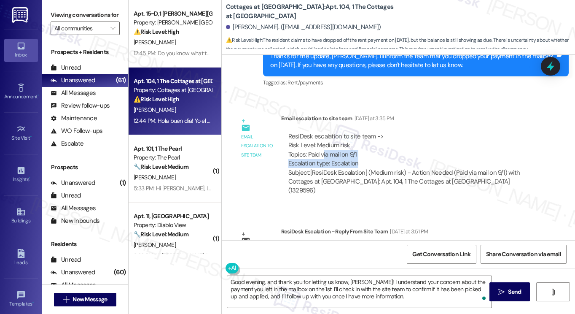
drag, startPoint x: 320, startPoint y: 100, endPoint x: 378, endPoint y: 111, distance: 58.4
click at [378, 132] on div "ResiDesk escalation to site team -> Risk Level: Medium risk Topics: Paid via ma…" at bounding box center [410, 150] width 245 height 36
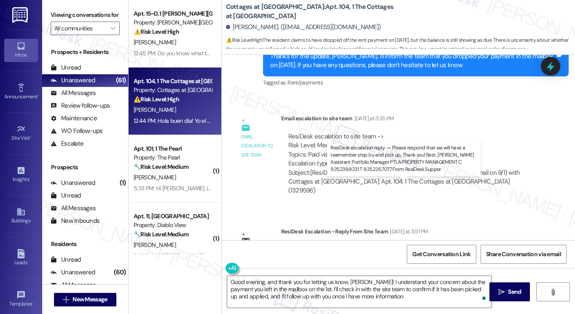
click at [353, 245] on div "ResiDesk escalation reply -> Please respond that we will have a teamember stop …" at bounding box center [399, 262] width 223 height 35
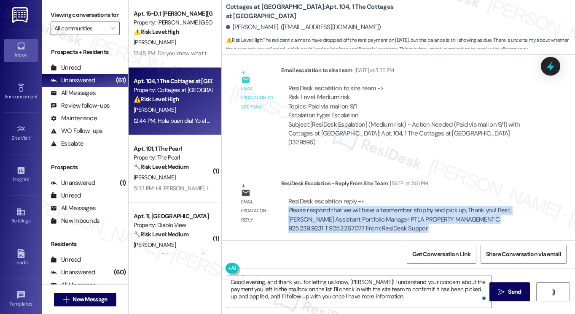
scroll to position [5883, 0]
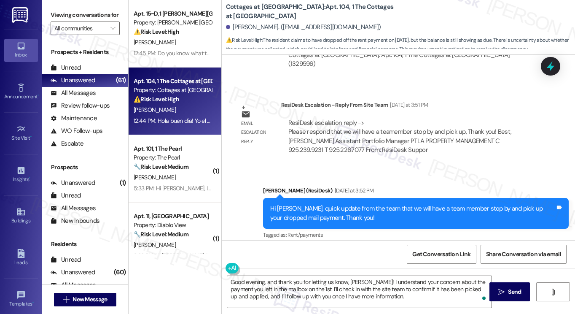
click at [320, 204] on div "Hi Fabian, quick update from the team that we will have a team member stop by a…" at bounding box center [412, 213] width 285 height 18
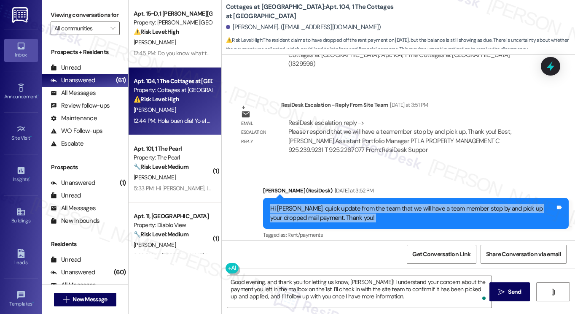
click at [320, 204] on div "Hi Fabian, quick update from the team that we will have a team member stop by a…" at bounding box center [412, 213] width 285 height 18
click at [337, 204] on div "Hi Fabian, quick update from the team that we will have a team member stop by a…" at bounding box center [412, 213] width 285 height 18
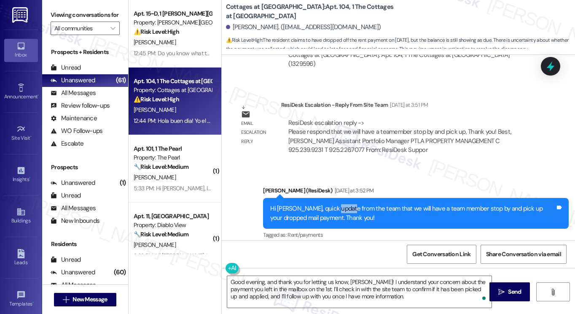
click at [337, 204] on div "Hi Fabian, quick update from the team that we will have a team member stop by a…" at bounding box center [412, 213] width 285 height 18
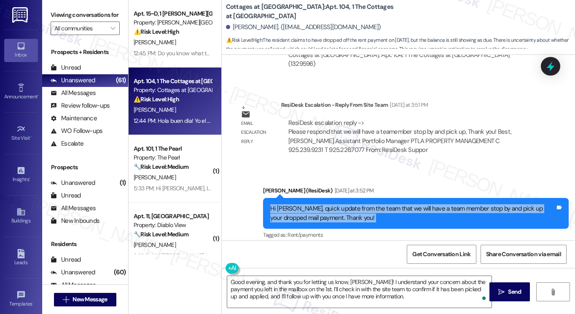
click at [337, 204] on div "Hi Fabian, quick update from the team that we will have a team member stop by a…" at bounding box center [412, 213] width 285 height 18
click at [395, 204] on div "Hi Fabian, quick update from the team that we will have a team member stop by a…" at bounding box center [412, 213] width 285 height 18
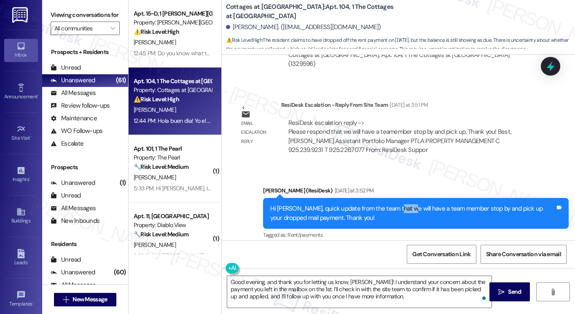
click at [395, 204] on div "Hi Fabian, quick update from the team that we will have a team member stop by a…" at bounding box center [412, 213] width 285 height 18
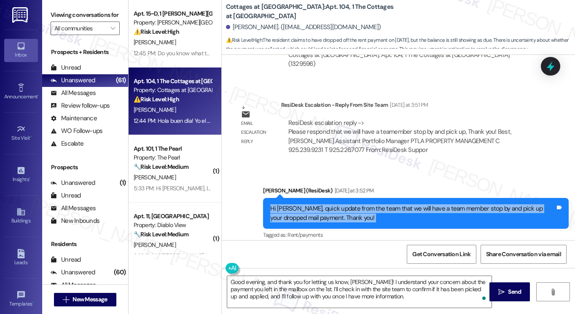
click at [395, 204] on div "Hi Fabian, quick update from the team that we will have a team member stop by a…" at bounding box center [412, 213] width 285 height 18
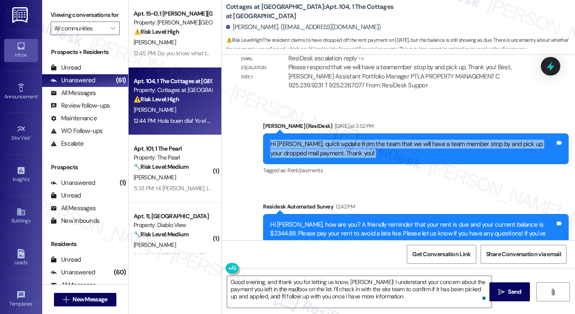
scroll to position [6009, 0]
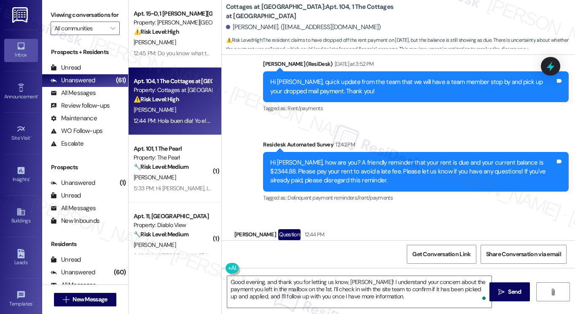
click at [306, 249] on div "Translated message: Hello, good morning! I left the payment in the mailbox sinc…" at bounding box center [384, 258] width 285 height 18
click at [88, 14] on label "Viewing conversations for" at bounding box center [85, 14] width 69 height 13
click at [341, 295] on textarea "Good evening, and thank you for letting us know, Fabian! I understand your conc…" at bounding box center [359, 292] width 264 height 32
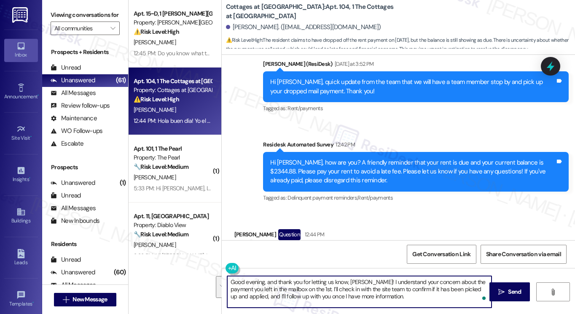
paste textarea "Hi {{first_name}}, I’m sorry for the repeated reminder. Please disregard it as …"
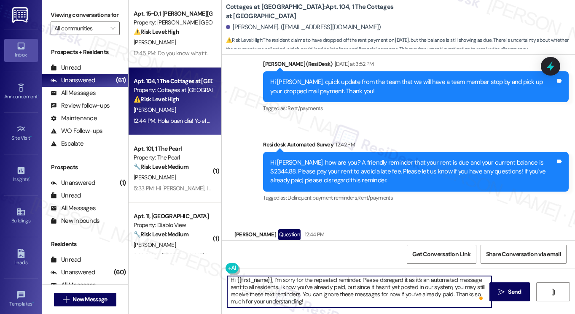
scroll to position [0, 0]
click at [342, 286] on textarea "Hi {{first_name}}, I’m sorry for the repeated reminder. Please disregard it as …" at bounding box center [359, 292] width 264 height 32
drag, startPoint x: 419, startPoint y: 293, endPoint x: 473, endPoint y: 297, distance: 54.1
click at [473, 297] on textarea "Hi {{first_name}}, I’m sorry for the repeated reminder. Please disregard it as …" at bounding box center [359, 292] width 264 height 32
type textarea "Hi {{first_name}}, I’m sorry for the repeated reminder. Please disregard it as …"
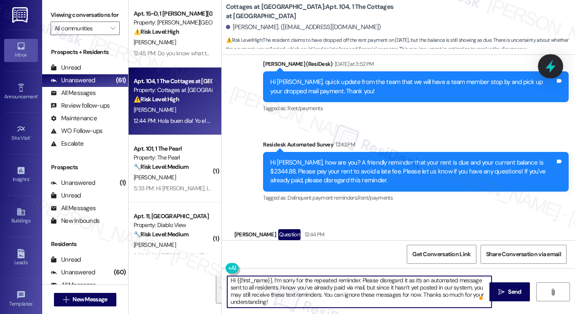
click at [547, 60] on icon at bounding box center [550, 66] width 14 height 14
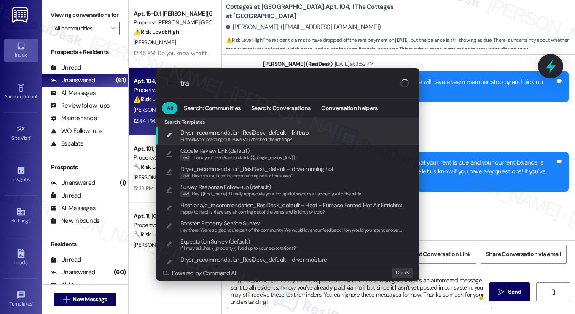
type input "tran"
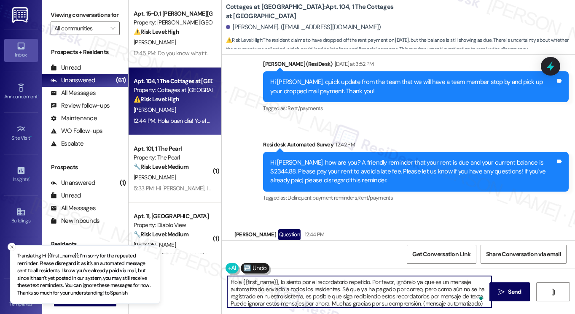
scroll to position [15, 0]
type textarea "Hola {{first_name}}, lo siento por el recordatorio repetido. Por favor, ignórel…"
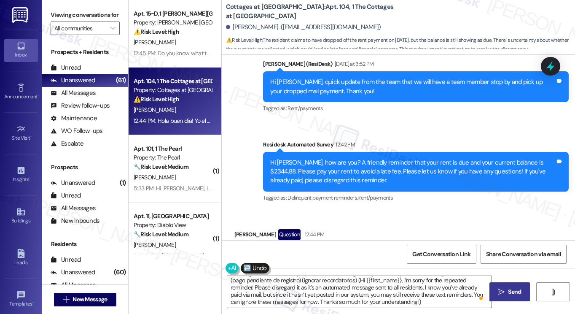
click at [497, 290] on span " Send" at bounding box center [510, 291] width 27 height 9
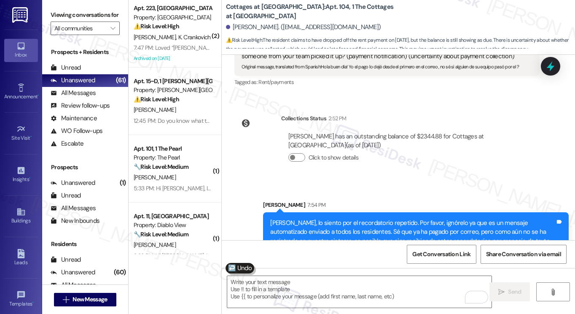
drag, startPoint x: 376, startPoint y: 195, endPoint x: 484, endPoint y: 197, distance: 108.0
click at [484, 218] on div "Hola Fabian, lo siento por el recordatorio repetido. Por favor, ignórelo ya que…" at bounding box center [412, 254] width 285 height 72
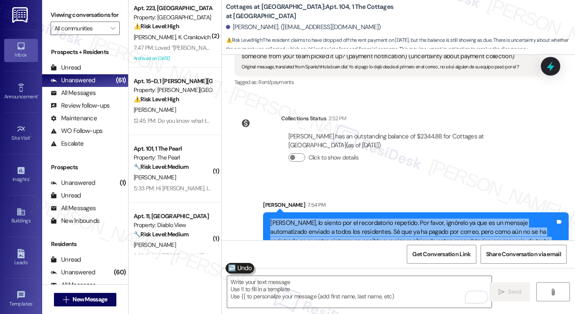
click at [484, 218] on div "Hola Fabian, lo siento por el recordatorio repetido. Por favor, ignórelo ya que…" at bounding box center [412, 254] width 285 height 72
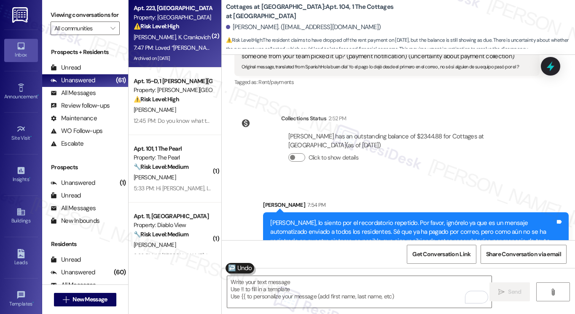
click at [164, 27] on strong "⚠️ Risk Level: High" at bounding box center [157, 26] width 46 height 8
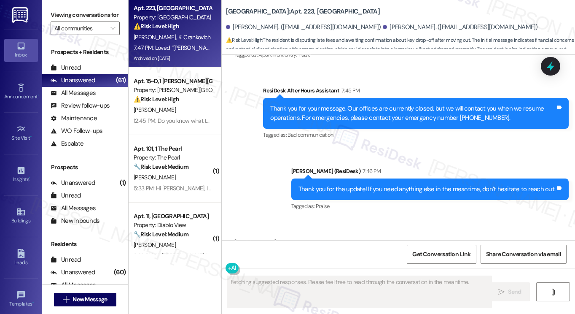
click at [364, 185] on div "Thank you for the update! If you need anything else in the meantime, don’t hesi…" at bounding box center [426, 189] width 257 height 9
click at [365, 185] on div "Thank you for the update! If you need anything else in the meantime, don’t hesi…" at bounding box center [426, 189] width 257 height 9
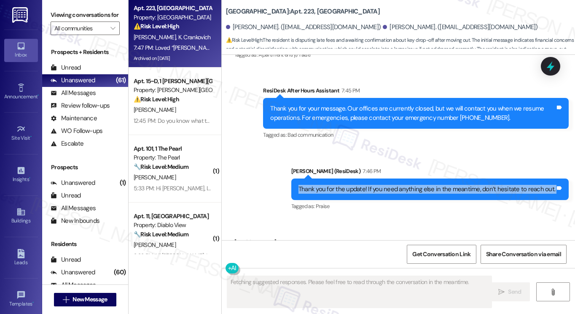
click at [365, 185] on div "Thank you for the update! If you need anything else in the meantime, don’t hesi…" at bounding box center [426, 189] width 257 height 9
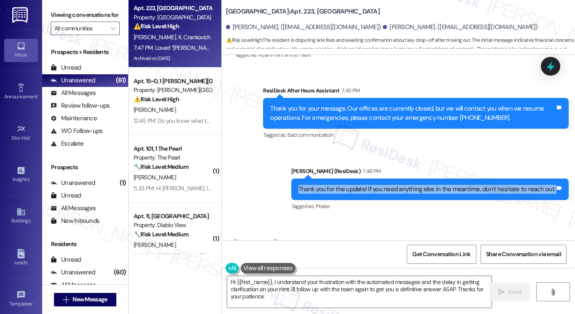
type textarea "Hi {{first_name}}, I understand your frustration with the automated messages an…"
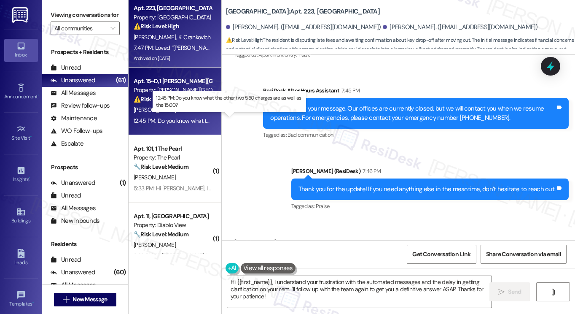
click at [199, 119] on div "12:45 PM: Do you know what the other two 5.50 charges are as well as the 15.00?…" at bounding box center [233, 121] width 199 height 8
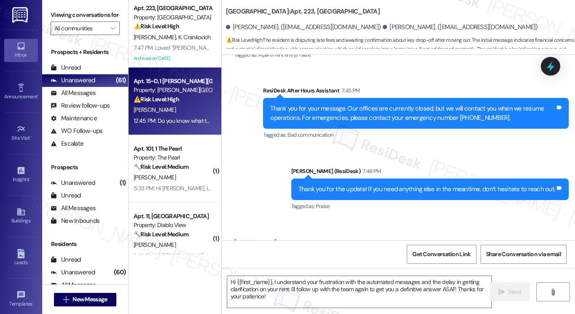
type textarea "Fetching suggested responses. Please feel free to read through the conversation…"
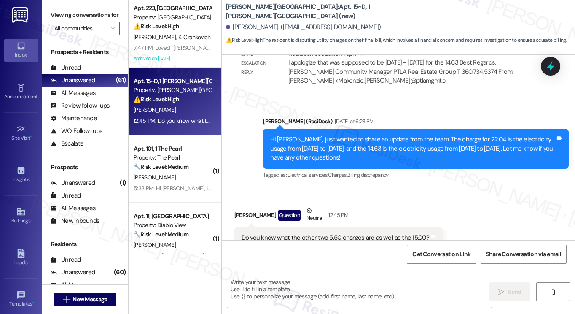
type textarea "Fetching suggested responses. Please feel free to read through the conversation…"
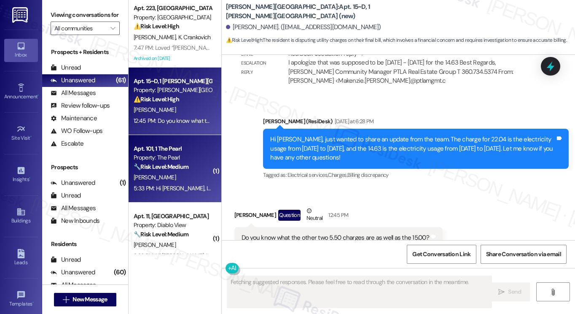
click at [173, 157] on div "Property: The Pearl" at bounding box center [173, 157] width 78 height 9
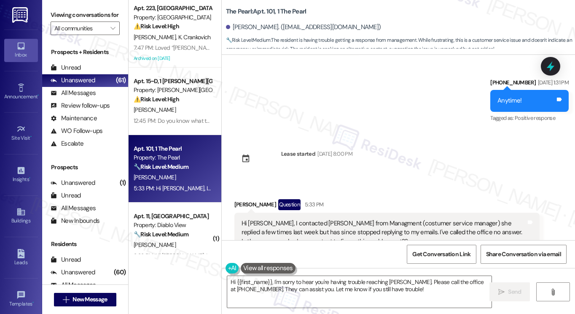
click at [319, 212] on div "Hi Sarah, I contacted Peyton from Managment (costumer service manager) she repl…" at bounding box center [387, 232] width 306 height 40
click at [319, 219] on div "Hi Sarah, I contacted Peyton from Managment (costumer service manager) she repl…" at bounding box center [384, 232] width 285 height 27
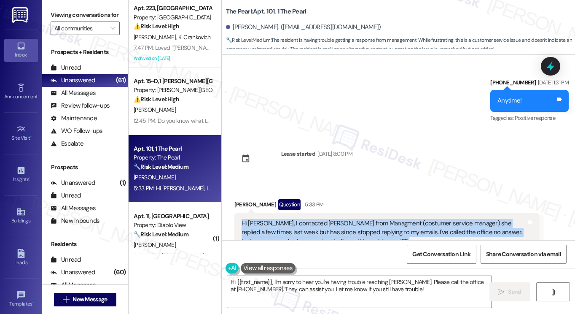
click at [319, 219] on div "Hi Sarah, I contacted Peyton from Managment (costumer service manager) she repl…" at bounding box center [384, 232] width 285 height 27
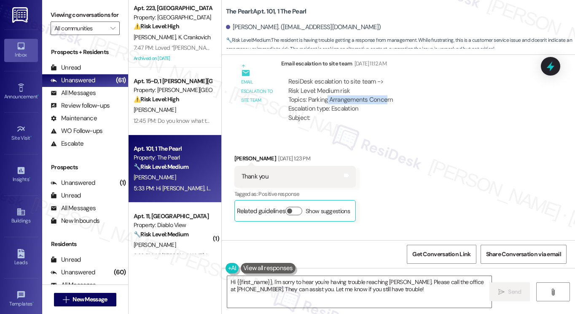
drag, startPoint x: 325, startPoint y: 91, endPoint x: 382, endPoint y: 91, distance: 57.3
click at [382, 91] on div "ResiDesk escalation to site team -> Risk Level: Medium risk Topics: Parking Arr…" at bounding box center [340, 95] width 105 height 36
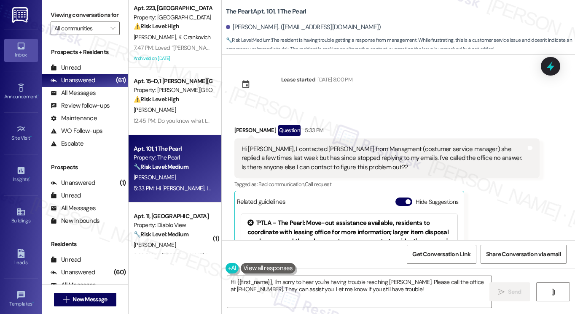
scroll to position [508, 0]
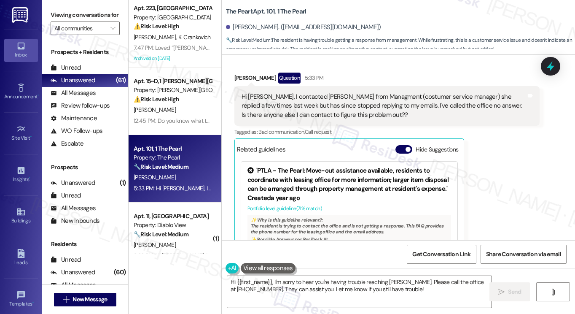
click at [347, 92] on div "Hi Sarah, I contacted Peyton from Managment (costumer service manager) she repl…" at bounding box center [384, 105] width 285 height 27
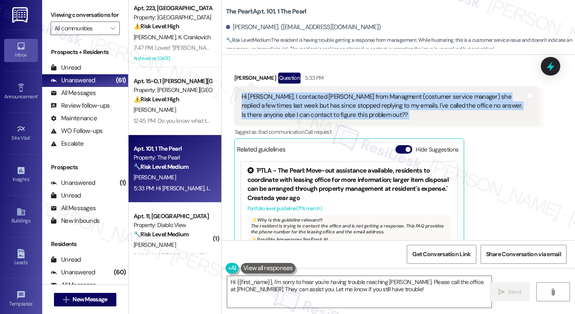
click at [347, 92] on div "Hi Sarah, I contacted Peyton from Managment (costumer service manager) she repl…" at bounding box center [384, 105] width 285 height 27
copy div "Hi Sarah, I contacted Peyton from Managment (costumer service manager) she repl…"
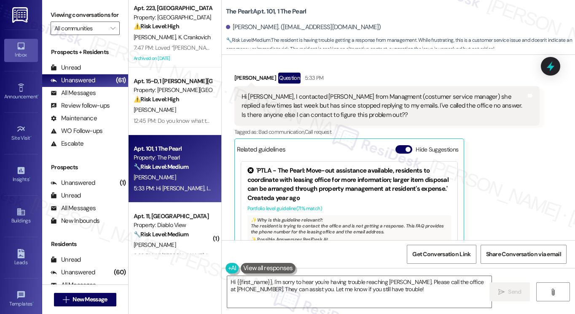
click at [81, 20] on label "Viewing conversations for" at bounding box center [85, 14] width 69 height 13
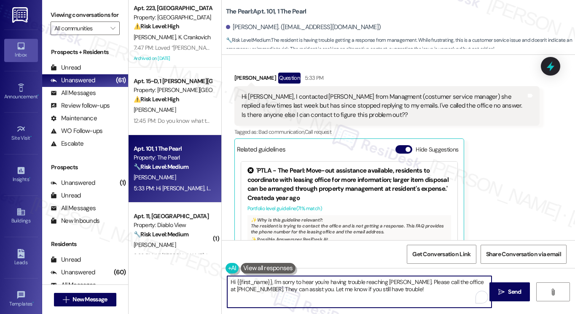
drag, startPoint x: 396, startPoint y: 290, endPoint x: 406, endPoint y: 281, distance: 12.5
click at [406, 281] on textarea "Hi {{first_name}}, I'm sorry to hear you're having trouble reaching Peyton. Ple…" at bounding box center [359, 292] width 264 height 32
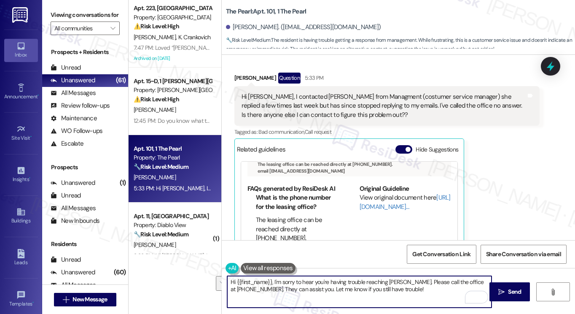
scroll to position [84, 0]
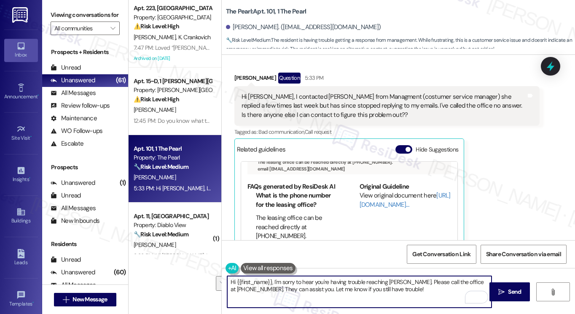
paste textarea "Thank you for letting me know. I understand how frustrating it must be not gett…"
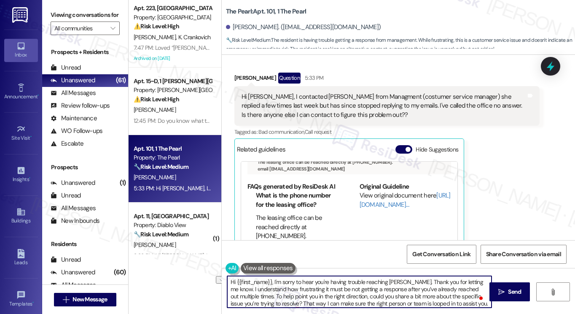
drag, startPoint x: 407, startPoint y: 283, endPoint x: 274, endPoint y: 280, distance: 133.3
click at [274, 280] on textarea "Hi {{first_name}}, I'm sorry to hear you're having trouble reaching Peyton. Tha…" at bounding box center [359, 292] width 264 height 32
type textarea "Hi {{first_name}}, thank you for letting me know. I understand how frustrating …"
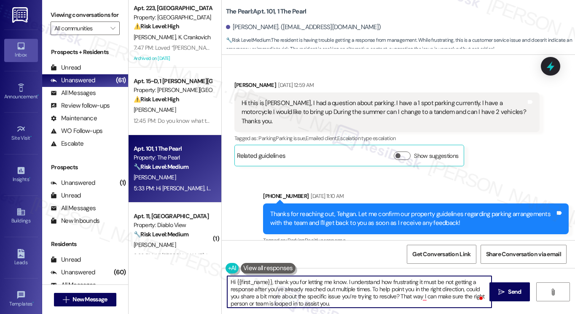
scroll to position [84, 0]
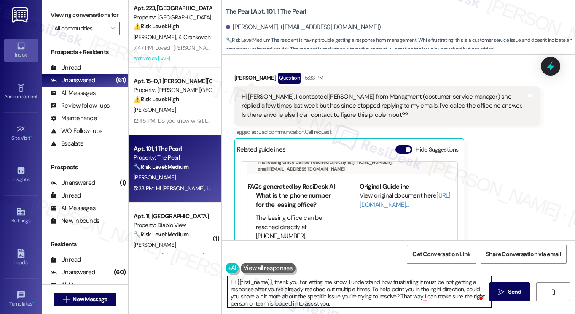
click at [400, 283] on textarea "Hi {{first_name}}, thank you for letting me know. I understand how frustrating …" at bounding box center [359, 292] width 264 height 32
drag, startPoint x: 387, startPoint y: 282, endPoint x: 376, endPoint y: 283, distance: 10.6
click at [387, 282] on textarea "Hi {{first_name}}, thank you for letting me know. I understand how frustrating …" at bounding box center [359, 292] width 264 height 32
drag, startPoint x: 347, startPoint y: 281, endPoint x: 368, endPoint y: 286, distance: 21.7
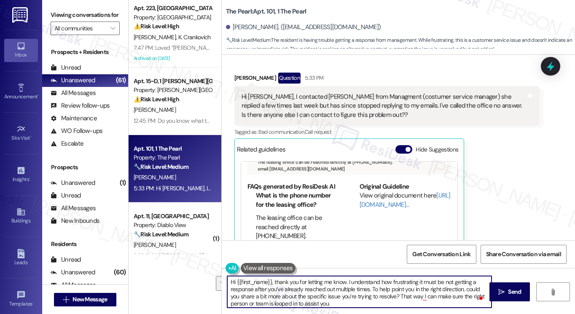
click at [368, 286] on textarea "Hi {{first_name}}, thank you for letting me know. I understand how frustrating …" at bounding box center [359, 292] width 264 height 32
click at [376, 301] on textarea "Hi {{first_name}}, thank you for letting me know. I'm sorry you're having troub…" at bounding box center [359, 292] width 264 height 32
drag, startPoint x: 374, startPoint y: 288, endPoint x: 268, endPoint y: 288, distance: 105.4
click at [268, 288] on textarea "Hi {{first_name}}, thank you for letting me know. I'm sorry you're having troub…" at bounding box center [359, 292] width 264 height 32
click at [380, 288] on textarea "Hi {{first_name}}, thank you for letting me know. I'm sorry you're having troub…" at bounding box center [359, 292] width 264 height 32
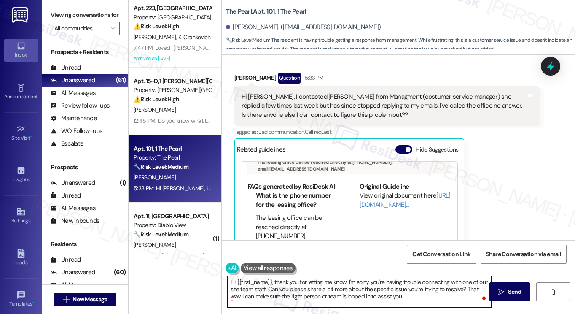
click at [380, 288] on textarea "Hi {{first_name}}, thank you for letting me know. I'm sorry you're having troub…" at bounding box center [359, 292] width 264 height 32
click at [431, 293] on textarea "Hi {{first_name}}, thank you for letting me know. I'm sorry you're having troub…" at bounding box center [359, 292] width 264 height 32
drag, startPoint x: 430, startPoint y: 298, endPoint x: 465, endPoint y: 290, distance: 36.8
click at [465, 290] on textarea "Hi {{first_name}}, thank you for letting me know. I'm sorry you're having troub…" at bounding box center [359, 292] width 264 height 32
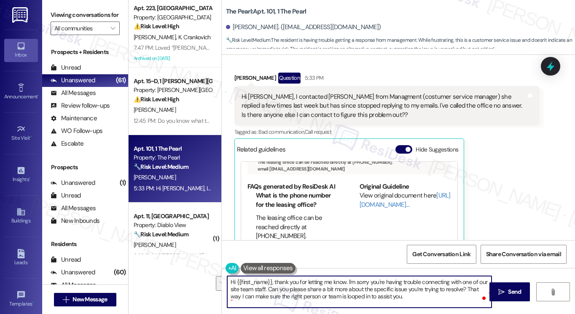
click at [385, 292] on textarea "Hi {{first_name}}, thank you for letting me know. I'm sorry you're having troub…" at bounding box center [359, 292] width 264 height 32
drag, startPoint x: 424, startPoint y: 303, endPoint x: 466, endPoint y: 287, distance: 45.5
click at [466, 287] on textarea "Hi {{first_name}}, thank you for letting me know. I'm sorry you're having troub…" at bounding box center [359, 292] width 264 height 32
type textarea "Hi {{first_name}}, thank you for letting me know. I'm sorry you're having troub…"
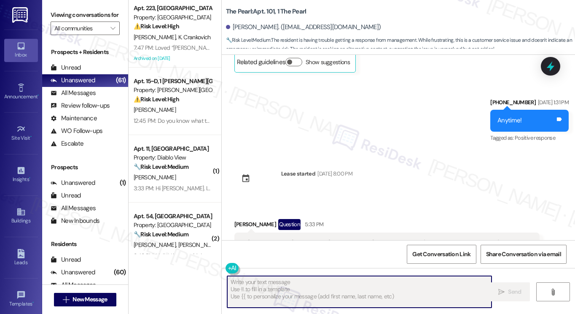
scroll to position [196, 0]
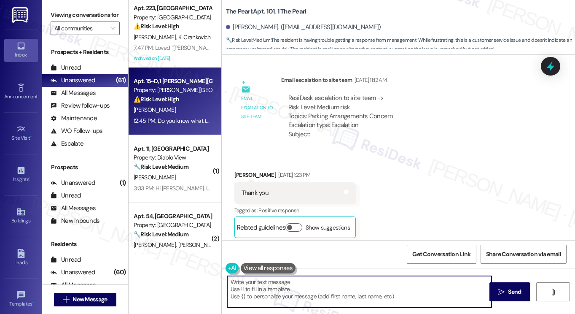
click at [185, 94] on div "Property: [PERSON_NAME][GEOGRAPHIC_DATA]" at bounding box center [173, 90] width 78 height 9
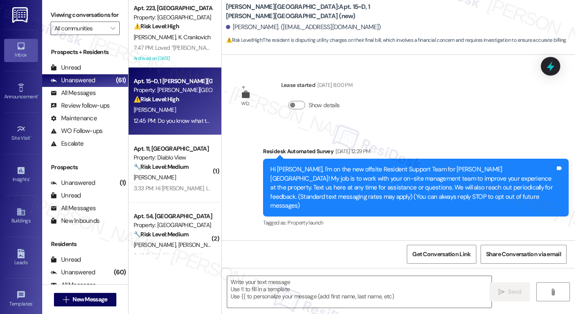
scroll to position [4313, 0]
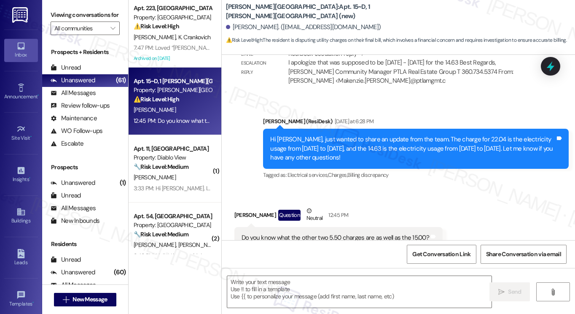
type textarea "Fetching suggested responses. Please feel free to read through the conversation…"
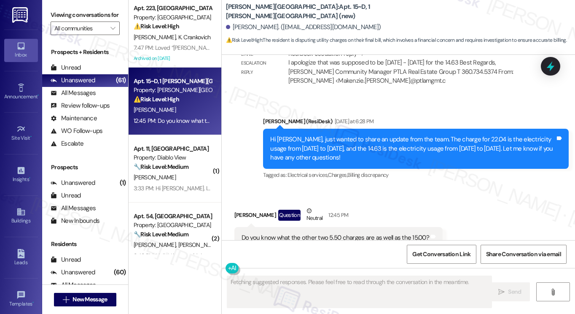
click at [316, 227] on div "Do you know what the other two 5.50 charges are as well as the 15.00? Tags and …" at bounding box center [338, 238] width 208 height 22
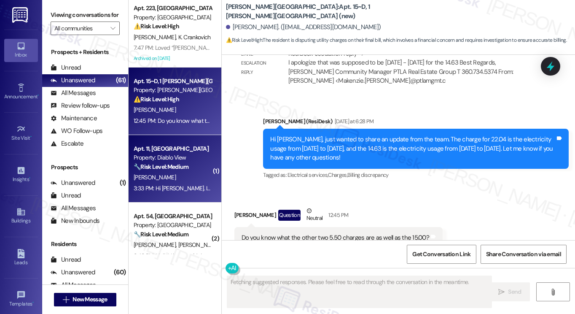
click at [184, 167] on strong "🔧 Risk Level: Medium" at bounding box center [161, 167] width 55 height 8
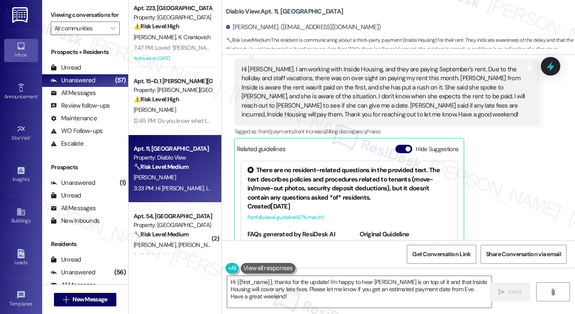
scroll to position [323, 0]
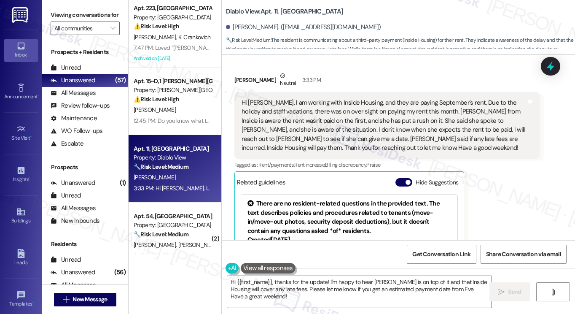
click at [335, 118] on div "Hi Sarah. I am working with Inside Housing, and they are paying September's ren…" at bounding box center [384, 125] width 285 height 54
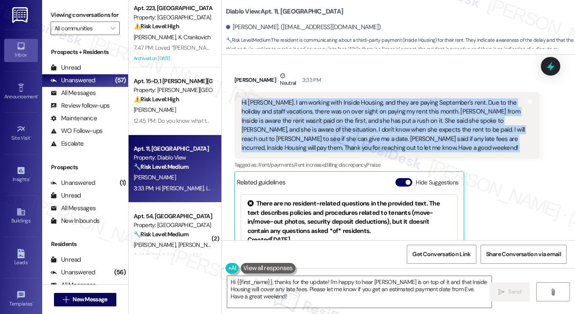
click at [335, 118] on div "Hi Sarah. I am working with Inside Housing, and they are paying September's ren…" at bounding box center [384, 125] width 285 height 54
click at [347, 121] on div "Hi Sarah. I am working with Inside Housing, and they are paying September's ren…" at bounding box center [384, 125] width 285 height 54
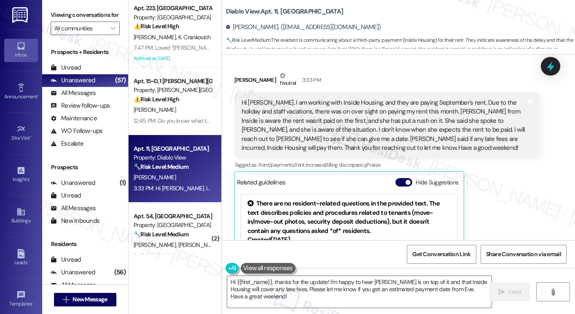
click at [347, 121] on div "Hi Sarah. I am working with Inside Housing, and they are paying September's ren…" at bounding box center [384, 125] width 285 height 54
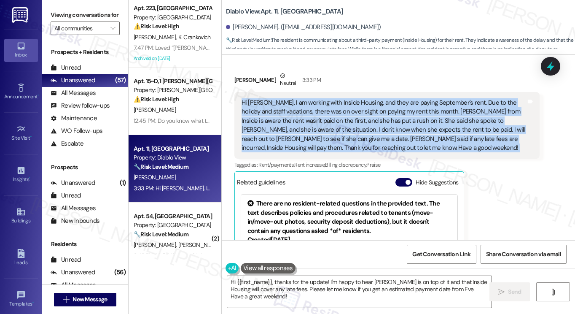
click at [347, 121] on div "Hi Sarah. I am working with Inside Housing, and they are paying September's ren…" at bounding box center [384, 125] width 285 height 54
click at [384, 113] on div "Hi Sarah. I am working with Inside Housing, and they are paying September's ren…" at bounding box center [384, 125] width 285 height 54
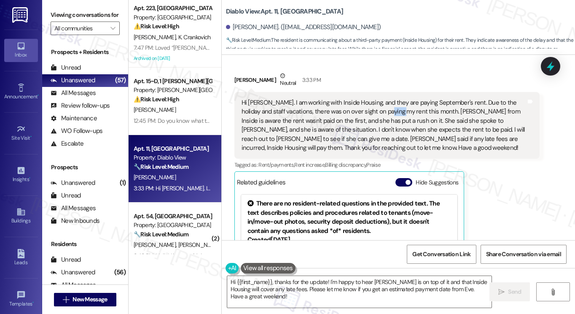
click at [384, 113] on div "Hi Sarah. I am working with Inside Housing, and they are paying September's ren…" at bounding box center [384, 125] width 285 height 54
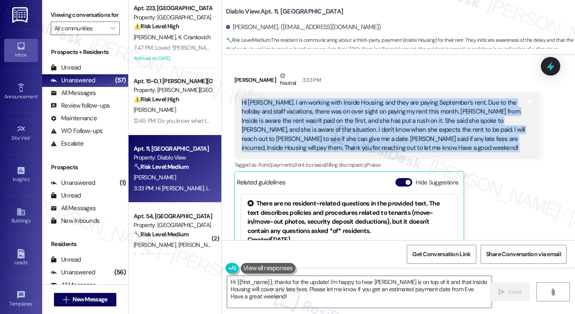
click at [384, 113] on div "Hi Sarah. I am working with Inside Housing, and they are paying September's ren…" at bounding box center [384, 125] width 285 height 54
click at [358, 293] on textarea "Hi {{first_name}}, thanks for the update! I'm happy to hear Eve is on top of it…" at bounding box center [359, 292] width 264 height 32
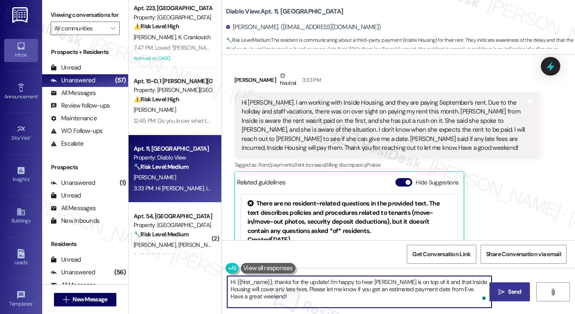
click at [501, 288] on icon "" at bounding box center [501, 291] width 6 height 7
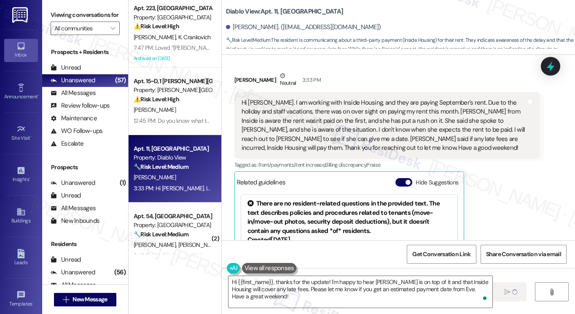
click at [333, 141] on div "Hi Sarah. I am working with Inside Housing, and they are paying September's ren…" at bounding box center [384, 125] width 285 height 54
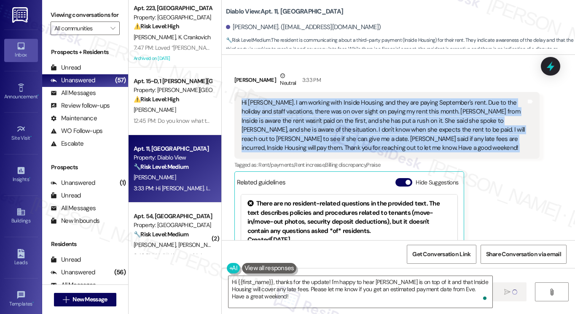
click at [333, 141] on div "Hi Sarah. I am working with Inside Housing, and they are paying September's ren…" at bounding box center [384, 125] width 285 height 54
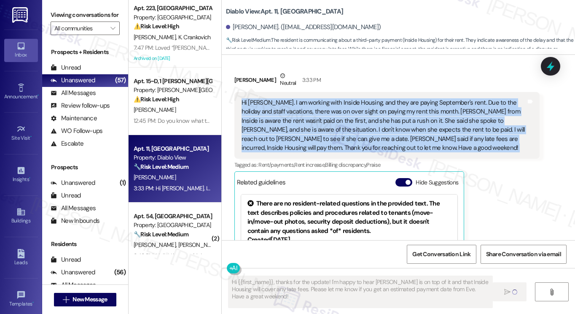
type textarea "Fetching suggested responses. Please feel free to read through the conversation…"
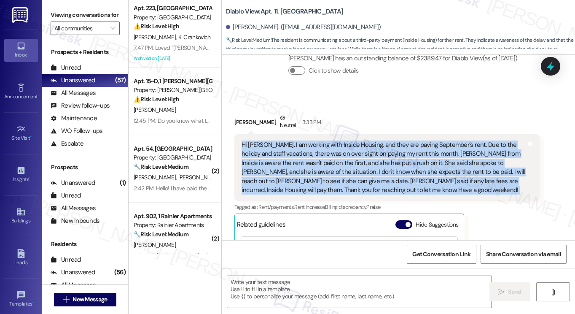
scroll to position [196, 0]
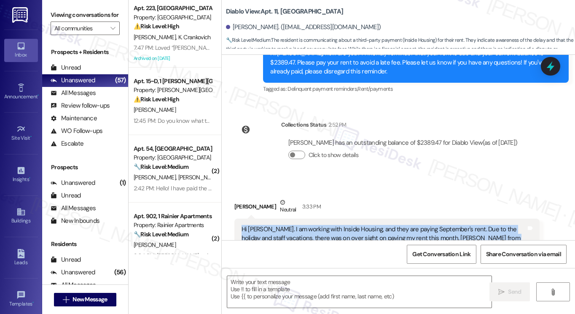
copy div "Hi Sarah. I am working with Inside Housing, and they are paying September's ren…"
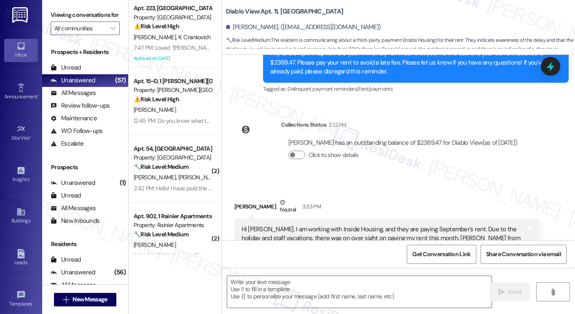
click at [73, 20] on label "Viewing conversations for" at bounding box center [85, 14] width 69 height 13
click at [79, 15] on label "Viewing conversations for" at bounding box center [85, 14] width 69 height 13
click at [382, 170] on div "David Tudor has an outstanding balance of $2389.47 for Diablo View (as of Sep 0…" at bounding box center [403, 152] width 244 height 40
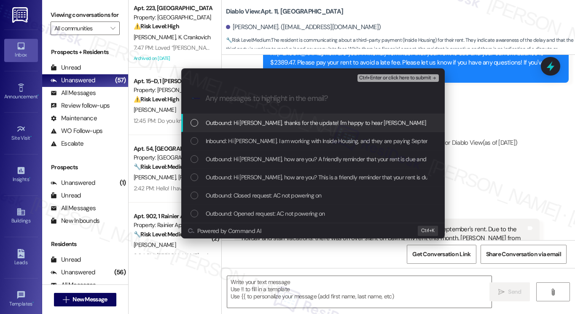
paste input "September Rent Payment Update with Inside Housing"
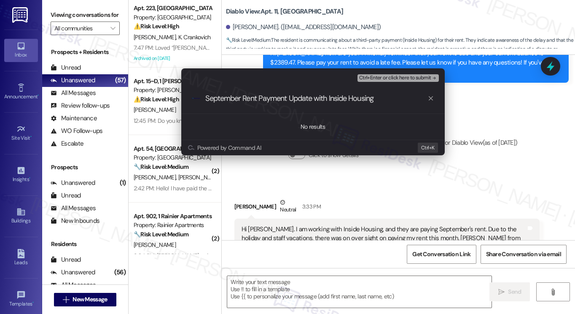
type input "September Rent Payment Update with Inside Housing"
drag, startPoint x: 442, startPoint y: 110, endPoint x: 452, endPoint y: 109, distance: 10.2
click at [443, 110] on div ".cls-1{fill:#0a055f;}.cls-2{fill:#0cc4c4;} resideskLogoBlueOrange September Ren…" at bounding box center [313, 98] width 264 height 30
click at [454, 109] on div "Escalate Conversation Medium risk Any messages to highlight in the email? Ctrl+…" at bounding box center [313, 112] width 285 height 104
click at [454, 108] on div "Escalate Conversation Medium risk Any messages to highlight in the email? Ctrl+…" at bounding box center [313, 112] width 285 height 104
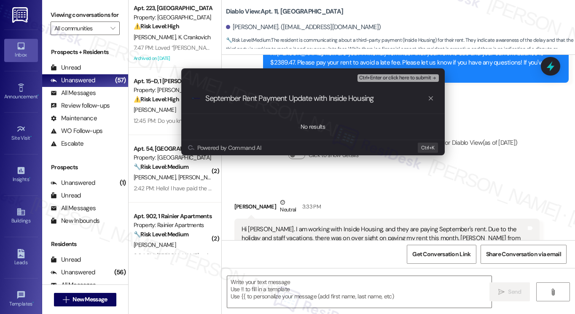
click at [483, 121] on div "Escalate Conversation Medium risk Any messages to highlight in the email? Ctrl+…" at bounding box center [287, 157] width 575 height 314
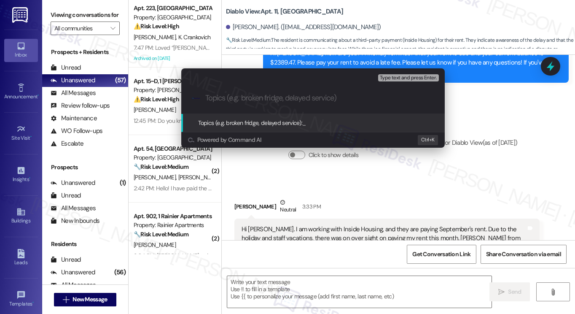
paste input "September Rent Payment Update with Inside Housing"
type input "September Rent Payment Update with Inside Housing"
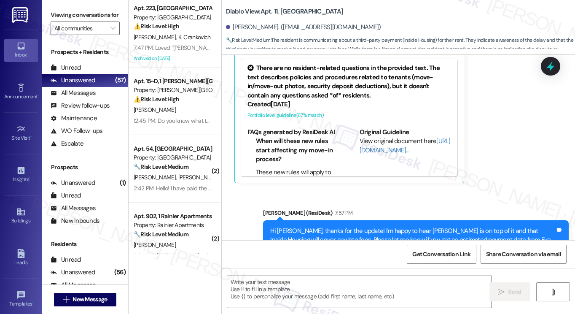
scroll to position [487, 0]
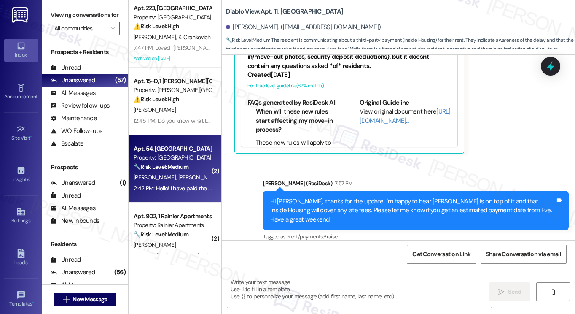
click at [193, 162] on div "🔧 Risk Level: Medium The resident is confirming that they paid via money order …" at bounding box center [173, 166] width 78 height 9
type textarea "Fetching suggested responses. Please feel free to read through the conversation…"
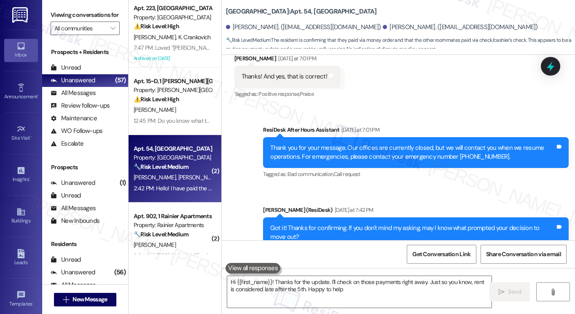
type textarea "Hi {{first_name}}! Thanks for the update. I'll check on those payments right aw…"
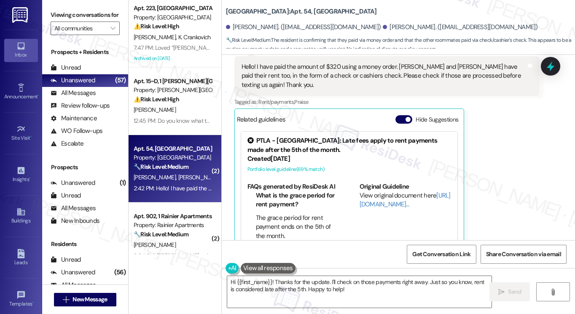
scroll to position [708, 0]
